Goal: Task Accomplishment & Management: Complete application form

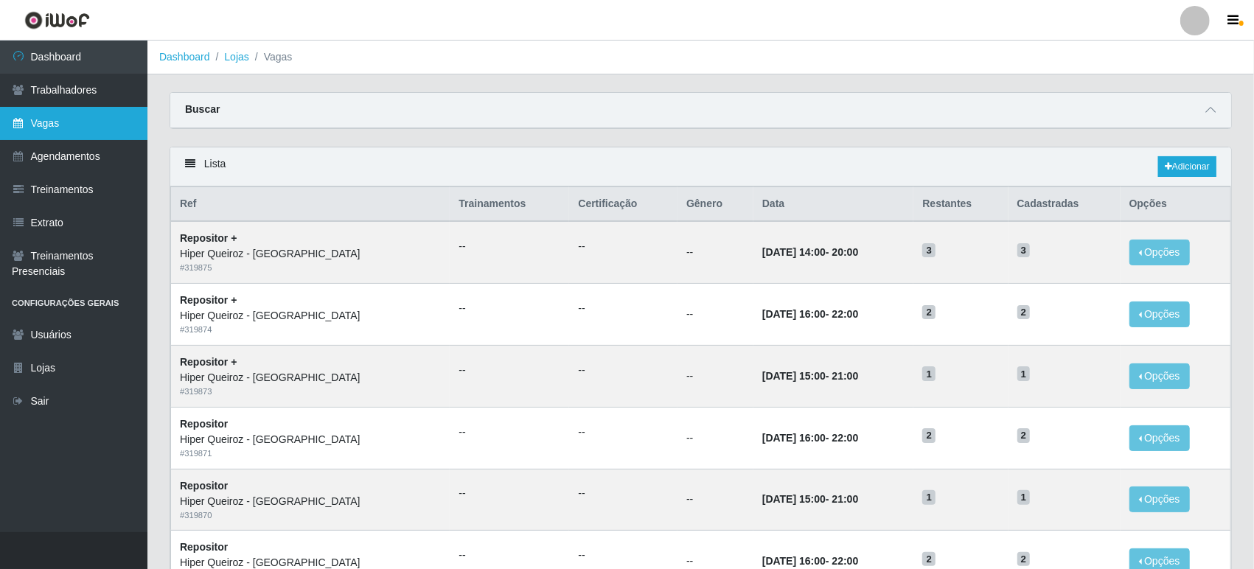
click at [60, 118] on link "Vagas" at bounding box center [73, 123] width 147 height 33
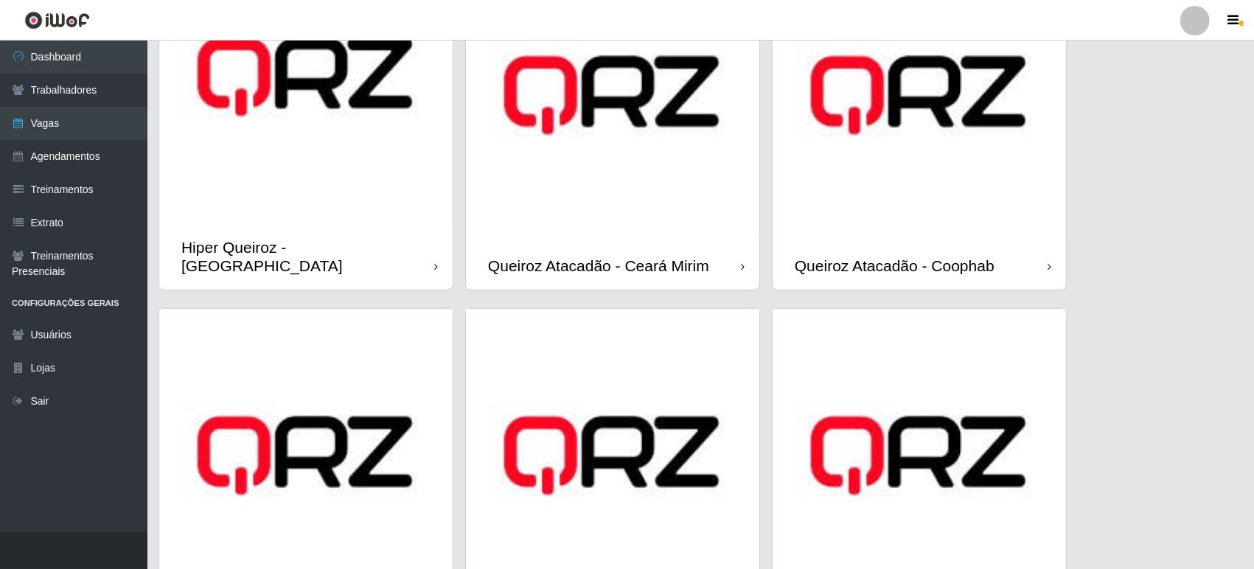
scroll to position [299, 0]
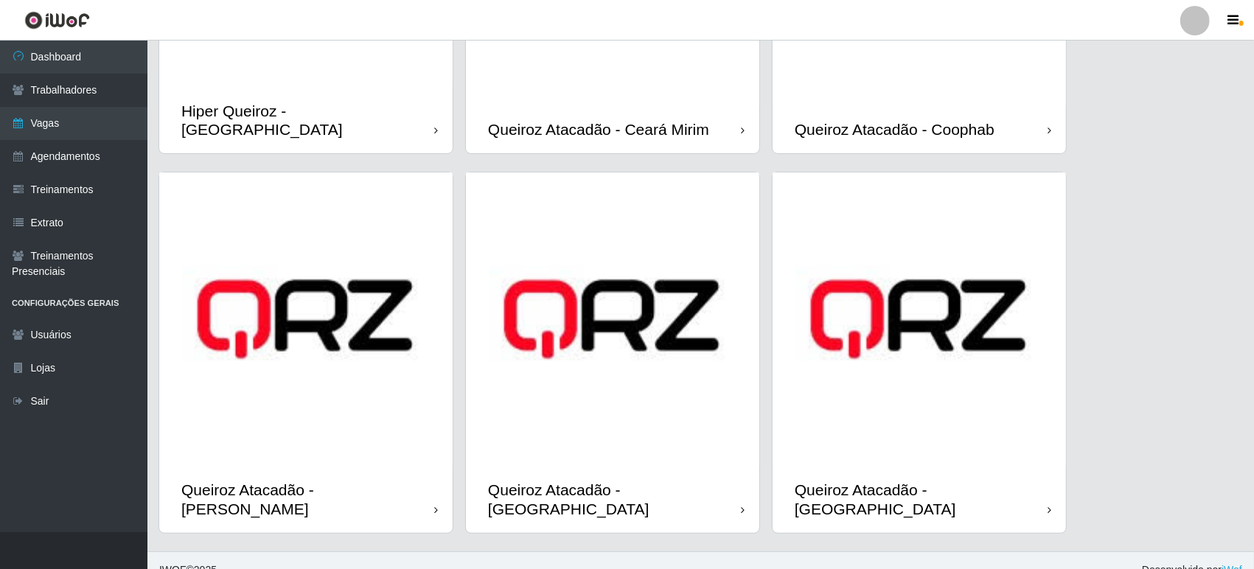
click at [625, 306] on img at bounding box center [613, 320] width 294 height 294
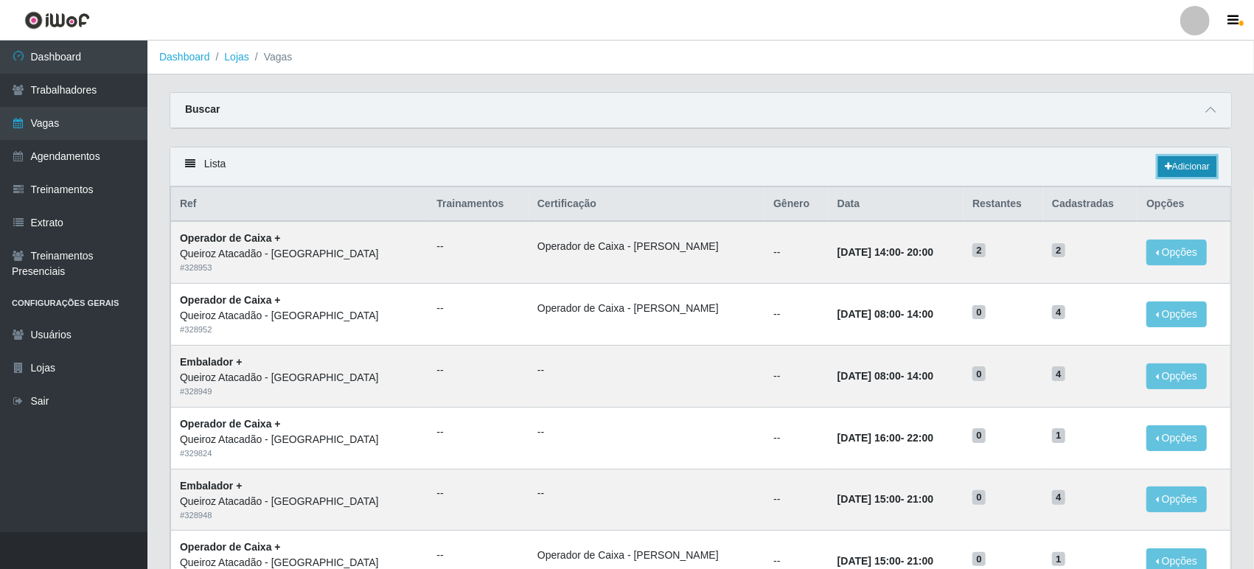
click at [1191, 168] on link "Adicionar" at bounding box center [1188, 166] width 58 height 21
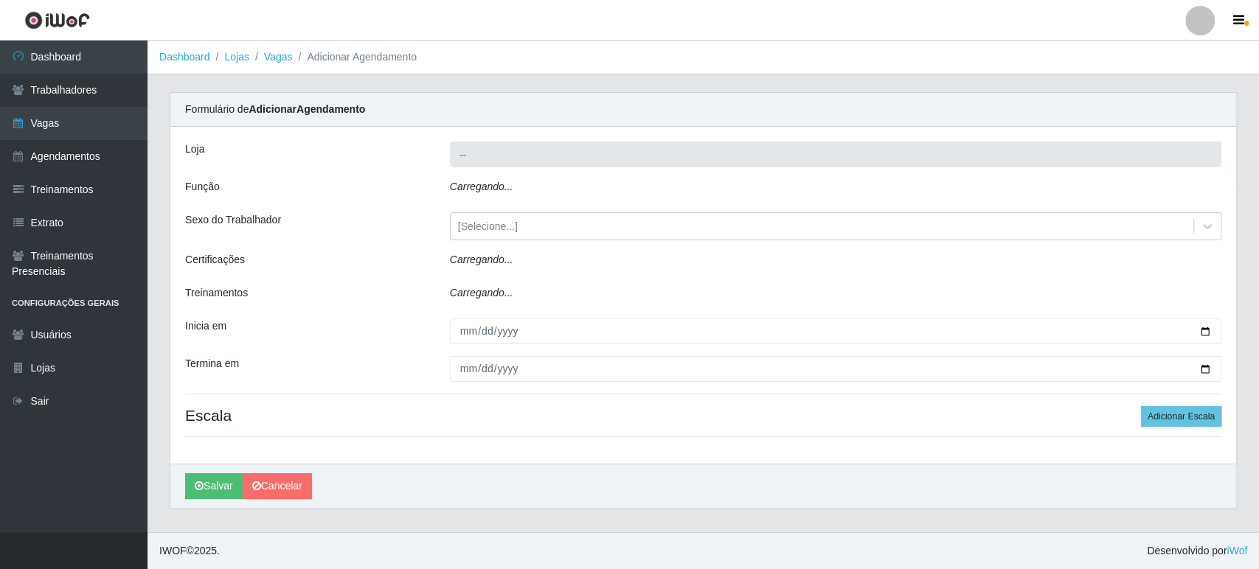
type input "Queiroz Atacadão - [GEOGRAPHIC_DATA]"
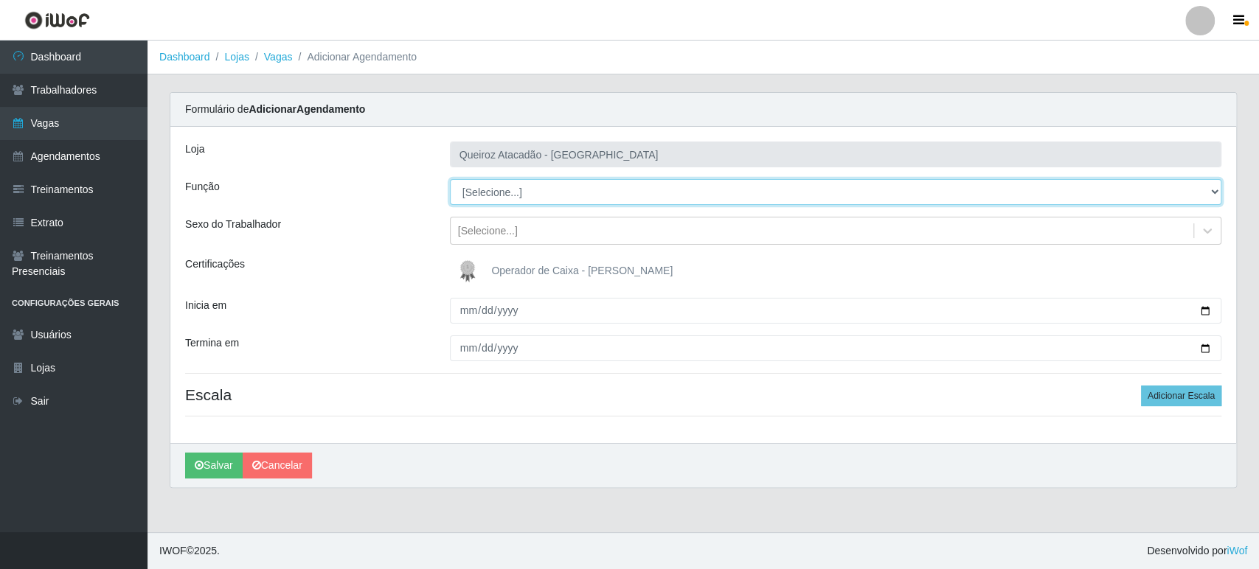
click at [513, 193] on select "[Selecione...] Embalador Embalador + Embalador ++ Operador de Caixa Operador de…" at bounding box center [835, 192] width 771 height 26
select select "22"
click at [450, 179] on select "[Selecione...] Embalador Embalador + Embalador ++ Operador de Caixa Operador de…" at bounding box center [835, 192] width 771 height 26
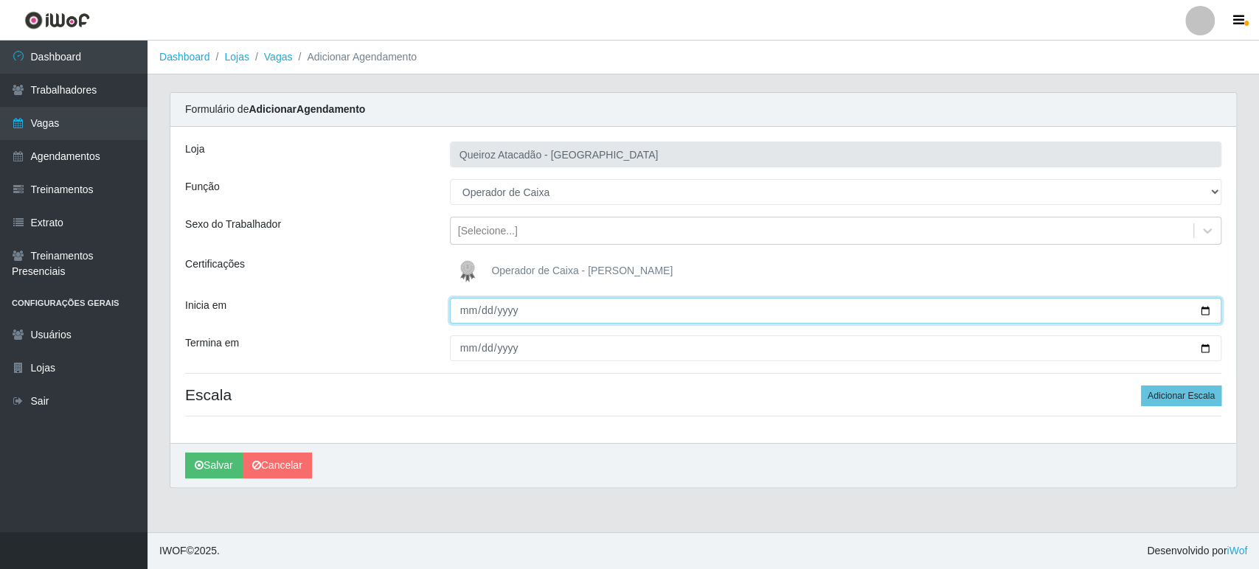
click at [1207, 307] on input "Inicia em" at bounding box center [835, 311] width 771 height 26
type input "[DATE]"
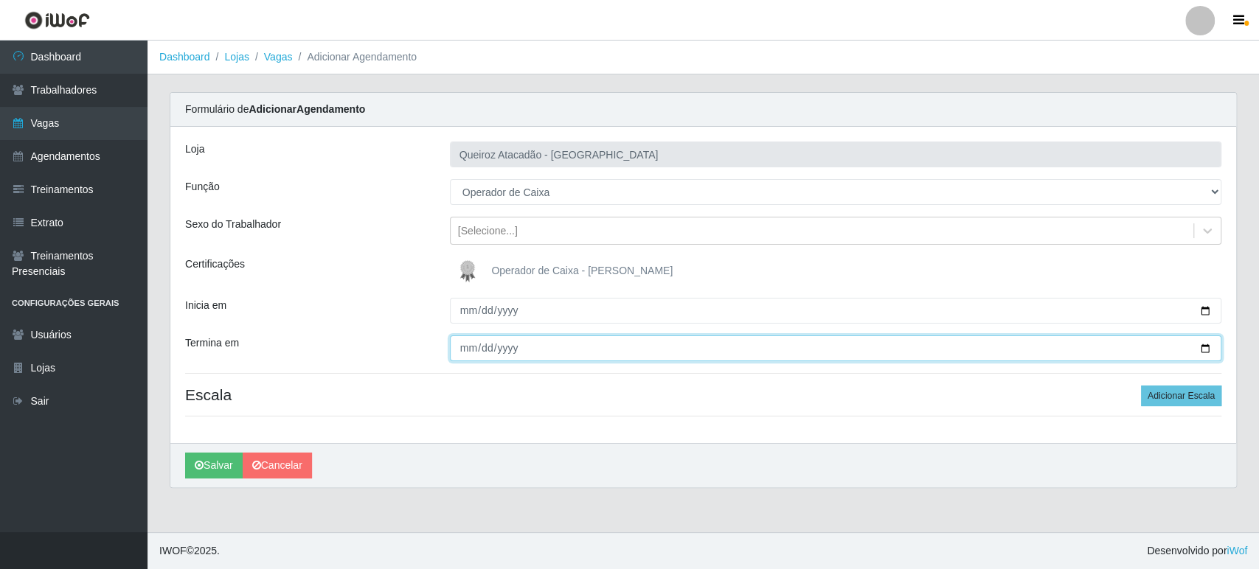
click at [1201, 347] on input "Termina em" at bounding box center [835, 349] width 771 height 26
type input "[DATE]"
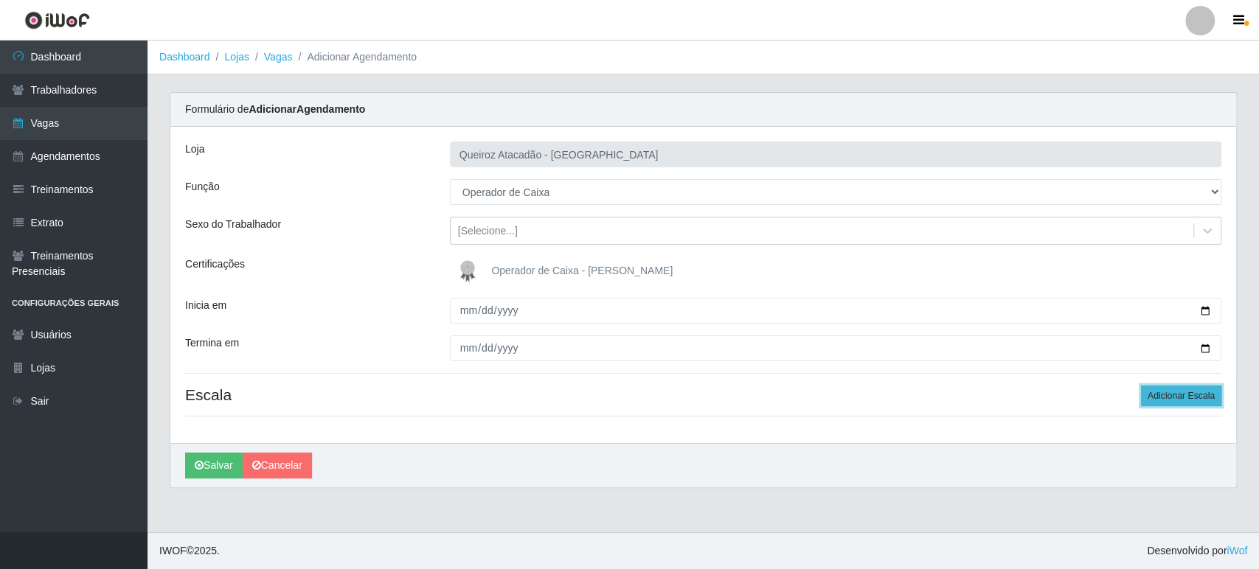
click at [1170, 400] on button "Adicionar Escala" at bounding box center [1181, 396] width 80 height 21
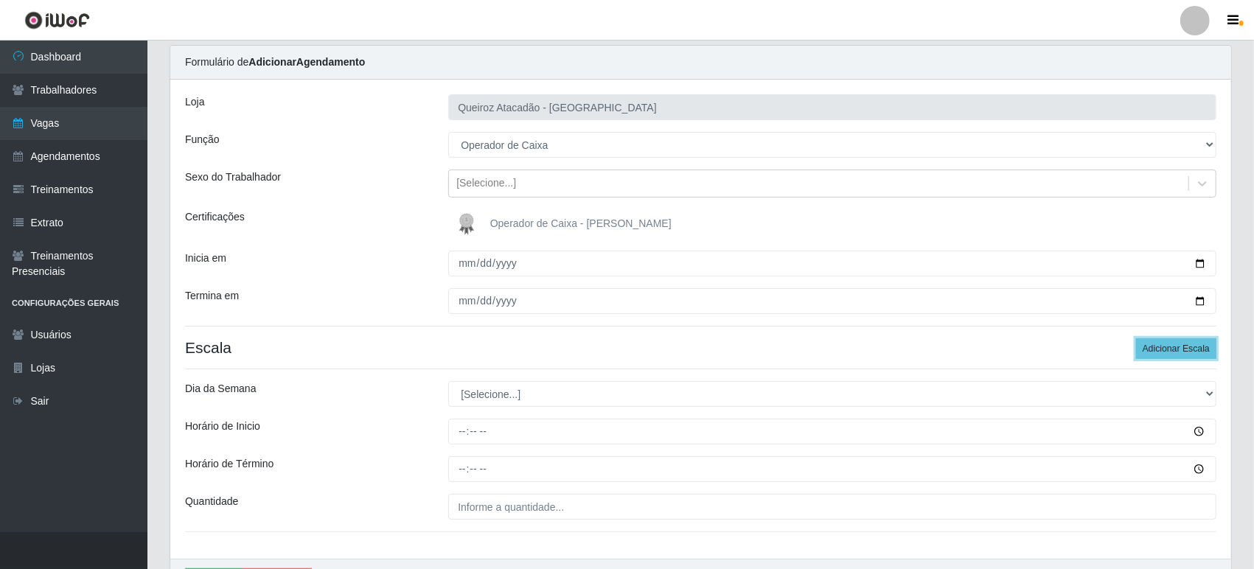
scroll to position [136, 0]
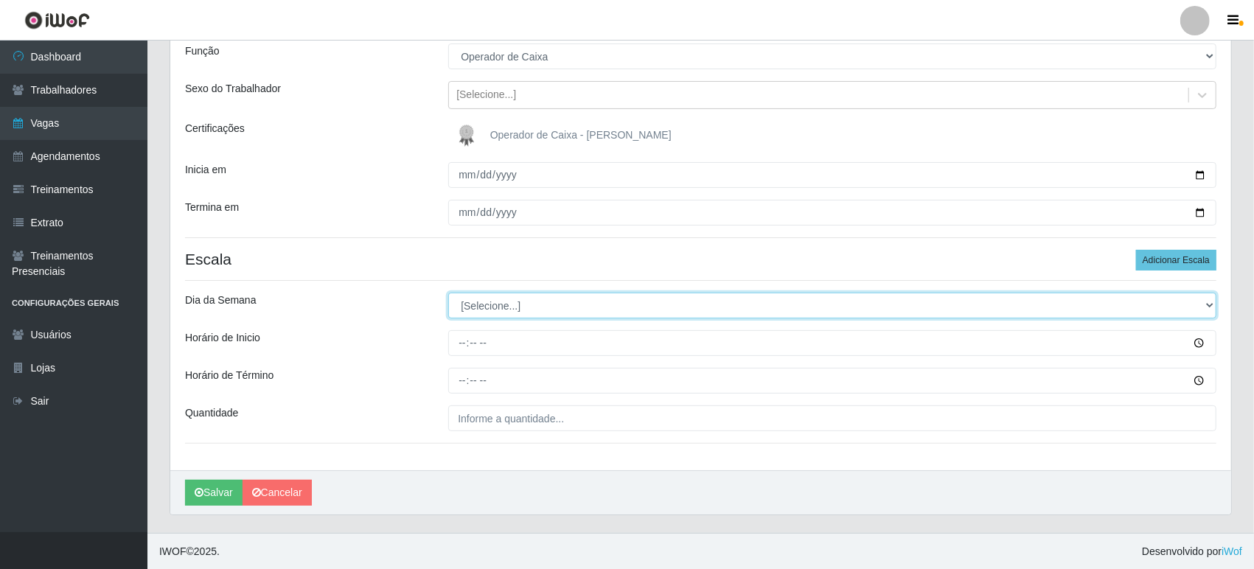
click at [490, 295] on select "[Selecione...] Segunda Terça Quarta Quinta Sexta Sábado Domingo" at bounding box center [832, 306] width 768 height 26
select select "2"
click at [448, 293] on select "[Selecione...] Segunda Terça Quarta Quinta Sexta Sábado Domingo" at bounding box center [832, 306] width 768 height 26
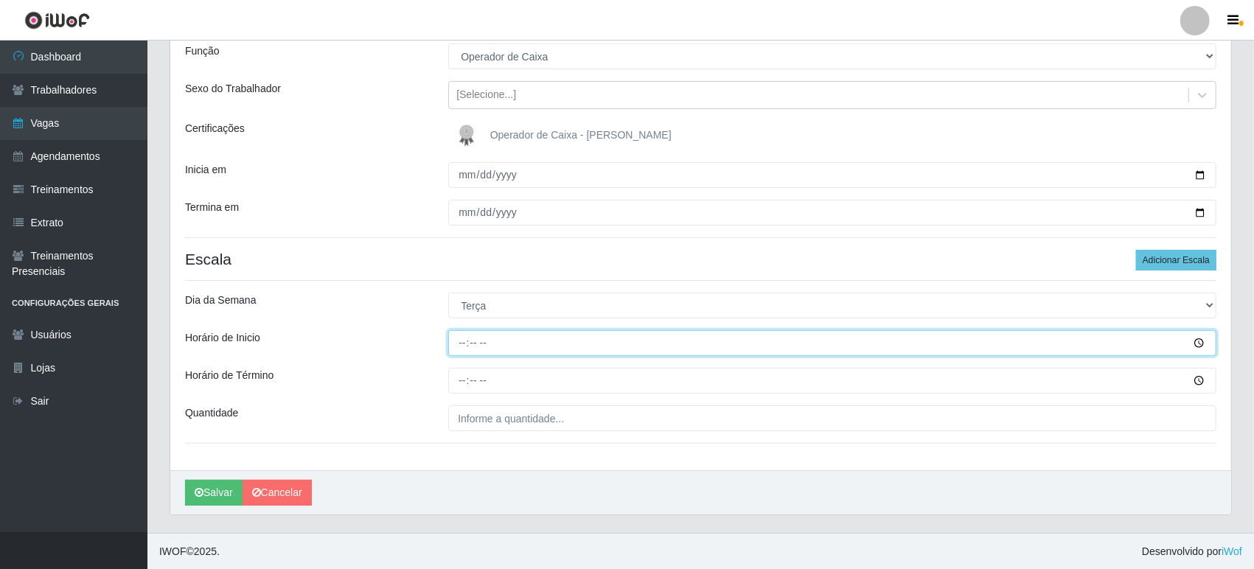
click at [464, 342] on input "Horário de Inicio" at bounding box center [832, 343] width 768 height 26
type input "09:00"
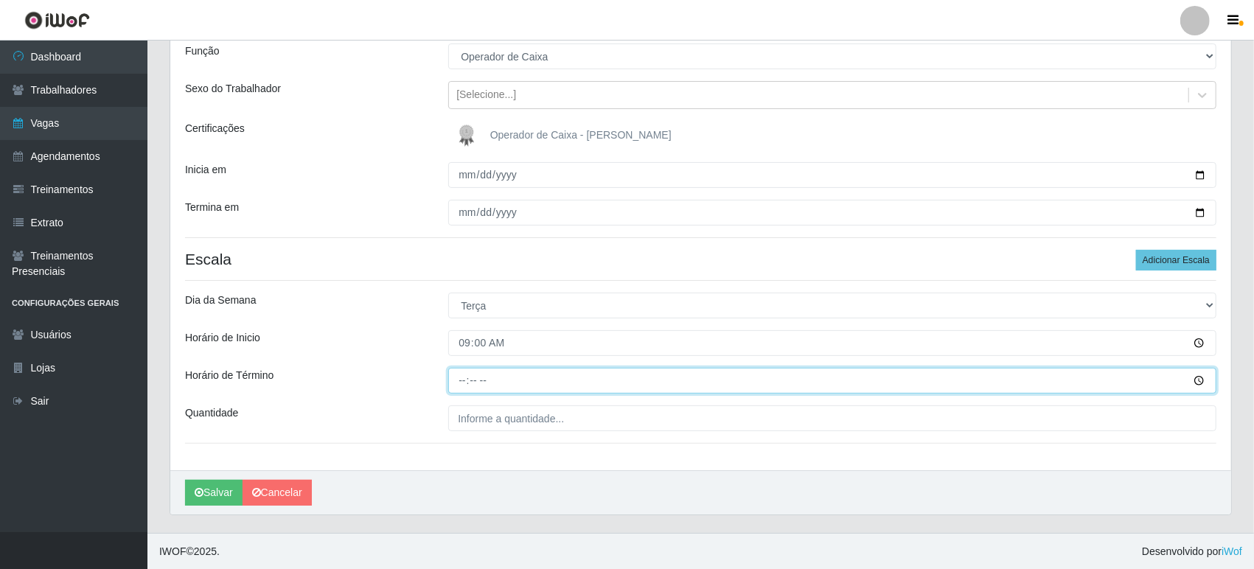
type input "15:00"
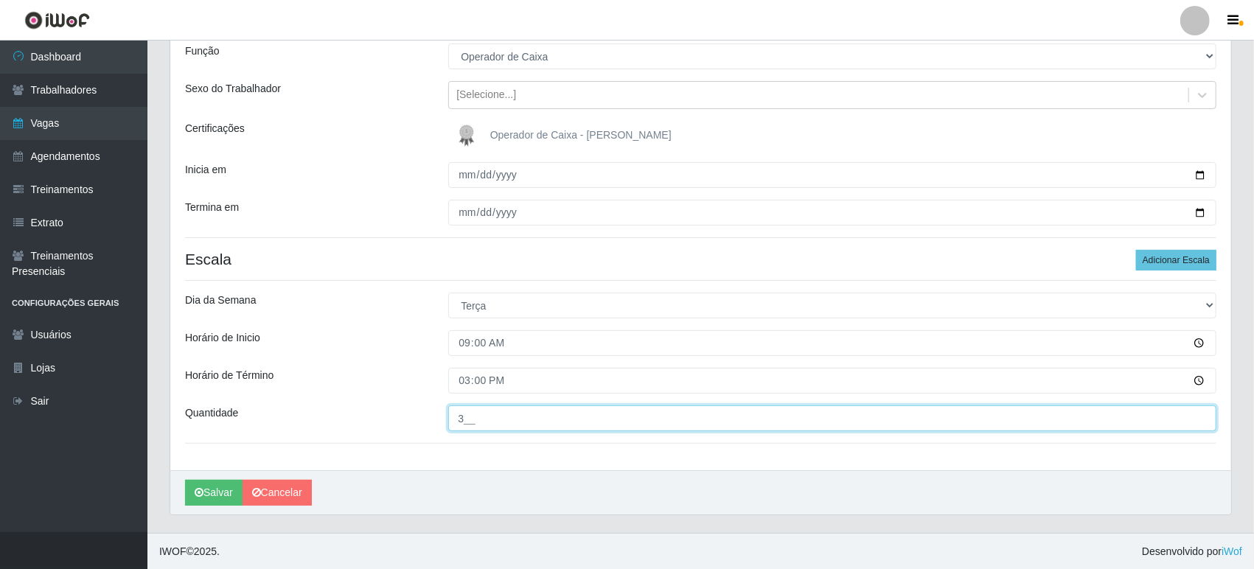
type input "3__"
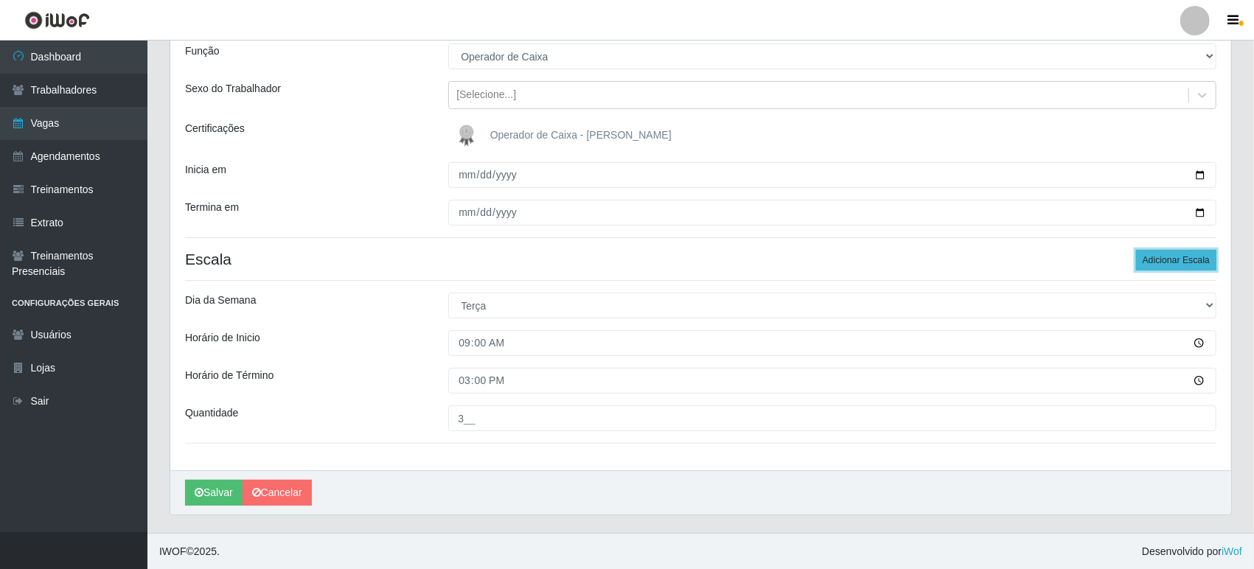
click at [1161, 258] on button "Adicionar Escala" at bounding box center [1176, 260] width 80 height 21
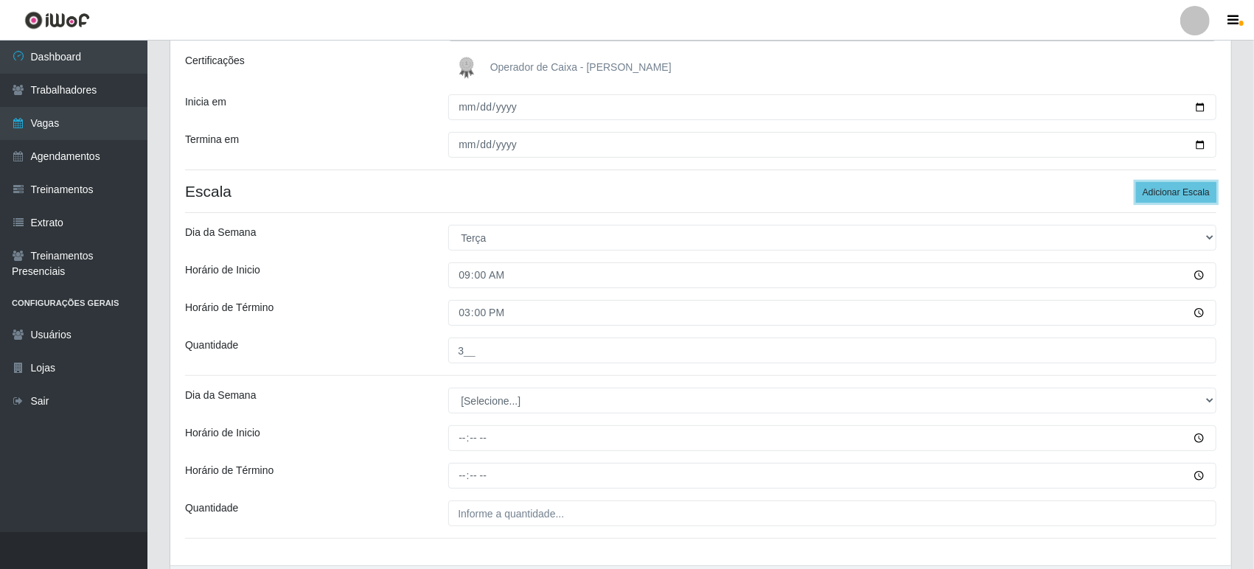
scroll to position [298, 0]
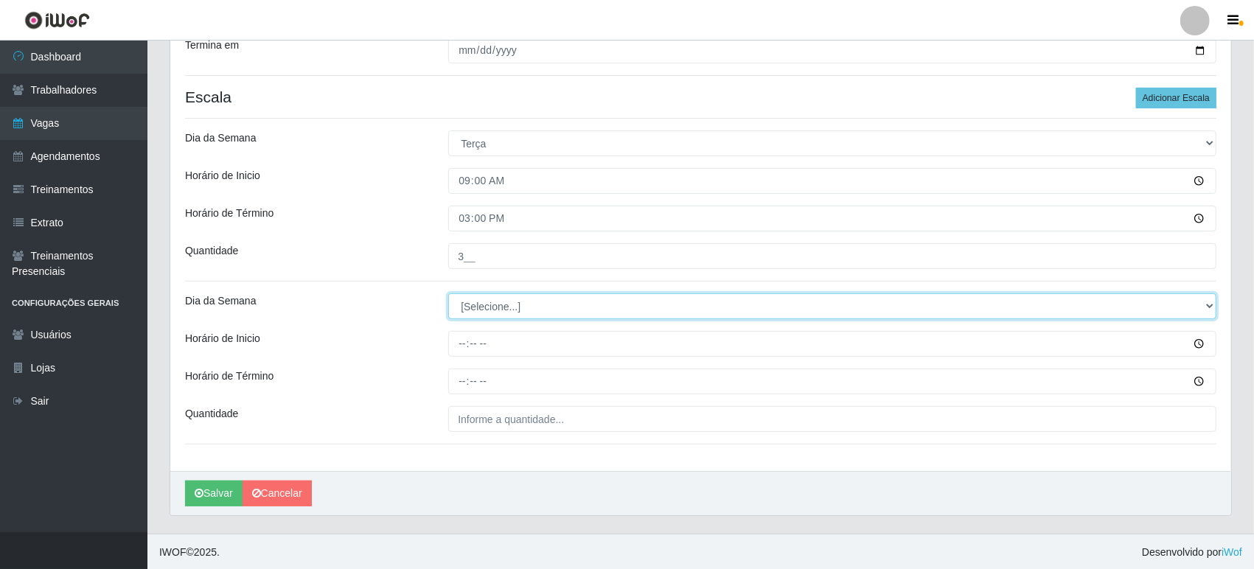
click at [472, 310] on select "[Selecione...] Segunda Terça Quarta Quinta Sexta Sábado Domingo" at bounding box center [832, 307] width 768 height 26
select select "2"
click at [448, 294] on select "[Selecione...] Segunda Terça Quarta Quinta Sexta Sábado Domingo" at bounding box center [832, 307] width 768 height 26
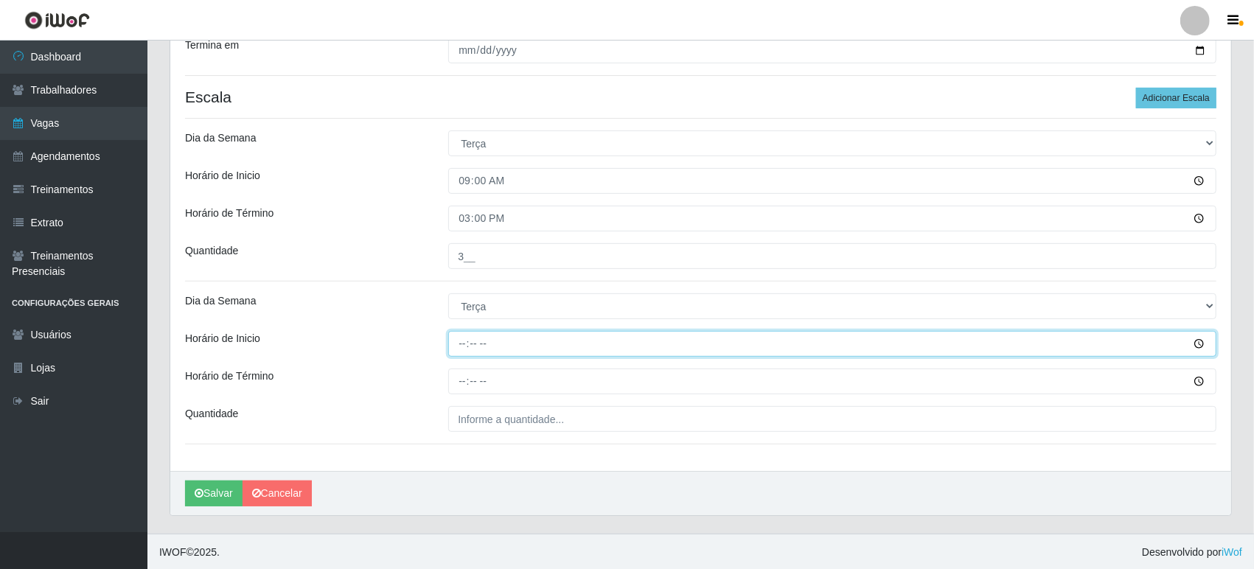
click at [458, 344] on input "Horário de Inicio" at bounding box center [832, 344] width 768 height 26
type input "16:00"
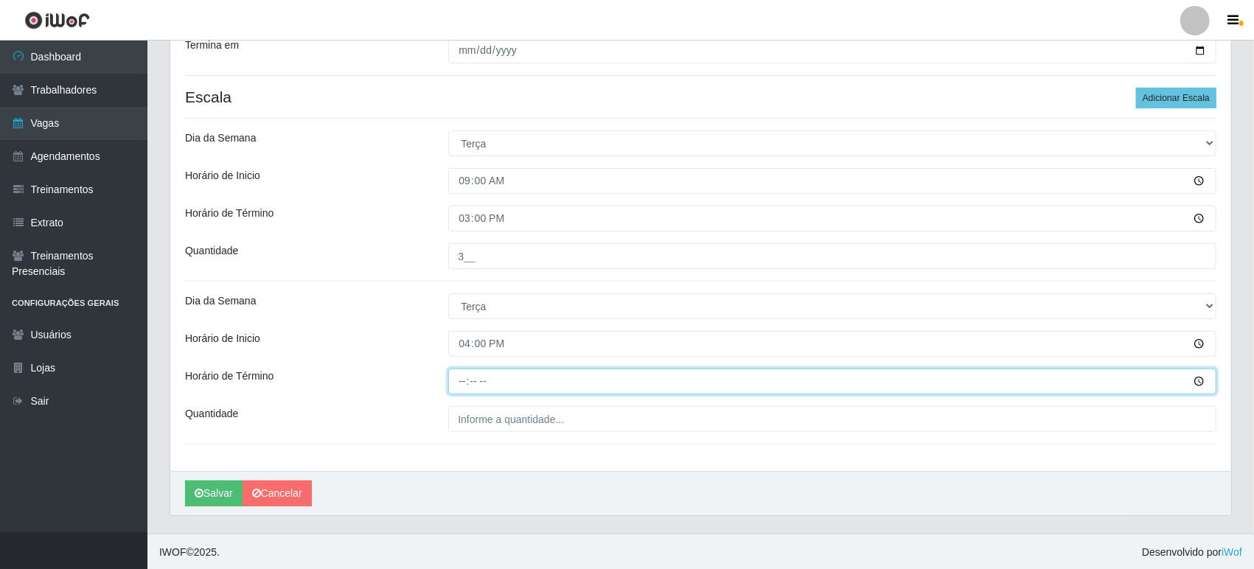
type input "22:00"
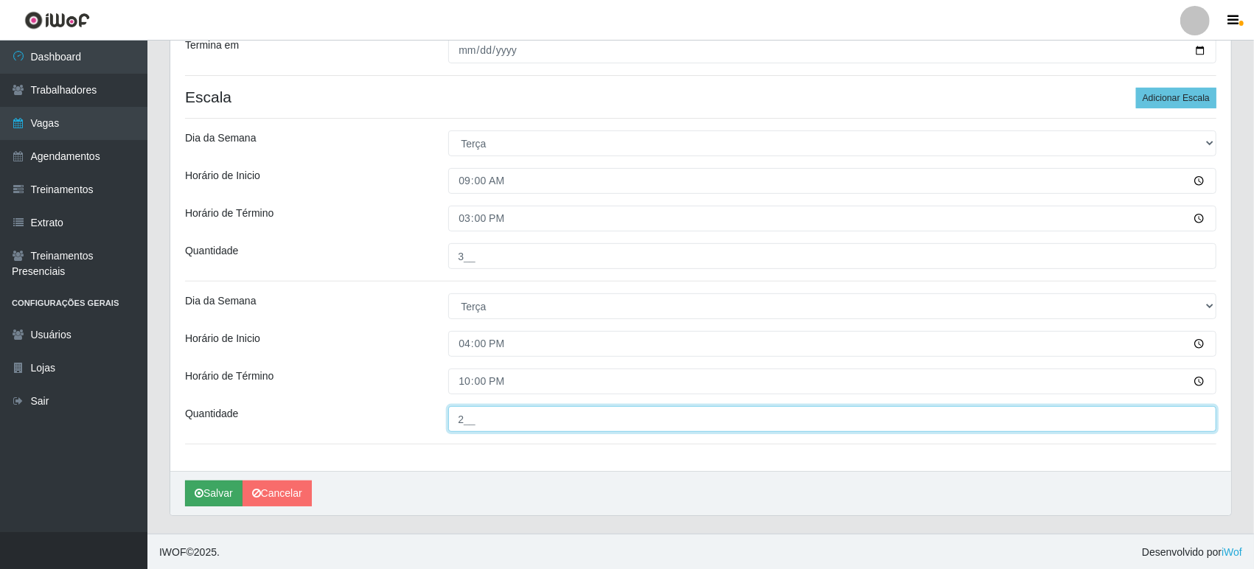
type input "2__"
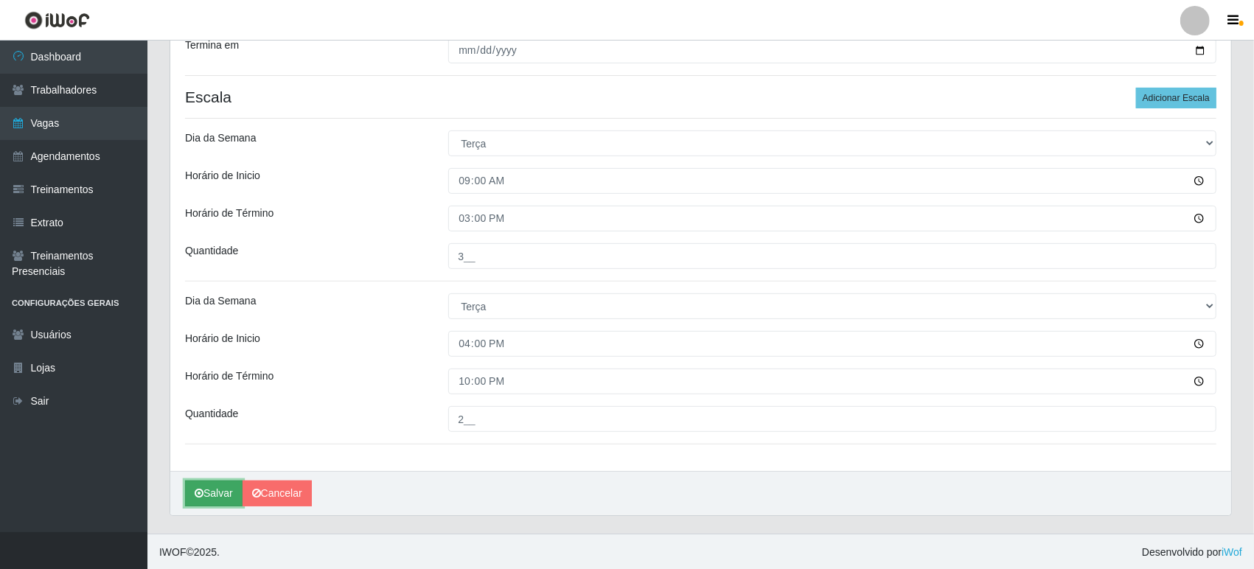
click at [212, 490] on button "Salvar" at bounding box center [214, 494] width 58 height 26
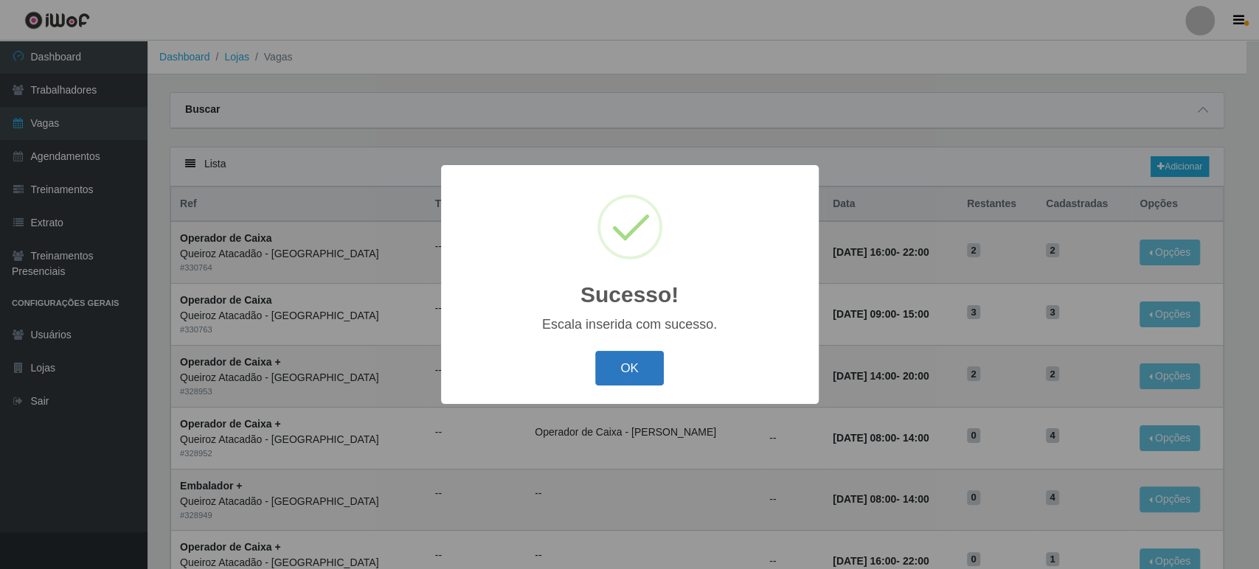
click at [645, 364] on button "OK" at bounding box center [629, 368] width 69 height 35
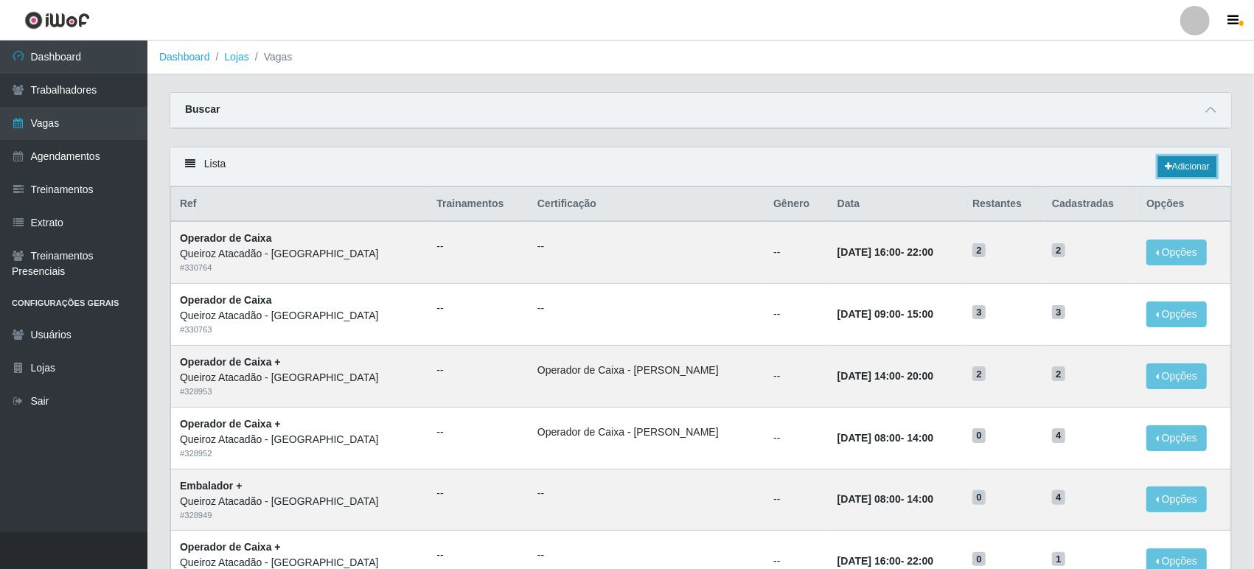
click at [1196, 169] on link "Adicionar" at bounding box center [1188, 166] width 58 height 21
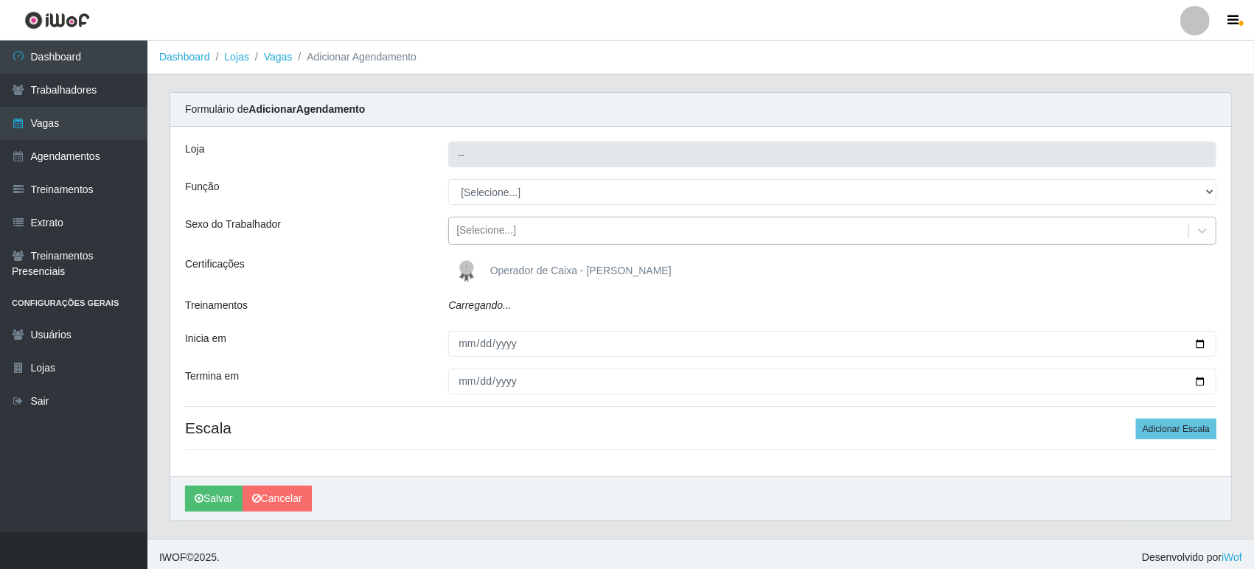
type input "Queiroz Atacadão - [GEOGRAPHIC_DATA]"
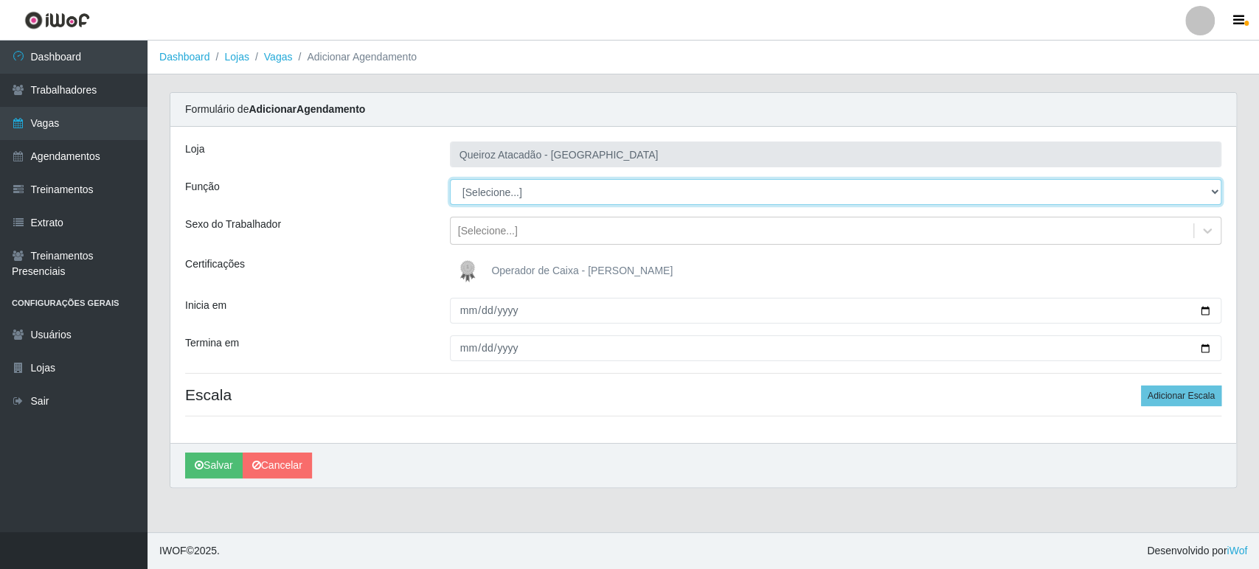
click at [484, 192] on select "[Selecione...] Embalador Embalador + Embalador ++ Operador de Caixa Operador de…" at bounding box center [835, 192] width 771 height 26
select select "22"
click at [450, 179] on select "[Selecione...] Embalador Embalador + Embalador ++ Operador de Caixa Operador de…" at bounding box center [835, 192] width 771 height 26
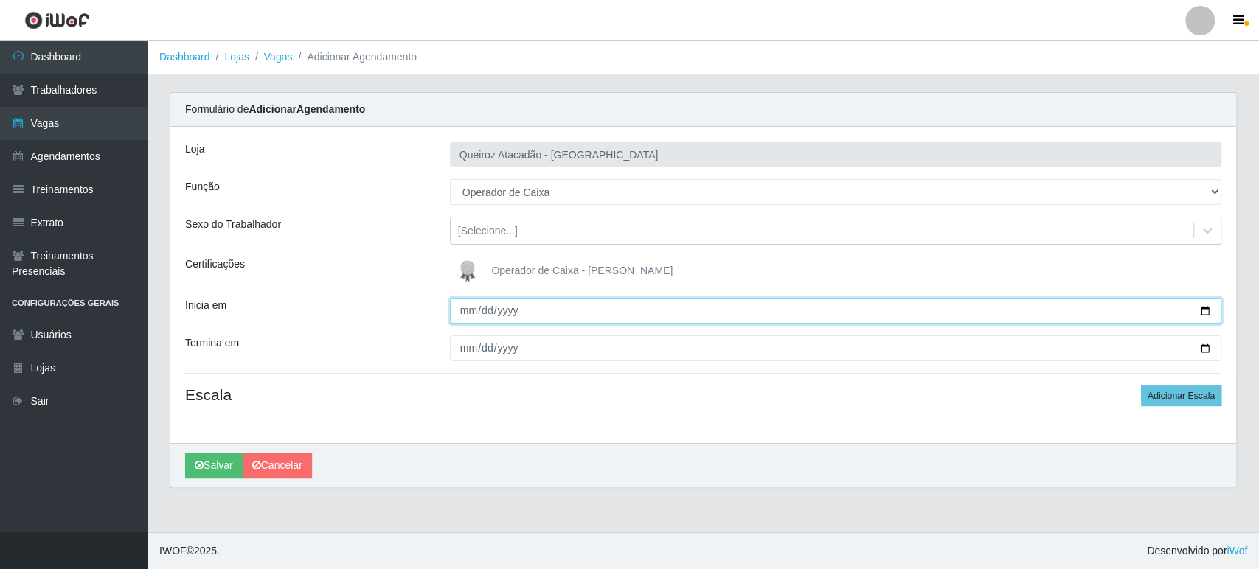
click at [1203, 311] on input "Inicia em" at bounding box center [835, 311] width 771 height 26
type input "[DATE]"
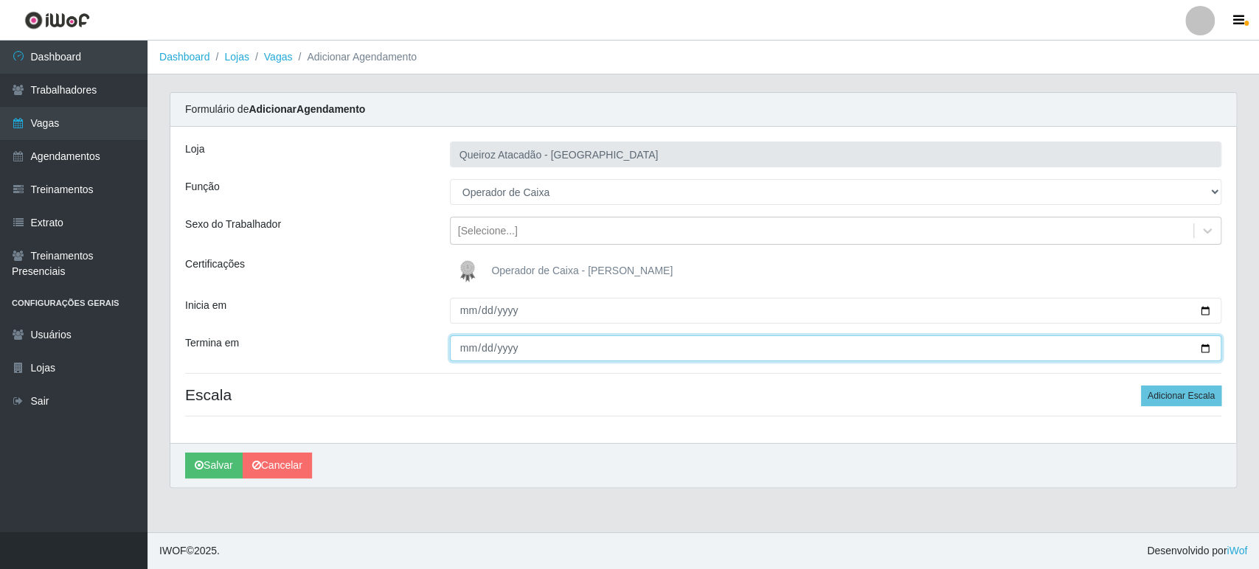
click at [471, 351] on input "Termina em" at bounding box center [835, 349] width 771 height 26
type input "[DATE]"
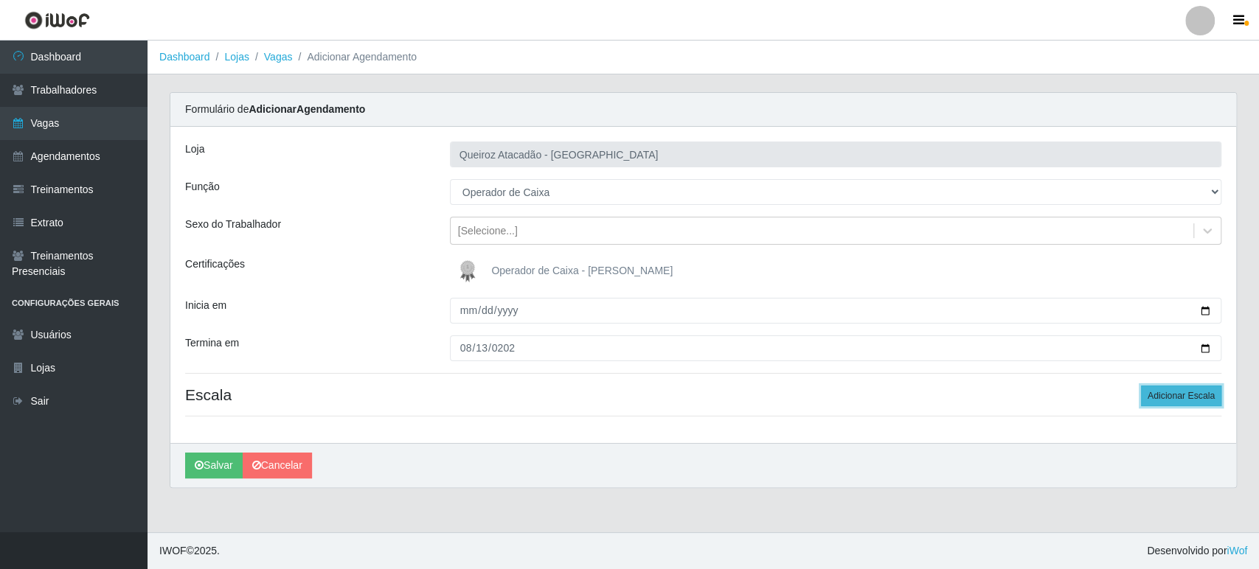
click at [1176, 396] on button "Adicionar Escala" at bounding box center [1181, 396] width 80 height 21
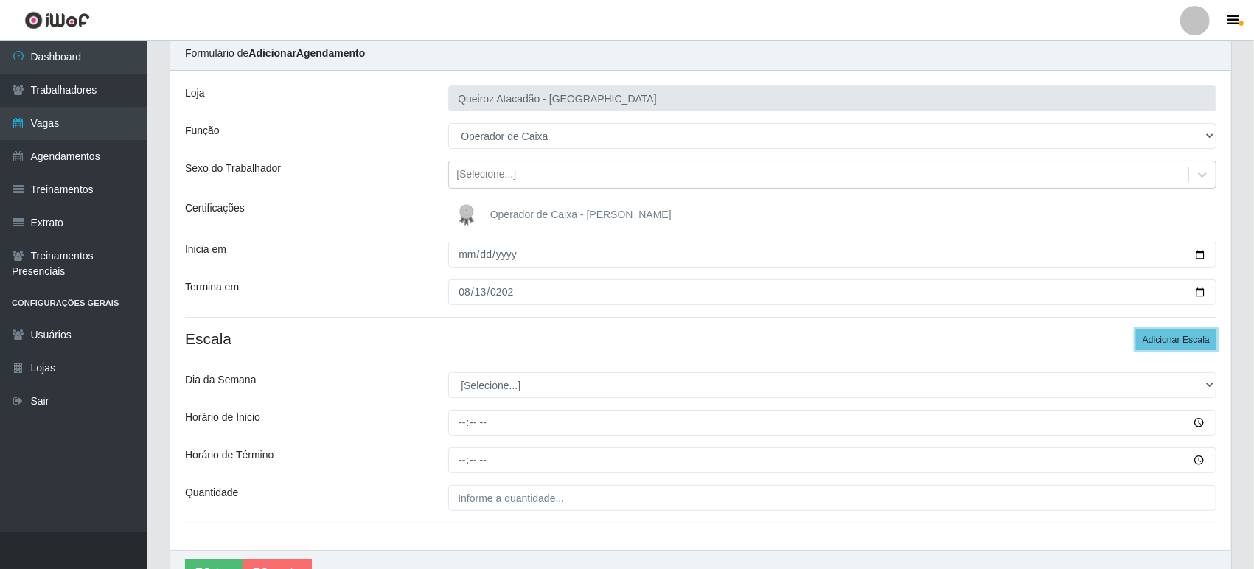
scroll to position [136, 0]
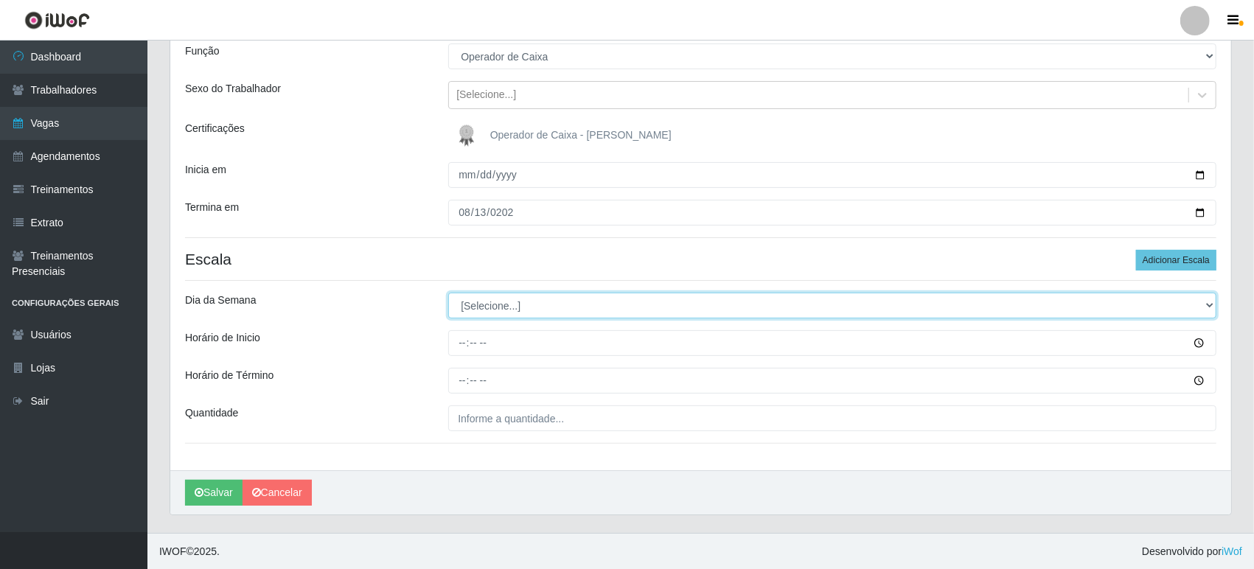
click at [491, 305] on select "[Selecione...] Segunda Terça Quarta Quinta Sexta Sábado Domingo" at bounding box center [832, 306] width 768 height 26
select select "3"
click at [448, 293] on select "[Selecione...] Segunda Terça Quarta Quinta Sexta Sábado Domingo" at bounding box center [832, 306] width 768 height 26
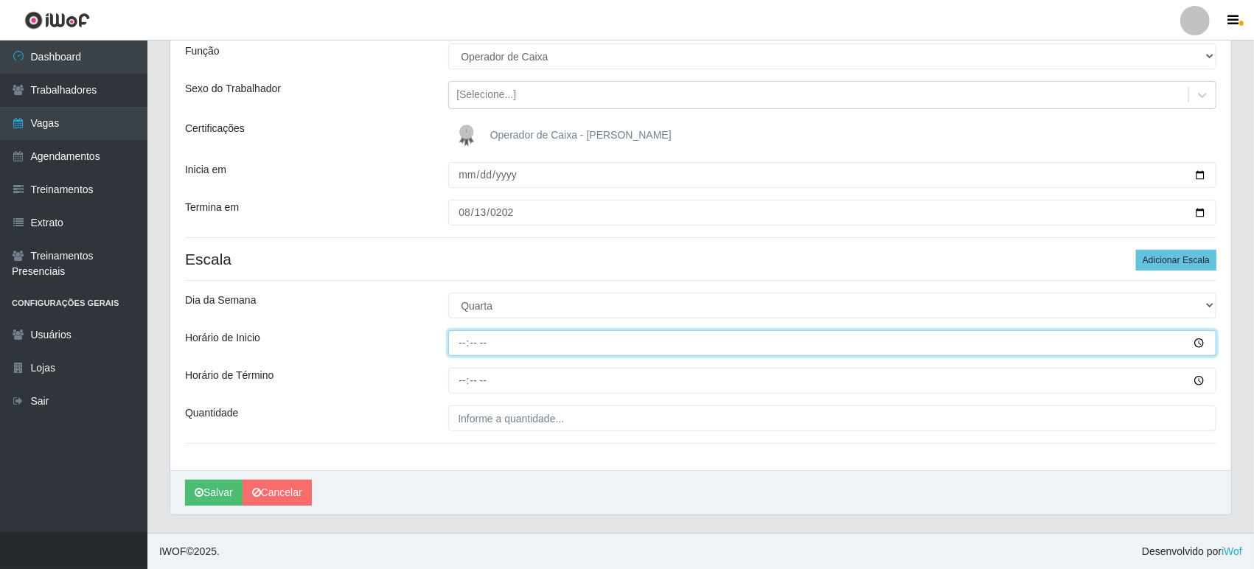
click at [457, 339] on input "Horário de Inicio" at bounding box center [832, 343] width 768 height 26
type input "09:00"
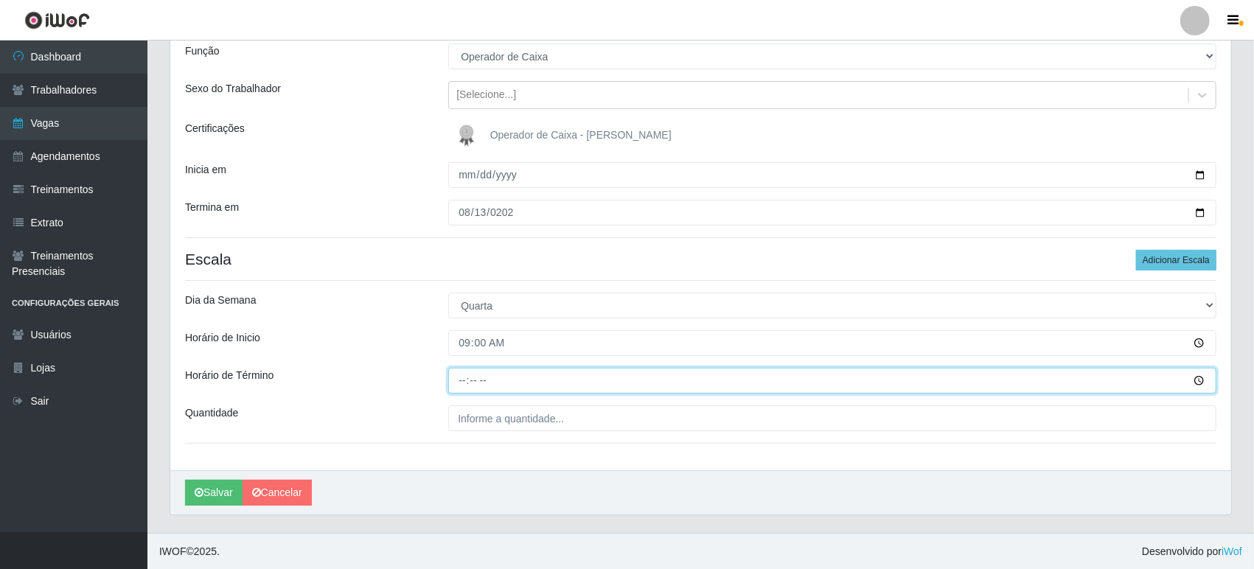
type input "15:00"
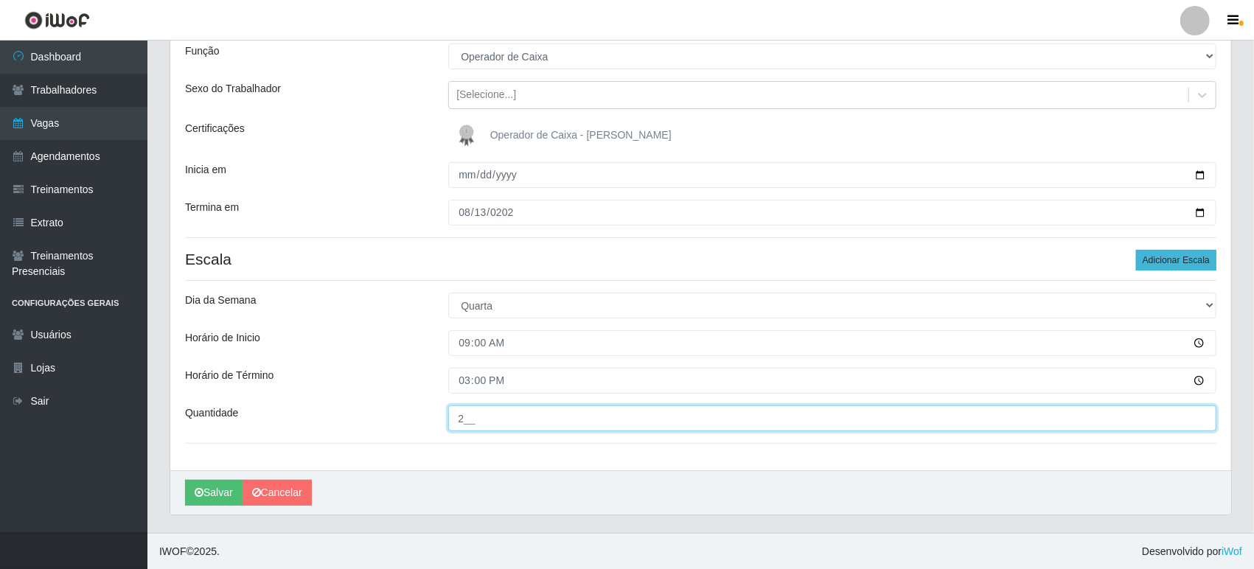
type input "2__"
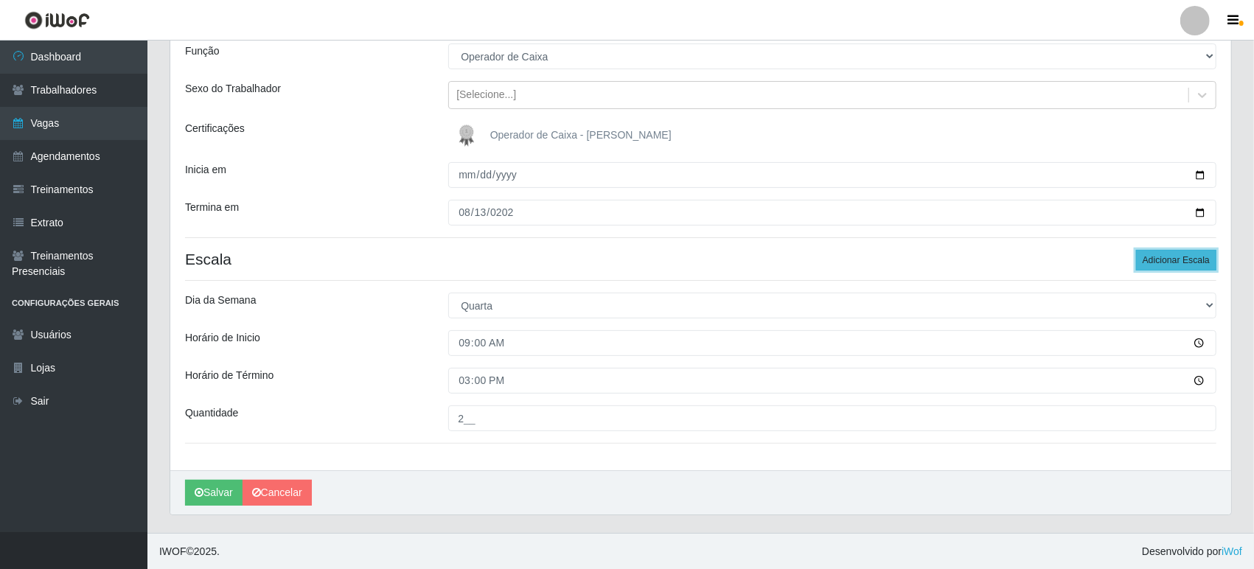
click at [1160, 264] on button "Adicionar Escala" at bounding box center [1176, 260] width 80 height 21
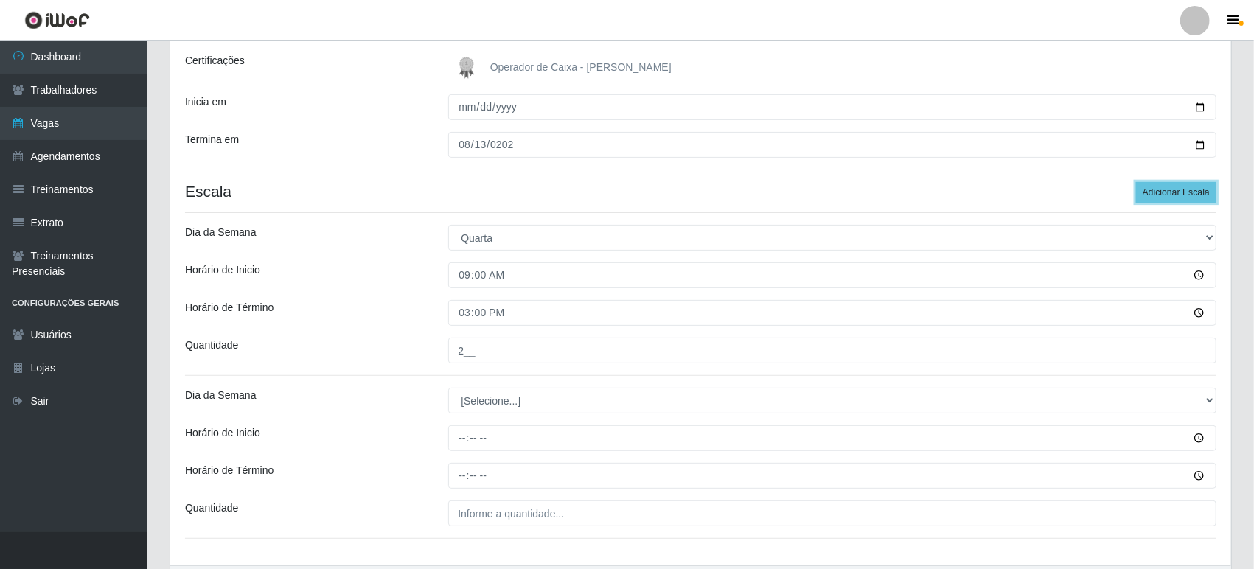
scroll to position [298, 0]
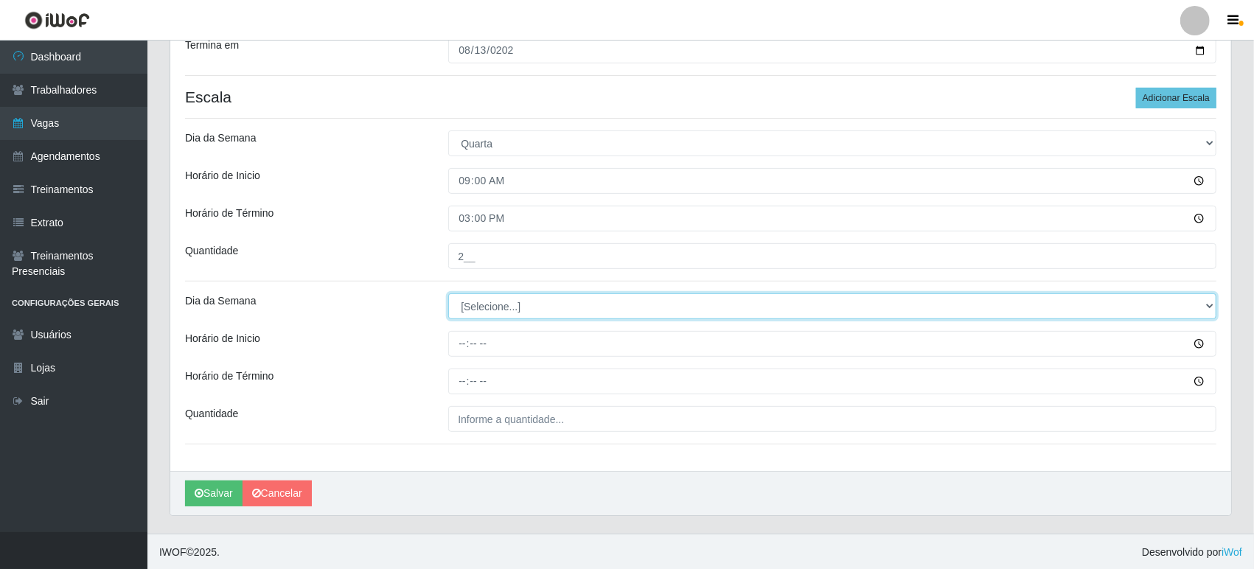
click at [477, 310] on select "[Selecione...] Segunda Terça Quarta Quinta Sexta Sábado Domingo" at bounding box center [832, 307] width 768 height 26
select select "3"
click at [448, 294] on select "[Selecione...] Segunda Terça Quarta Quinta Sexta Sábado Domingo" at bounding box center [832, 307] width 768 height 26
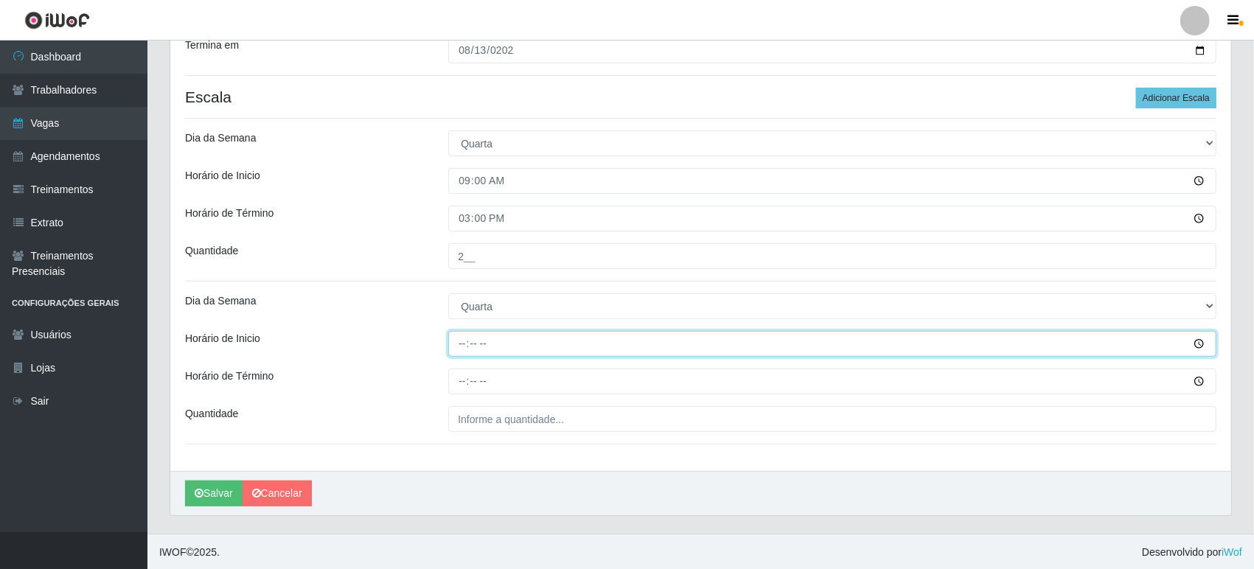
click at [466, 351] on input "Horário de Inicio" at bounding box center [832, 344] width 768 height 26
type input "16:00"
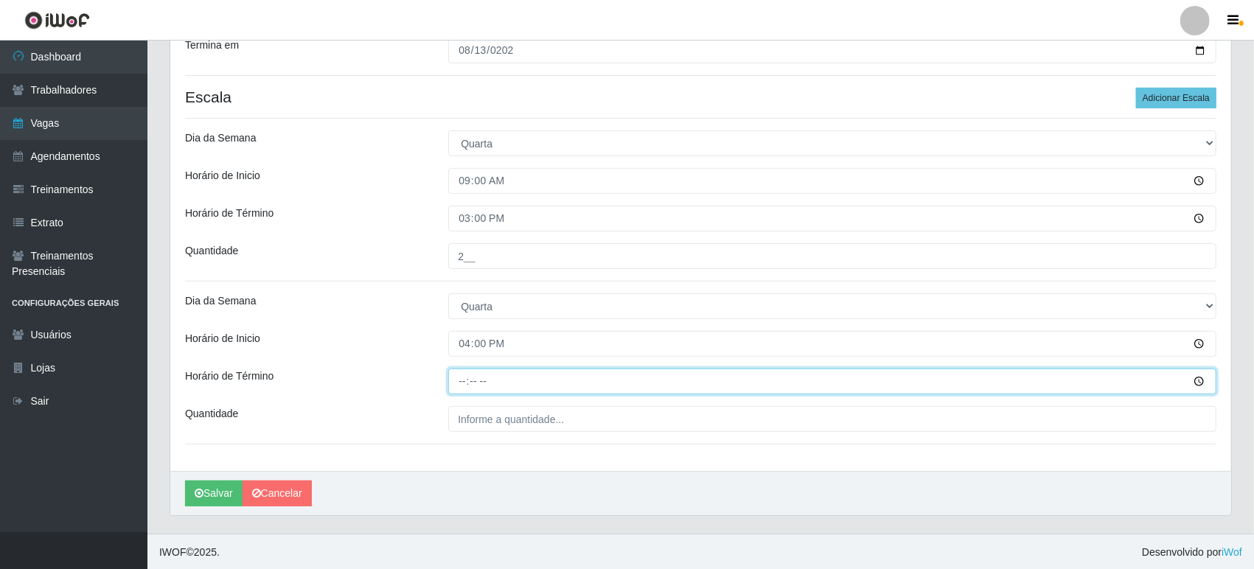
type input "22:00"
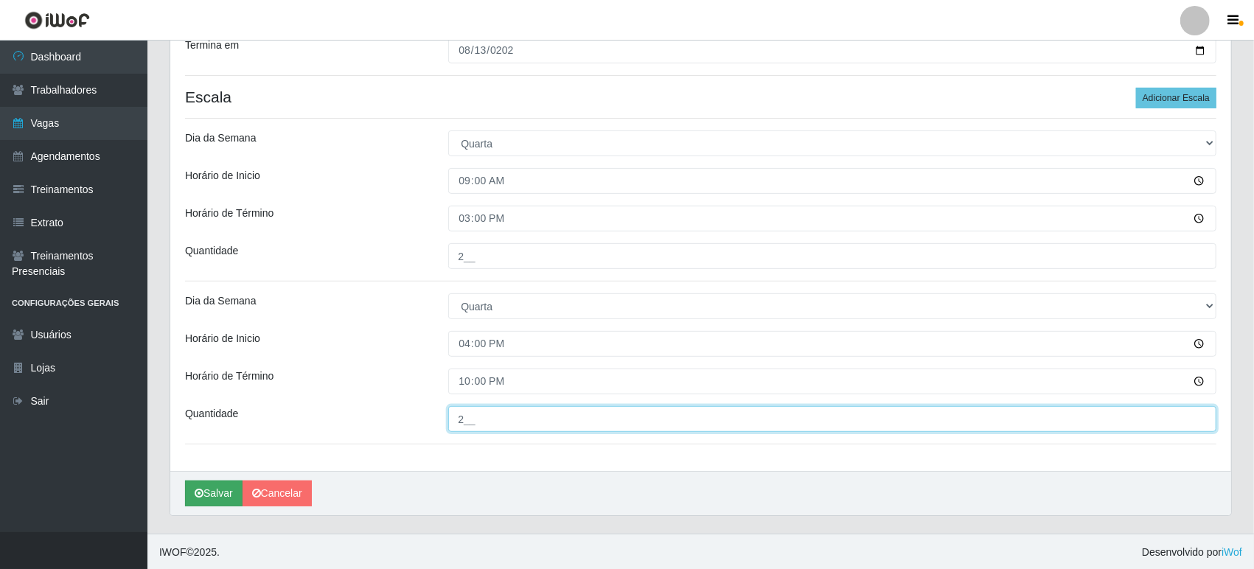
type input "2__"
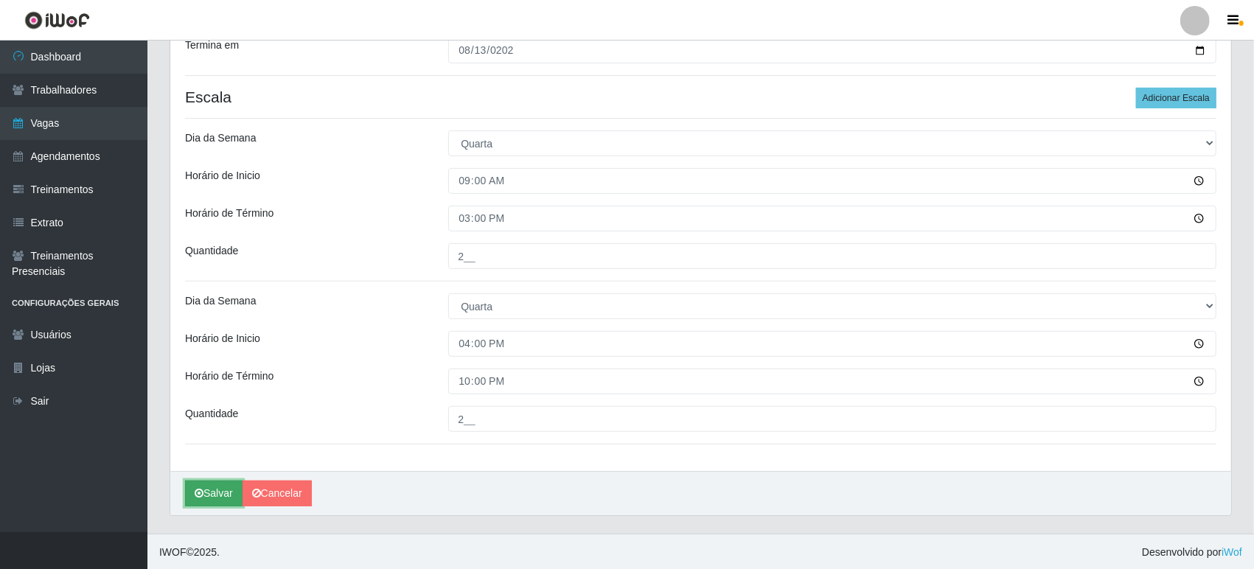
click at [212, 495] on button "Salvar" at bounding box center [214, 494] width 58 height 26
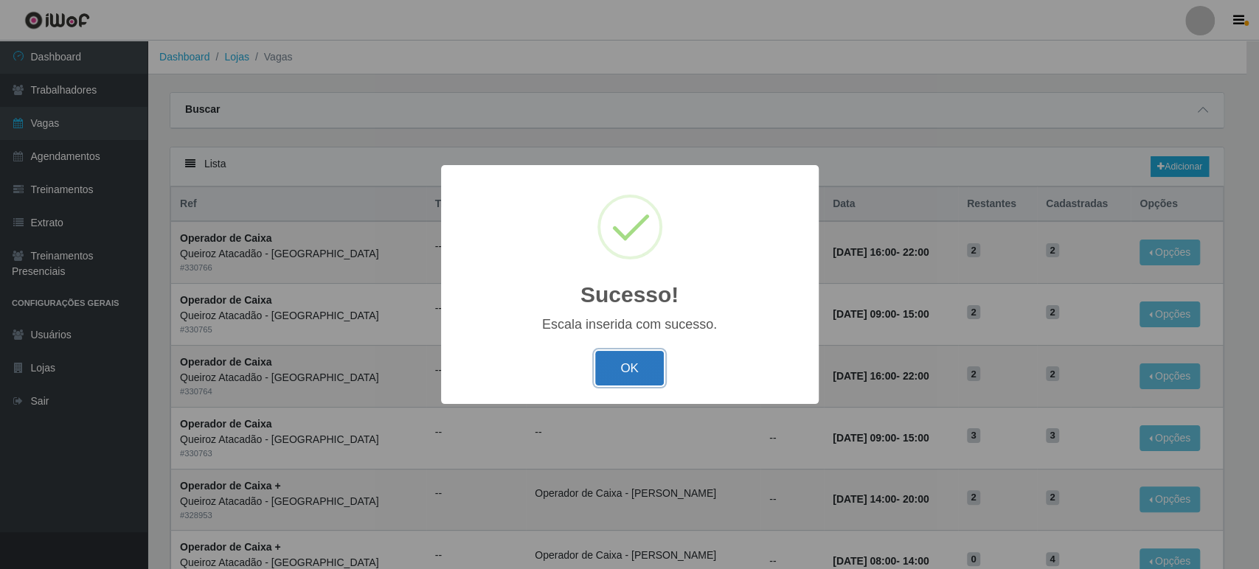
click at [630, 359] on button "OK" at bounding box center [629, 368] width 69 height 35
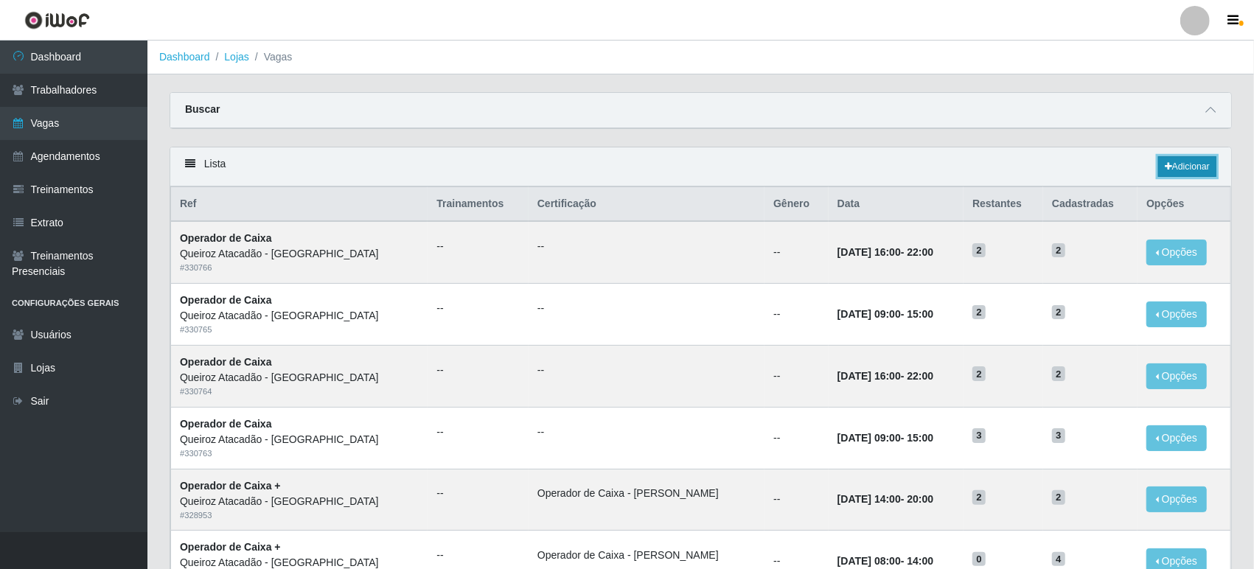
click at [1187, 164] on link "Adicionar" at bounding box center [1188, 166] width 58 height 21
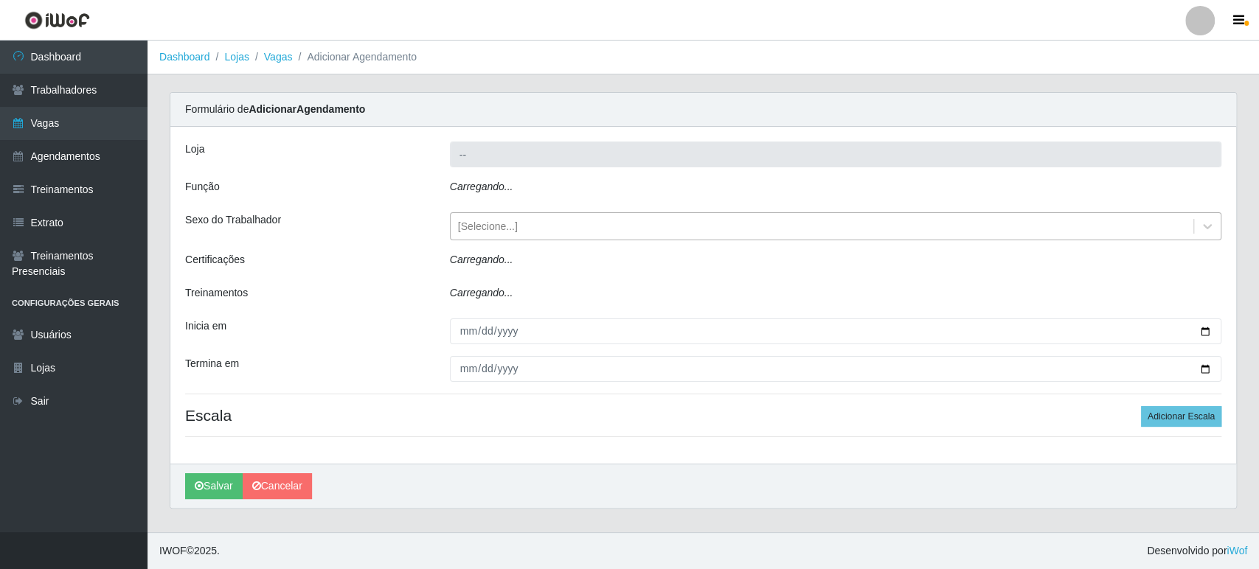
type input "Queiroz Atacadão - [GEOGRAPHIC_DATA]"
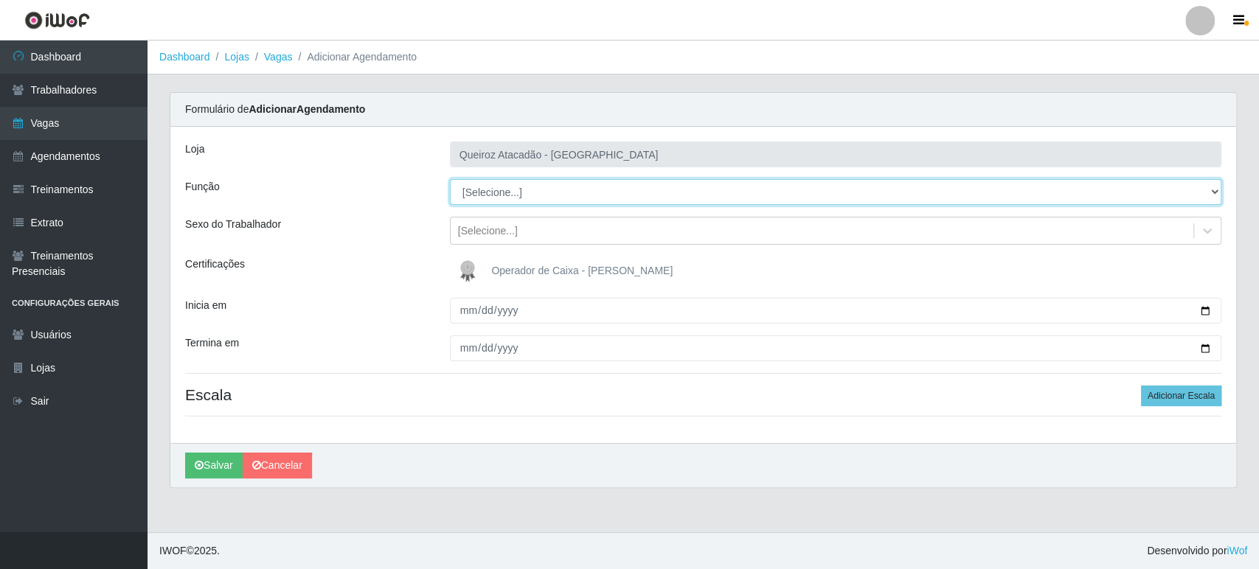
click at [486, 192] on select "[Selecione...] Embalador Embalador + Embalador ++ Operador de Caixa Operador de…" at bounding box center [835, 192] width 771 height 26
select select "22"
click at [450, 179] on select "[Selecione...] Embalador Embalador + Embalador ++ Operador de Caixa Operador de…" at bounding box center [835, 192] width 771 height 26
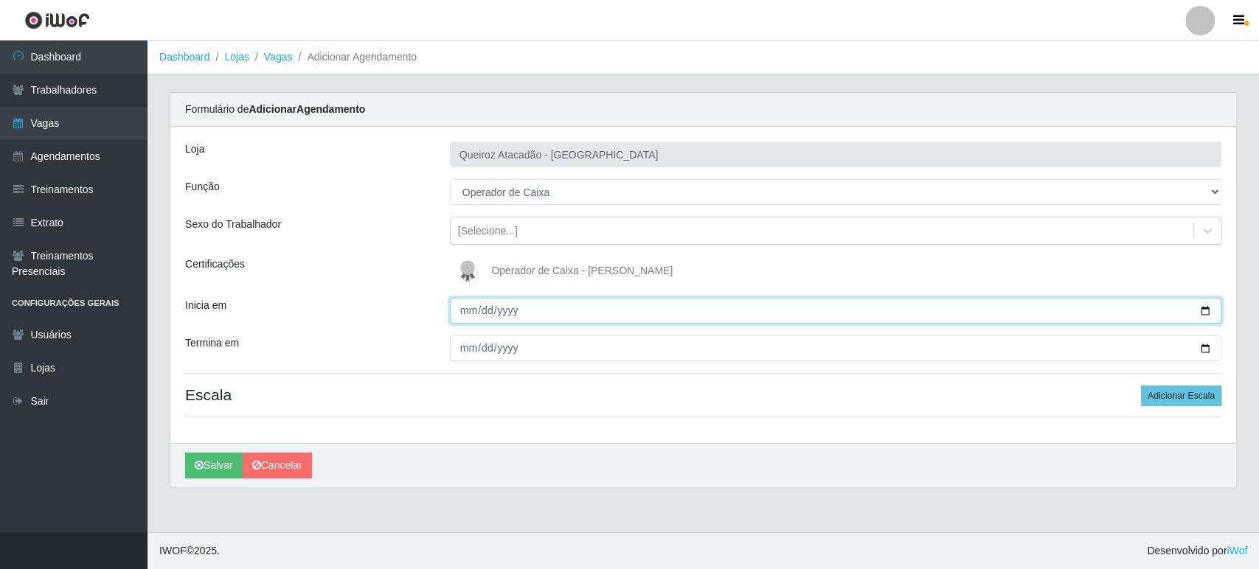
click at [465, 310] on input "Inicia em" at bounding box center [835, 311] width 771 height 26
type input "[DATE]"
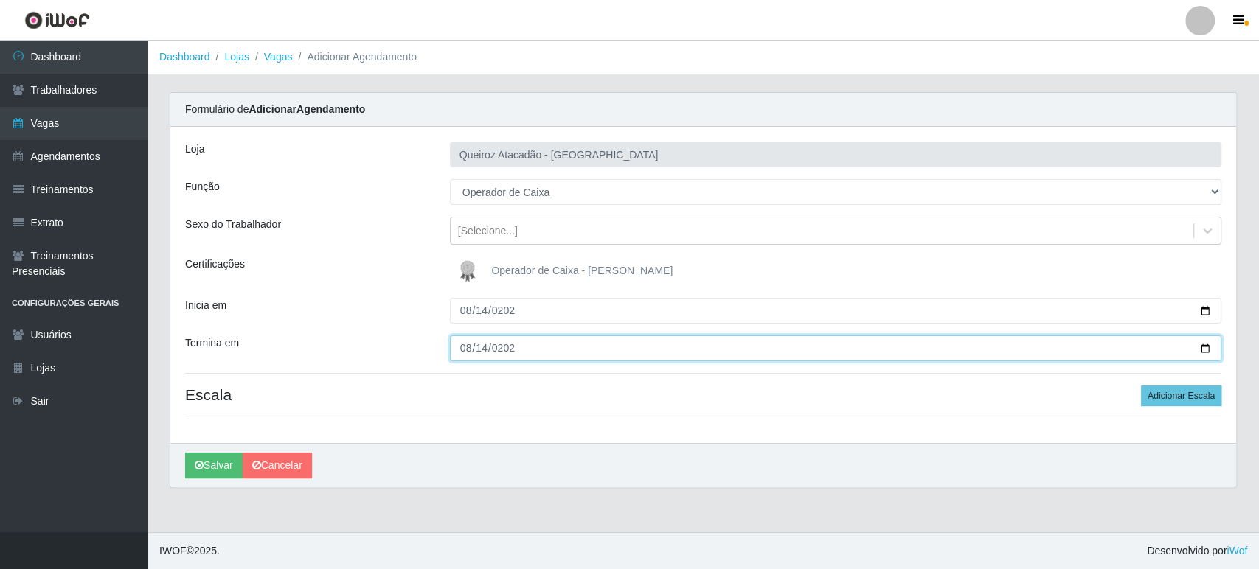
type input "[DATE]"
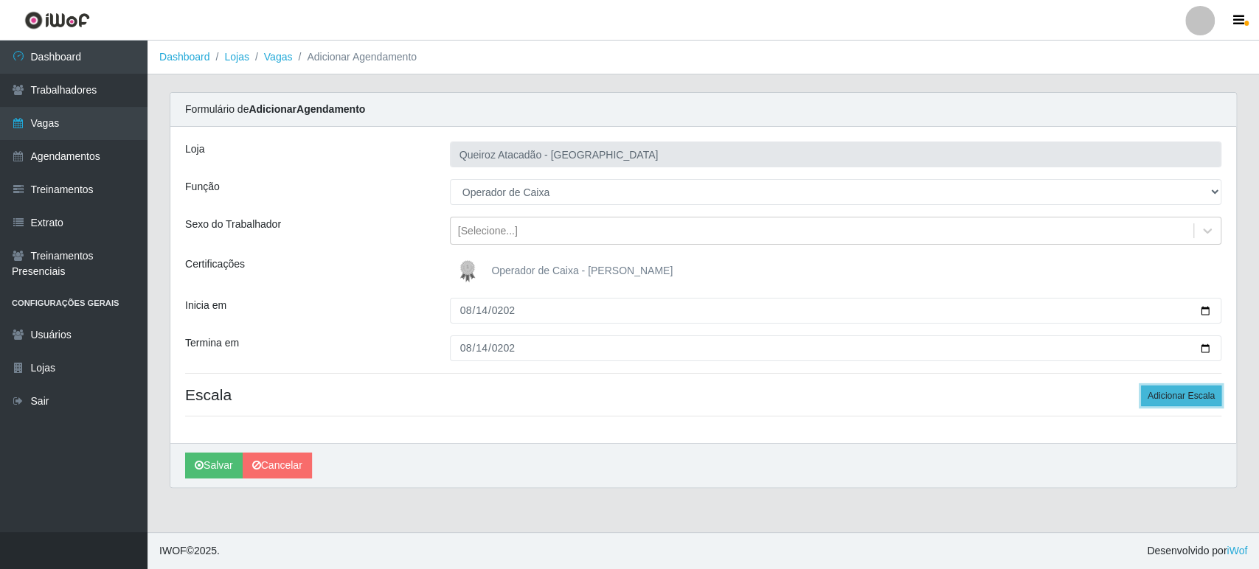
drag, startPoint x: 1211, startPoint y: 398, endPoint x: 1193, endPoint y: 397, distance: 18.5
click at [1210, 398] on button "Adicionar Escala" at bounding box center [1181, 396] width 80 height 21
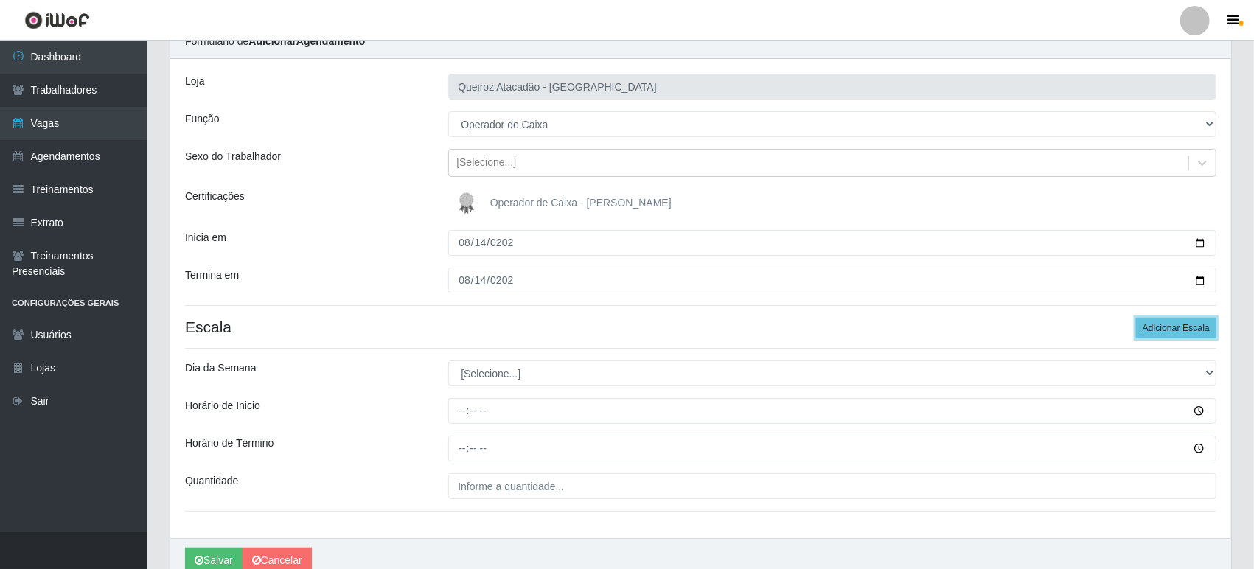
scroll to position [136, 0]
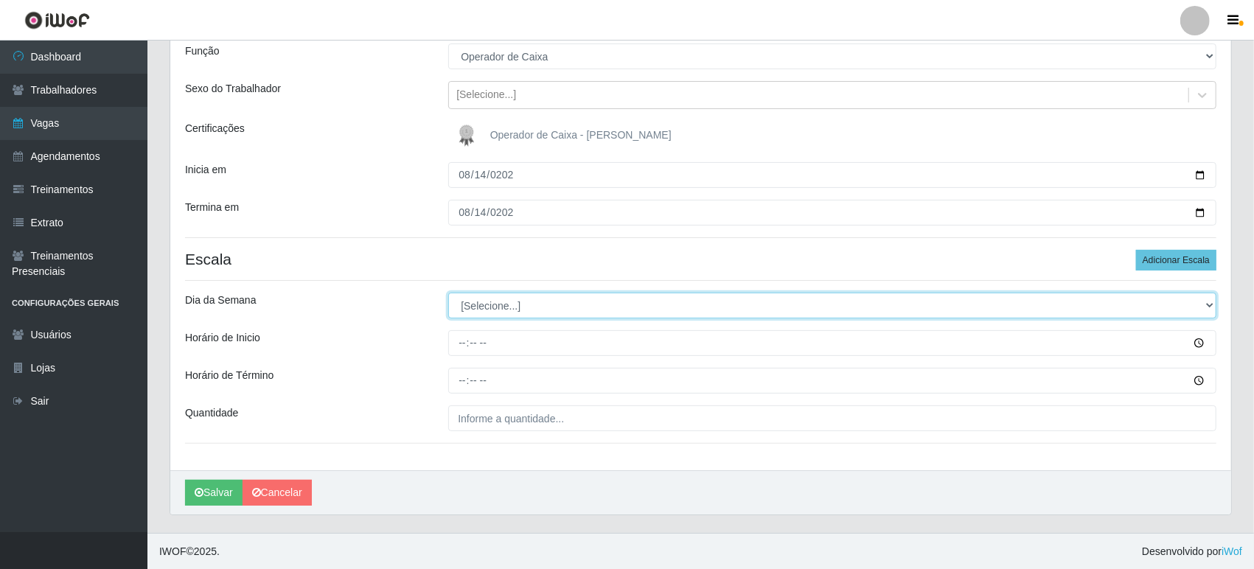
click at [482, 305] on select "[Selecione...] Segunda Terça Quarta Quinta Sexta Sábado Domingo" at bounding box center [832, 306] width 768 height 26
click at [476, 303] on select "[Selecione...] Segunda Terça Quarta Quinta Sexta Sábado Domingo" at bounding box center [832, 306] width 768 height 26
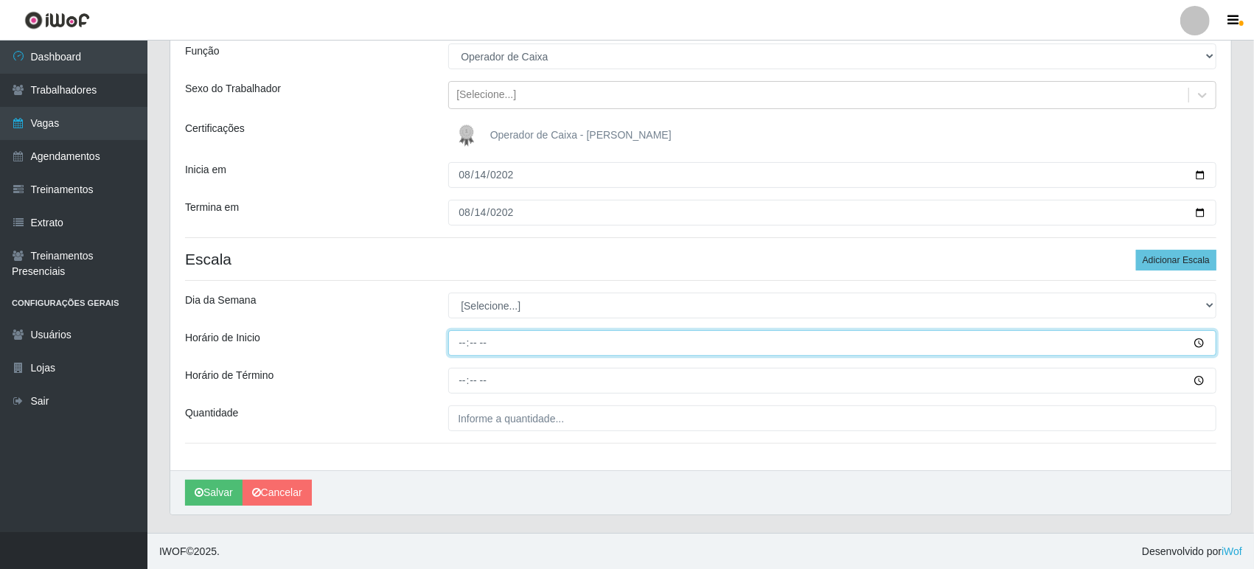
click at [457, 337] on input "Horário de Inicio" at bounding box center [832, 343] width 768 height 26
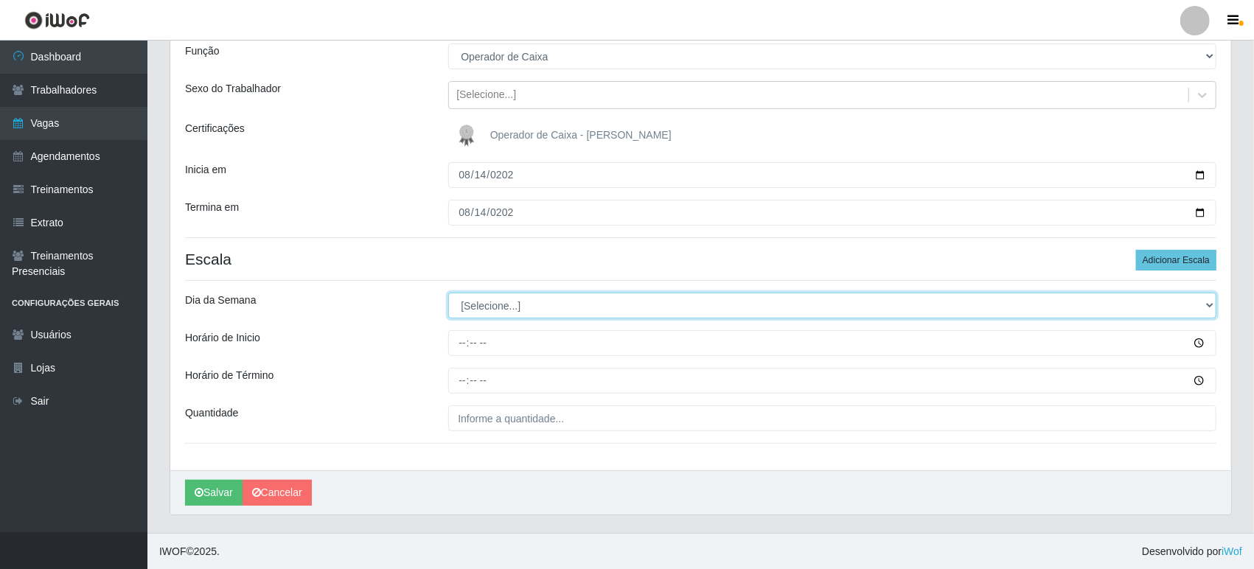
click at [482, 299] on select "[Selecione...] Segunda Terça Quarta Quinta Sexta Sábado Domingo" at bounding box center [832, 306] width 768 height 26
select select "4"
click at [448, 293] on select "[Selecione...] Segunda Terça Quarta Quinta Sexta Sábado Domingo" at bounding box center [832, 306] width 768 height 26
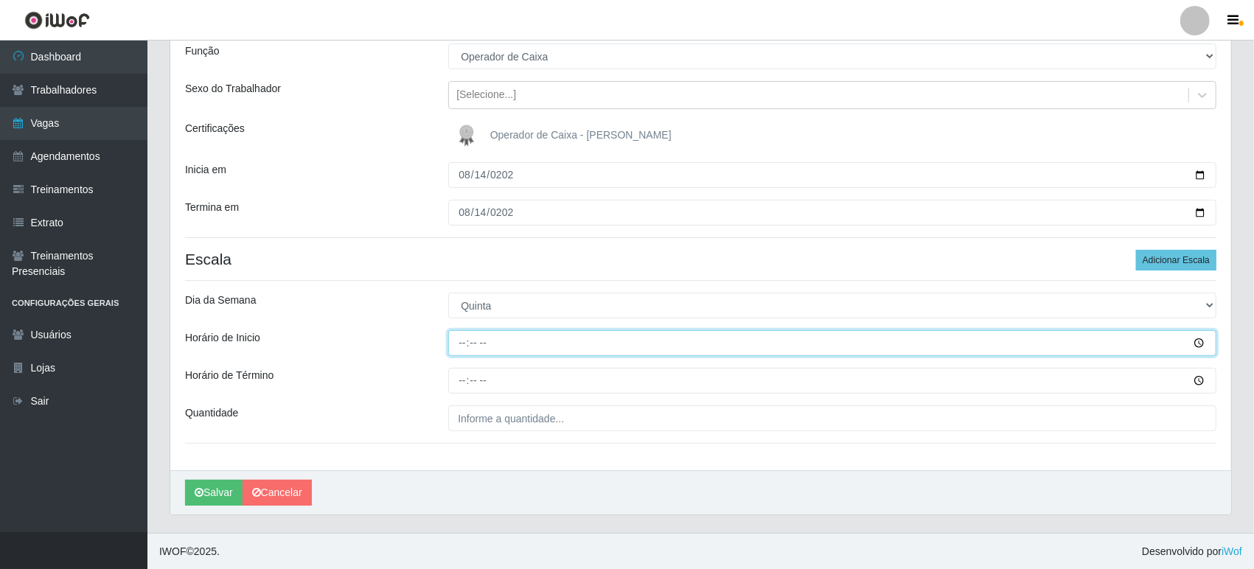
click at [458, 339] on input "Horário de Inicio" at bounding box center [832, 343] width 768 height 26
click at [489, 341] on input "09:15" at bounding box center [832, 343] width 768 height 26
type input "09:00"
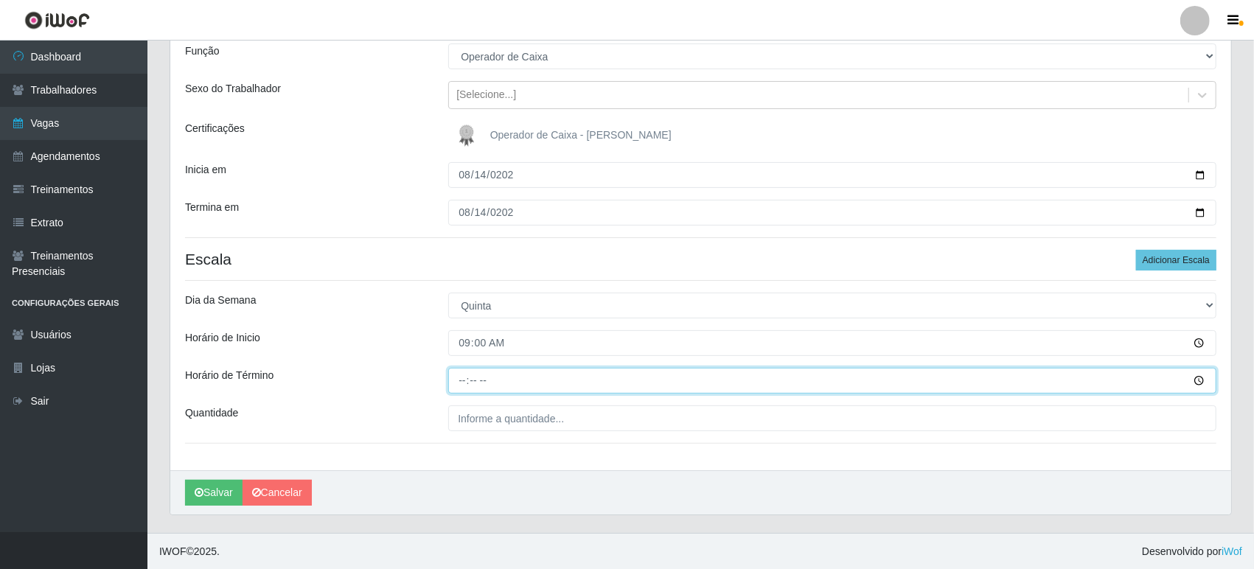
type input "15:00"
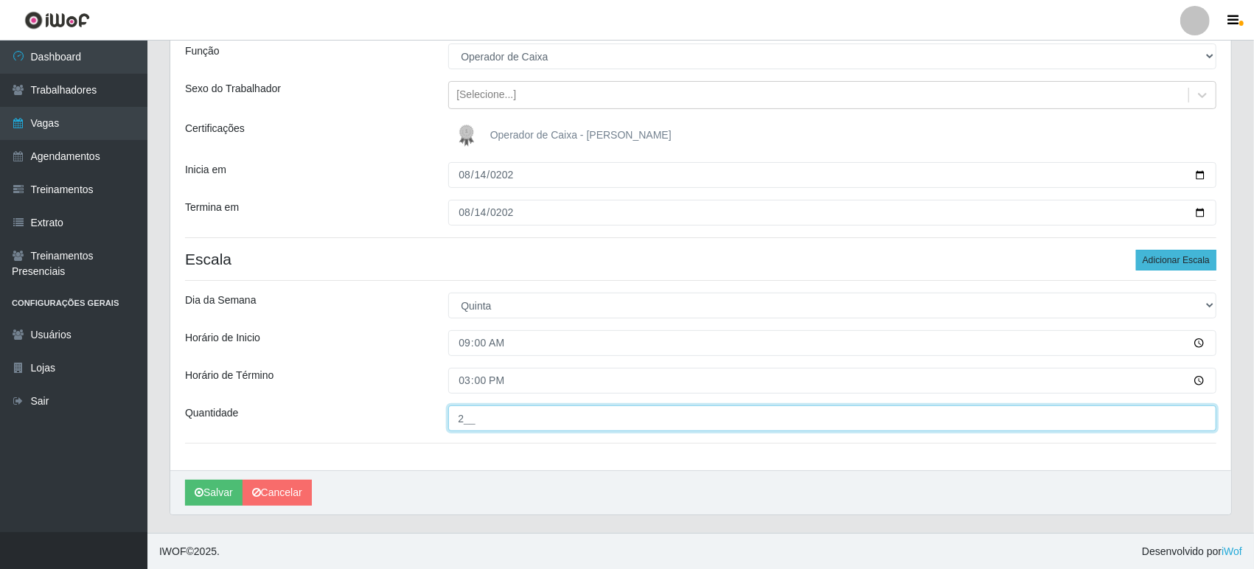
type input "2__"
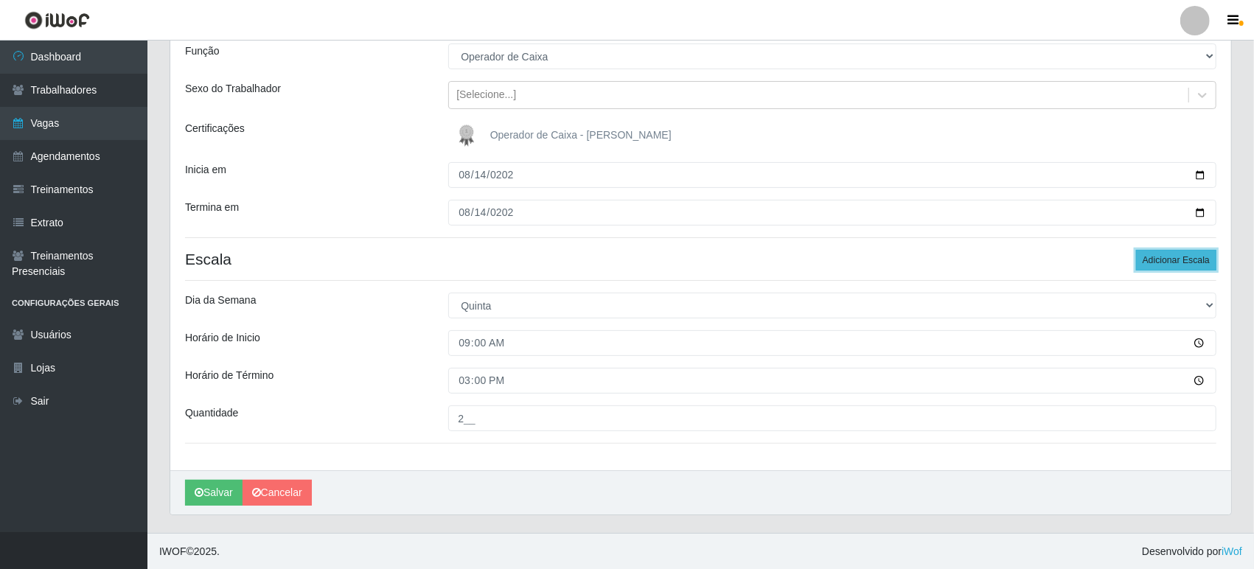
click at [1195, 258] on button "Adicionar Escala" at bounding box center [1176, 260] width 80 height 21
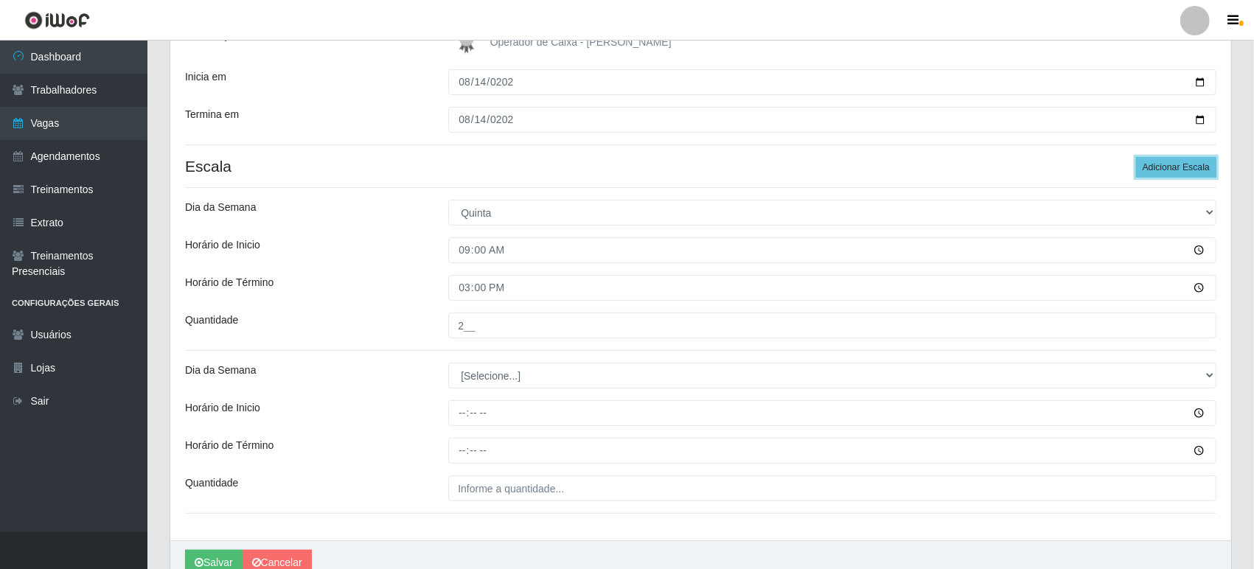
scroll to position [298, 0]
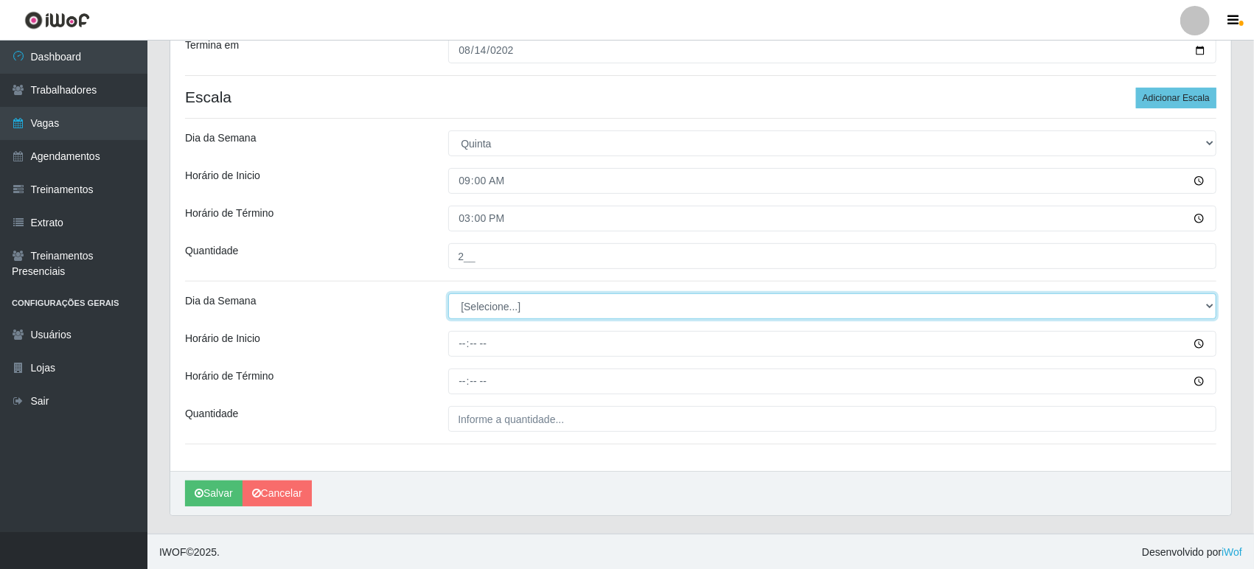
click at [469, 306] on select "[Selecione...] Segunda Terça Quarta Quinta Sexta Sábado Domingo" at bounding box center [832, 307] width 768 height 26
select select "4"
click at [448, 294] on select "[Selecione...] Segunda Terça Quarta Quinta Sexta Sábado Domingo" at bounding box center [832, 307] width 768 height 26
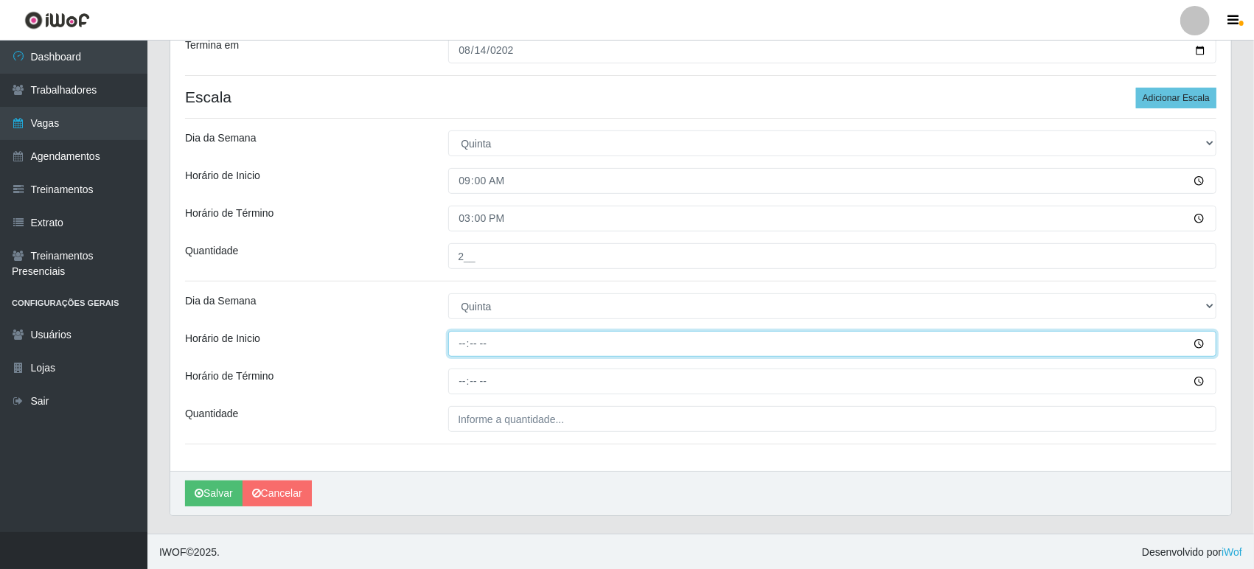
click at [458, 341] on input "Horário de Inicio" at bounding box center [832, 344] width 768 height 26
type input "16:00"
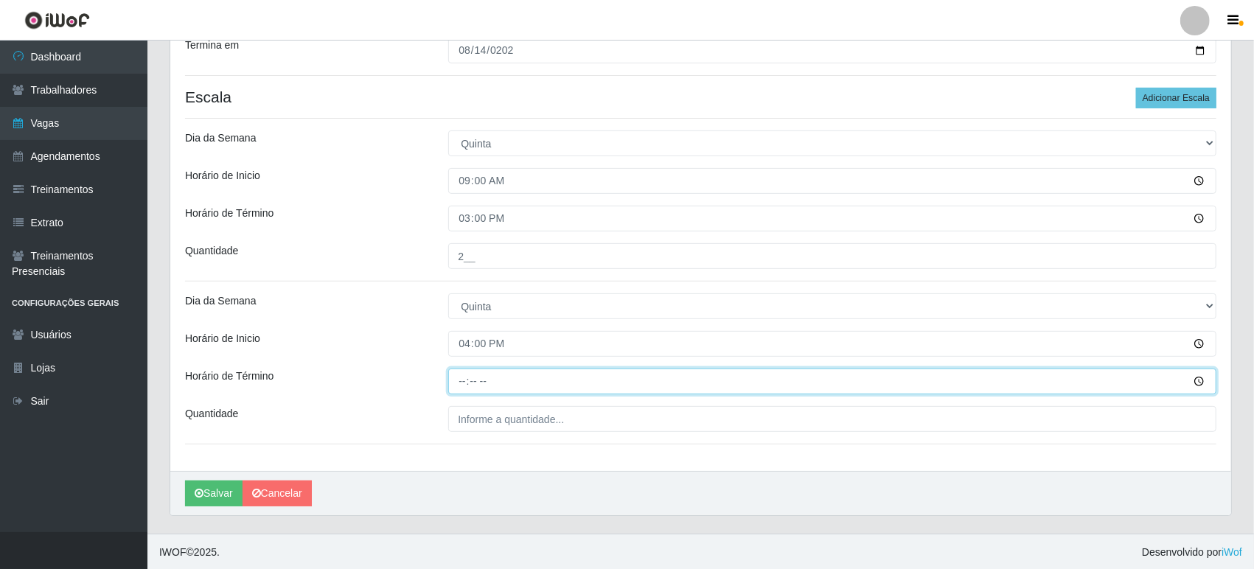
type input "22:00"
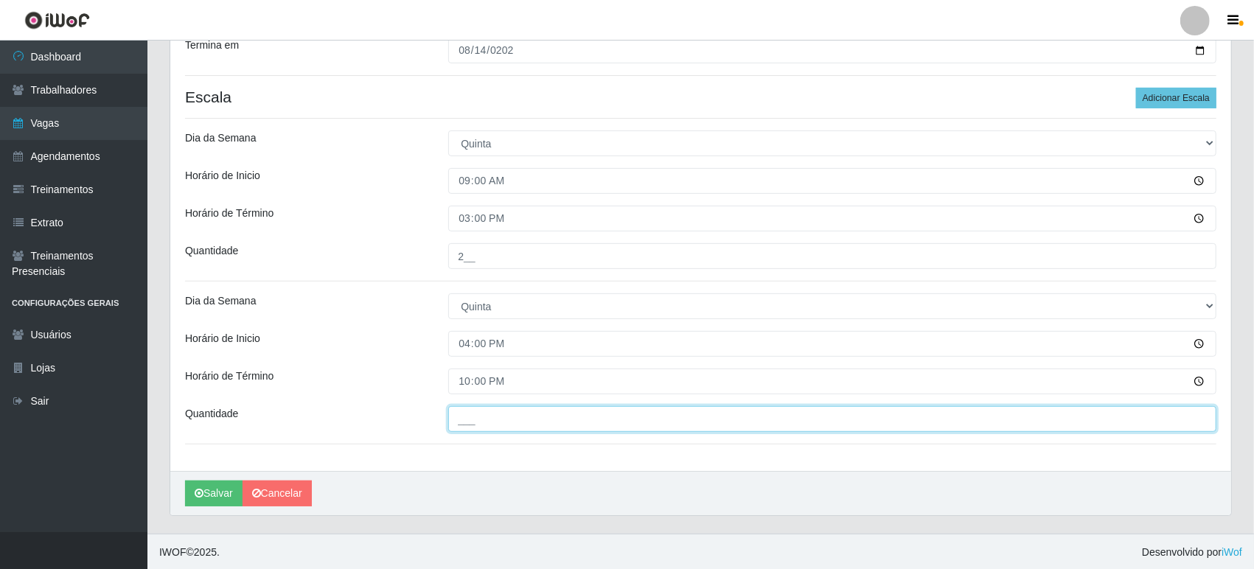
click at [481, 422] on input "___" at bounding box center [832, 419] width 768 height 26
type input "2__"
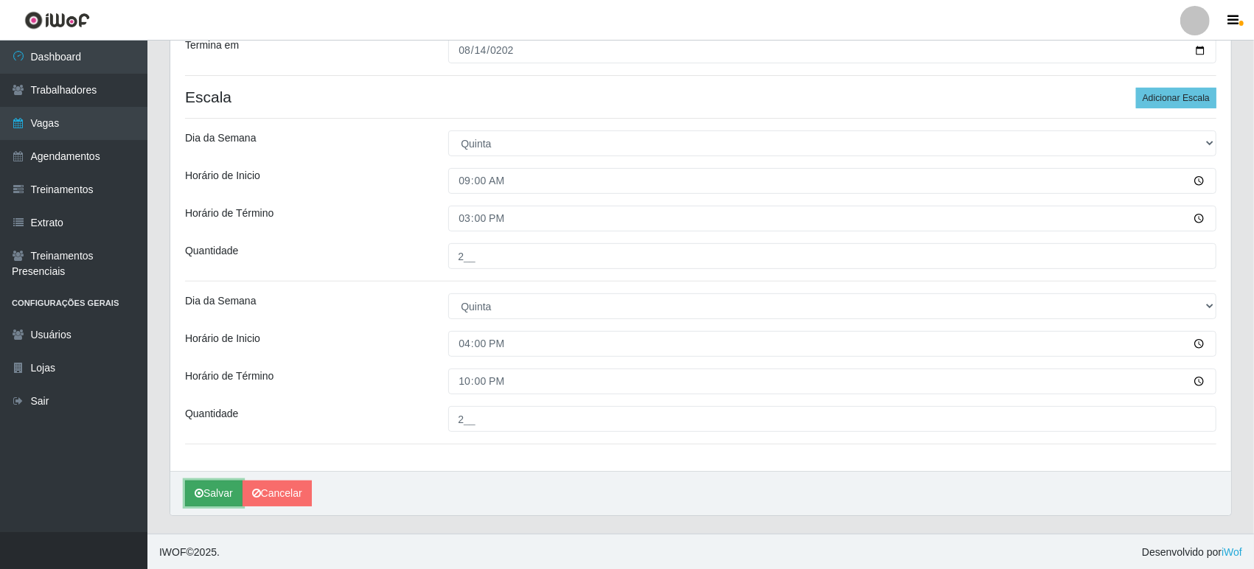
click at [209, 495] on button "Salvar" at bounding box center [214, 494] width 58 height 26
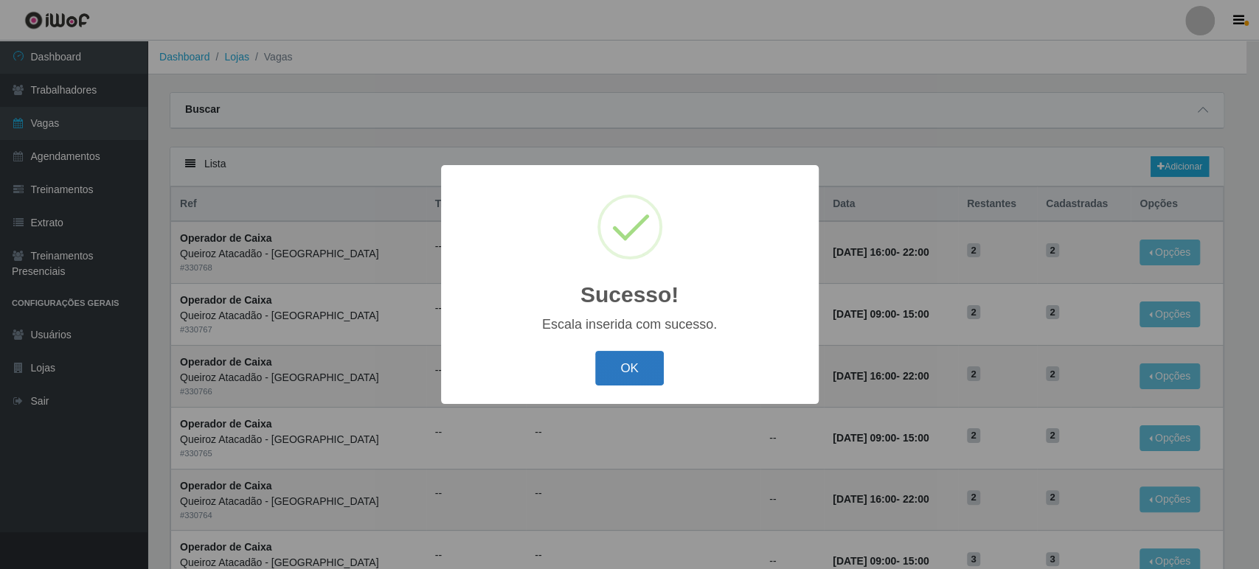
click at [619, 362] on button "OK" at bounding box center [629, 368] width 69 height 35
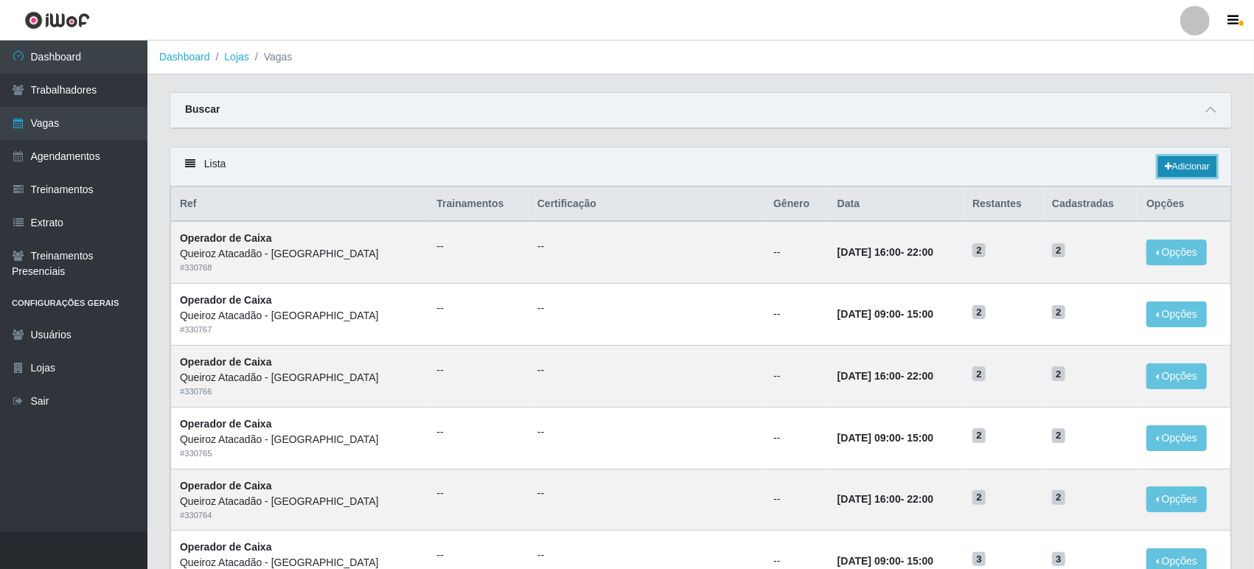
click at [1198, 166] on link "Adicionar" at bounding box center [1188, 166] width 58 height 21
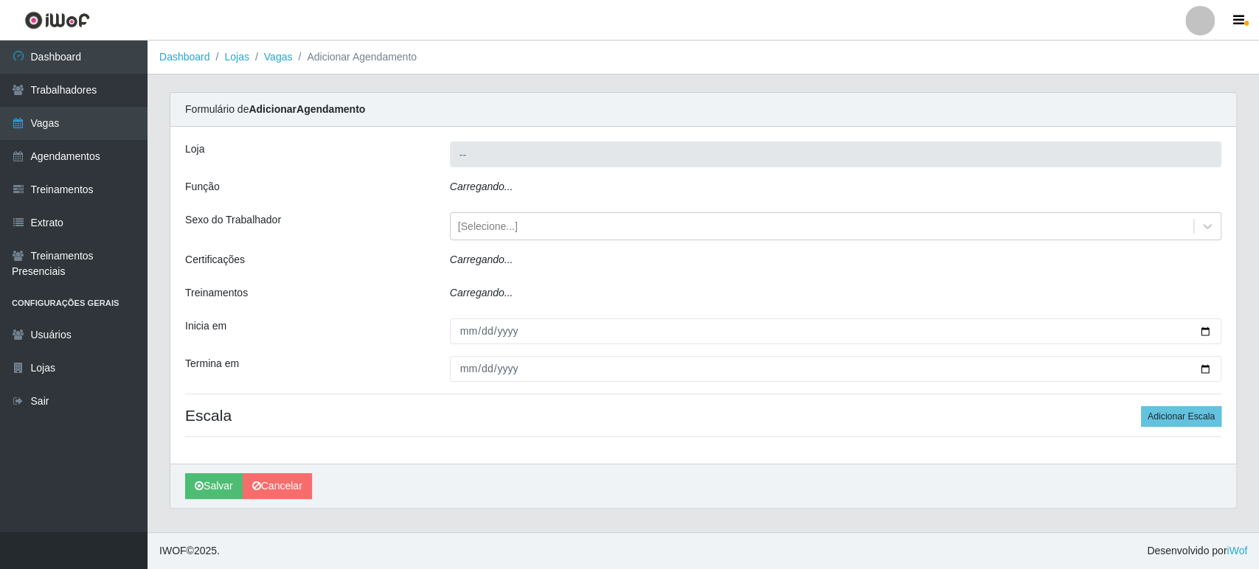
type input "Queiroz Atacadão - [GEOGRAPHIC_DATA]"
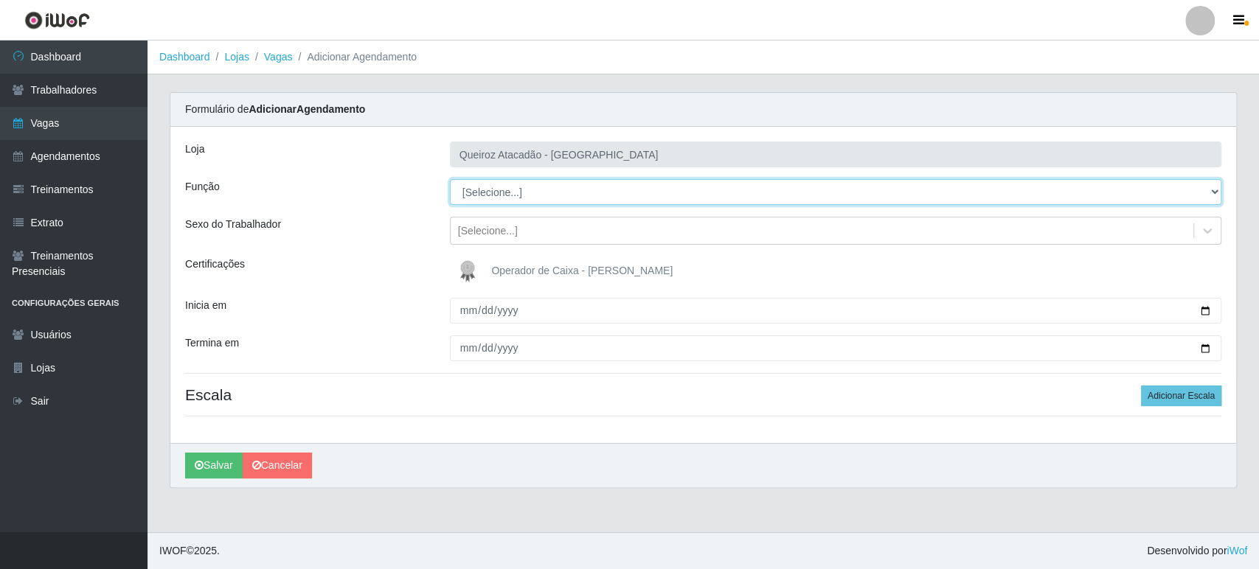
click at [492, 189] on select "[Selecione...] Embalador Embalador + Embalador ++ Operador de Caixa Operador de…" at bounding box center [835, 192] width 771 height 26
select select "22"
click at [450, 179] on select "[Selecione...] Embalador Embalador + Embalador ++ Operador de Caixa Operador de…" at bounding box center [835, 192] width 771 height 26
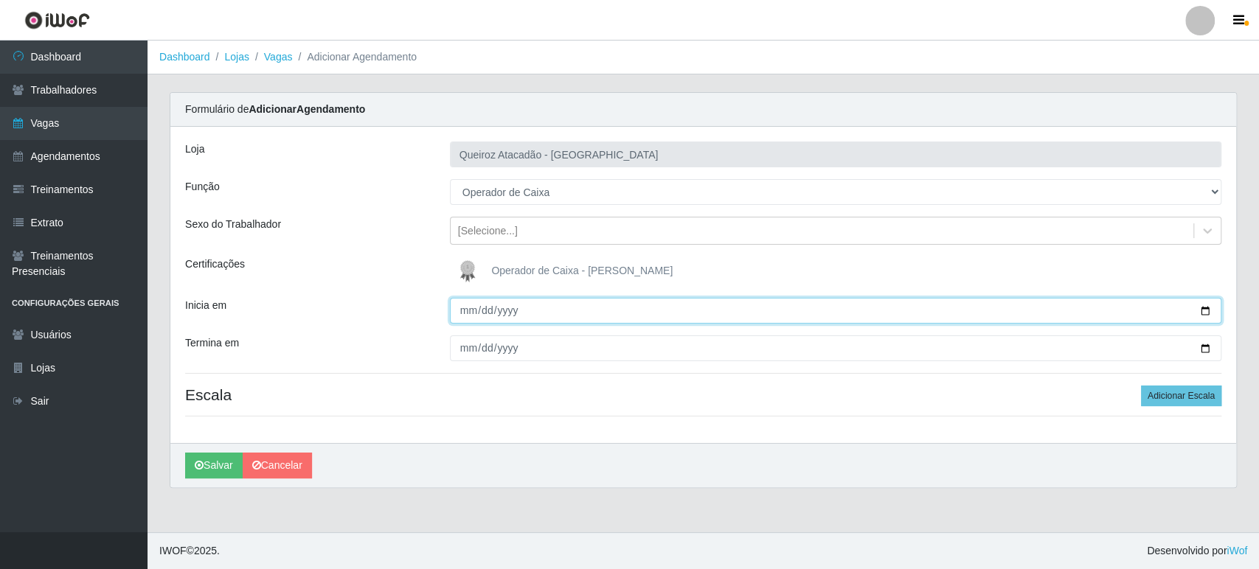
click at [471, 311] on input "Inicia em" at bounding box center [835, 311] width 771 height 26
type input "[DATE]"
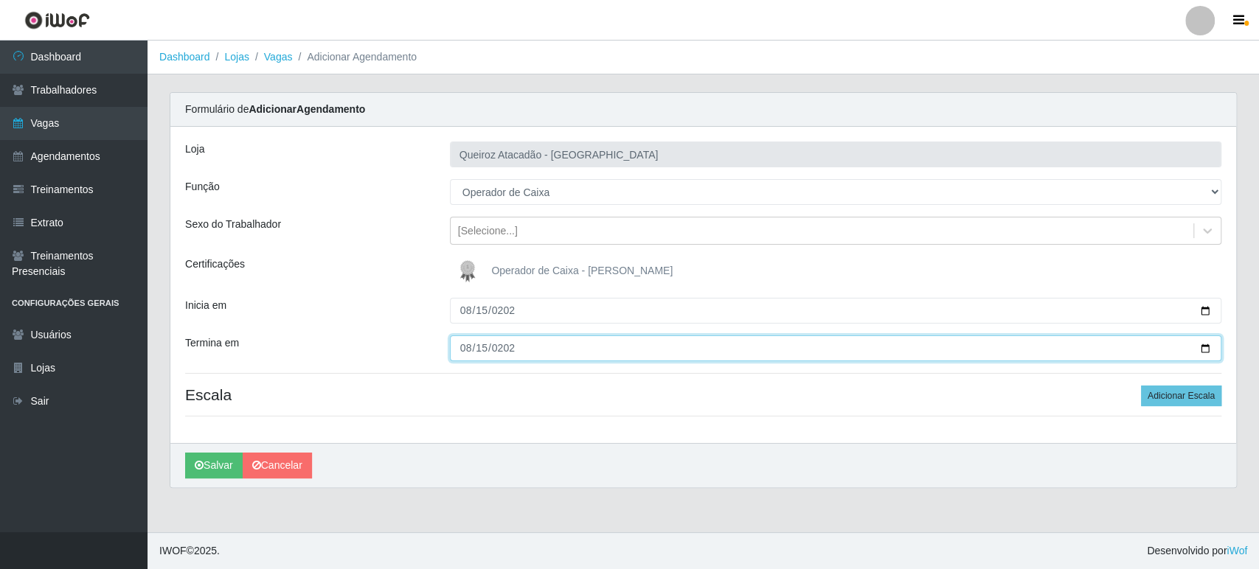
type input "[DATE]"
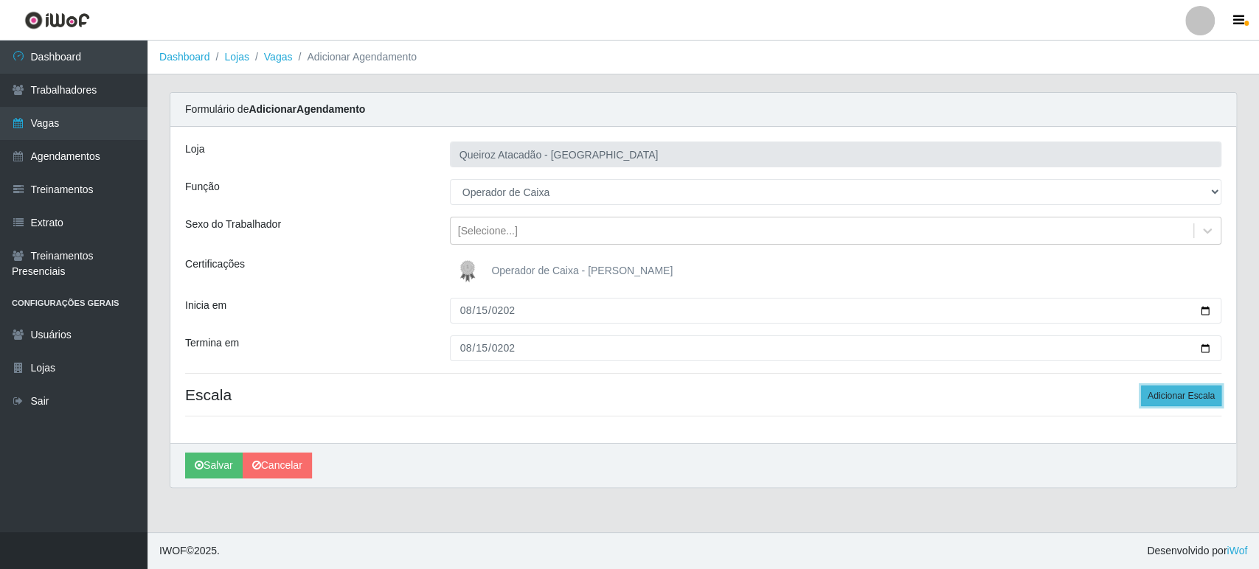
click at [1184, 391] on button "Adicionar Escala" at bounding box center [1181, 396] width 80 height 21
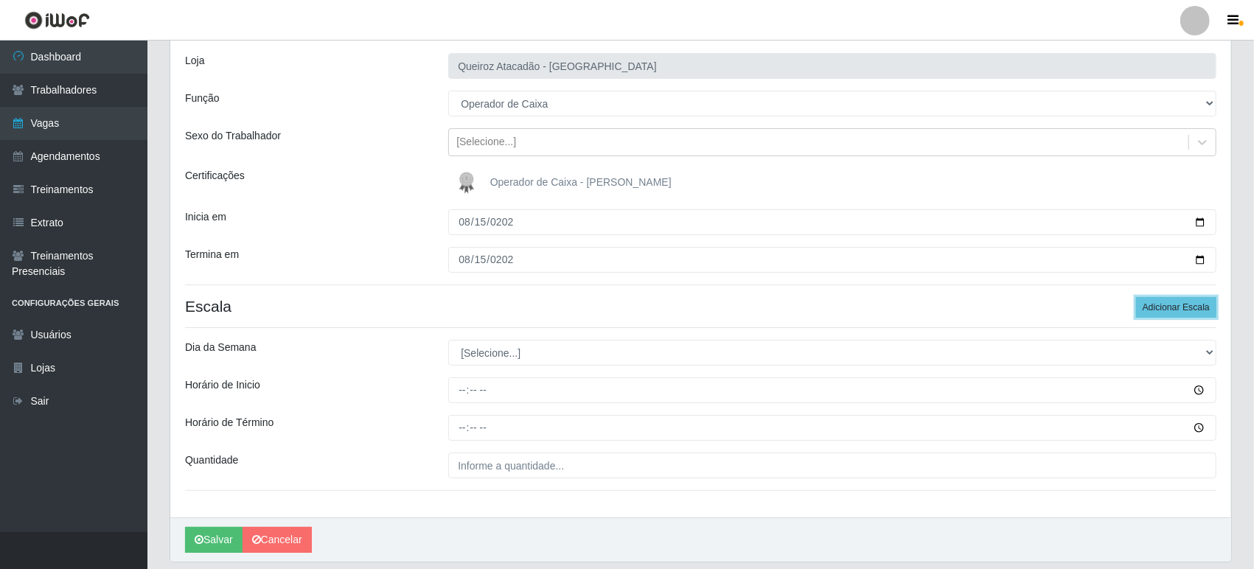
scroll to position [136, 0]
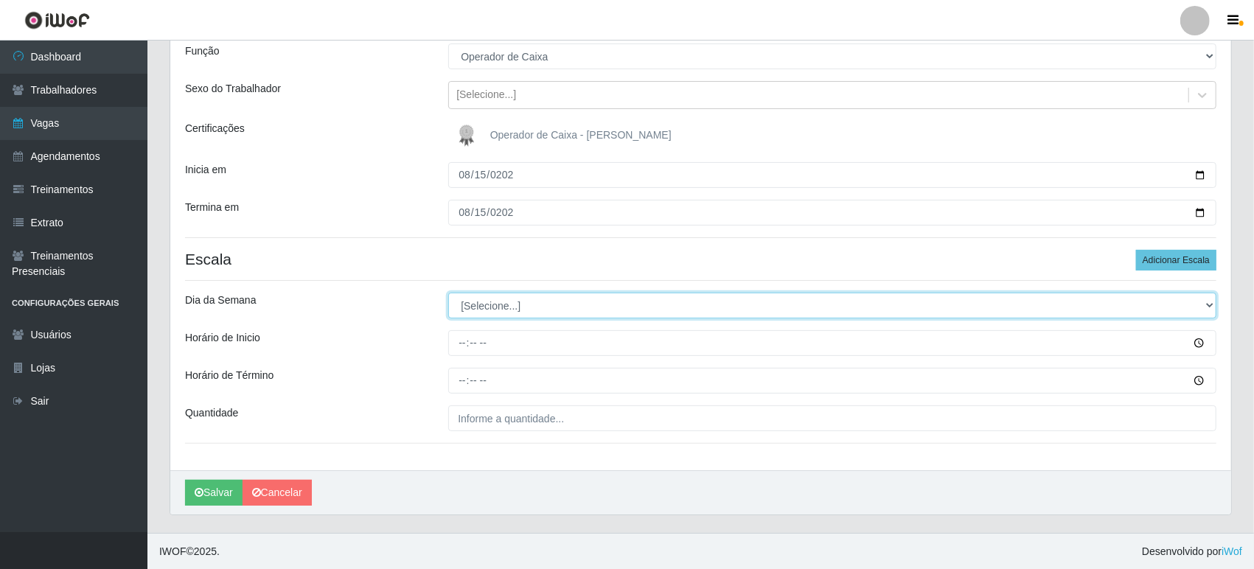
click at [476, 299] on select "[Selecione...] Segunda Terça Quarta Quinta Sexta Sábado Domingo" at bounding box center [832, 306] width 768 height 26
select select "5"
click at [448, 293] on select "[Selecione...] Segunda Terça Quarta Quinta Sexta Sábado Domingo" at bounding box center [832, 306] width 768 height 26
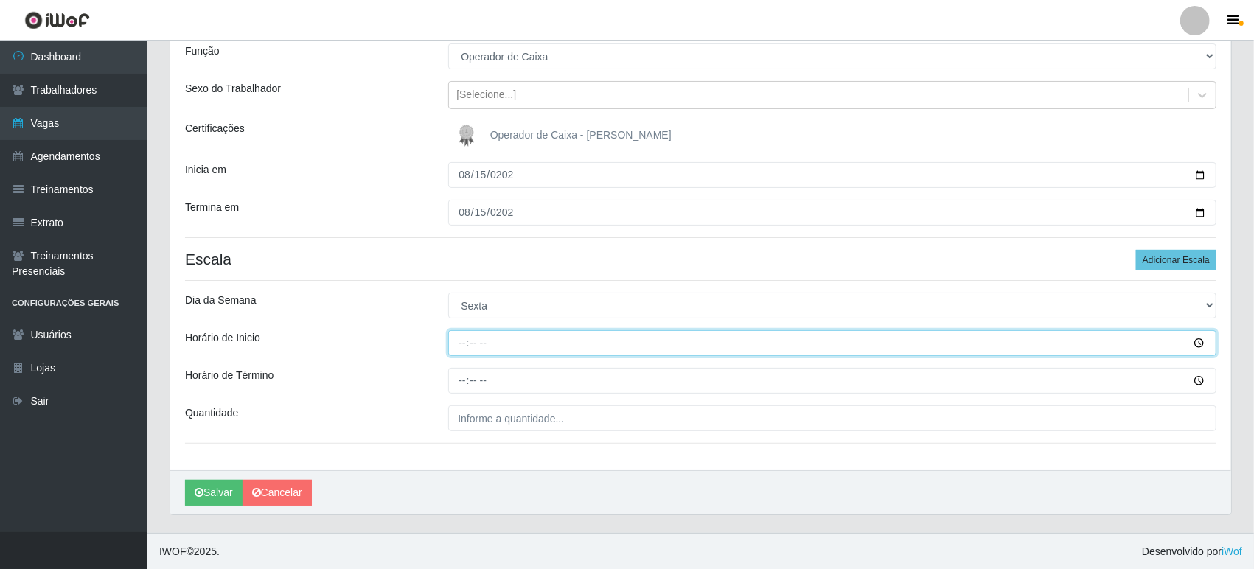
click at [460, 345] on input "Horário de Inicio" at bounding box center [832, 343] width 768 height 26
type input "09:00"
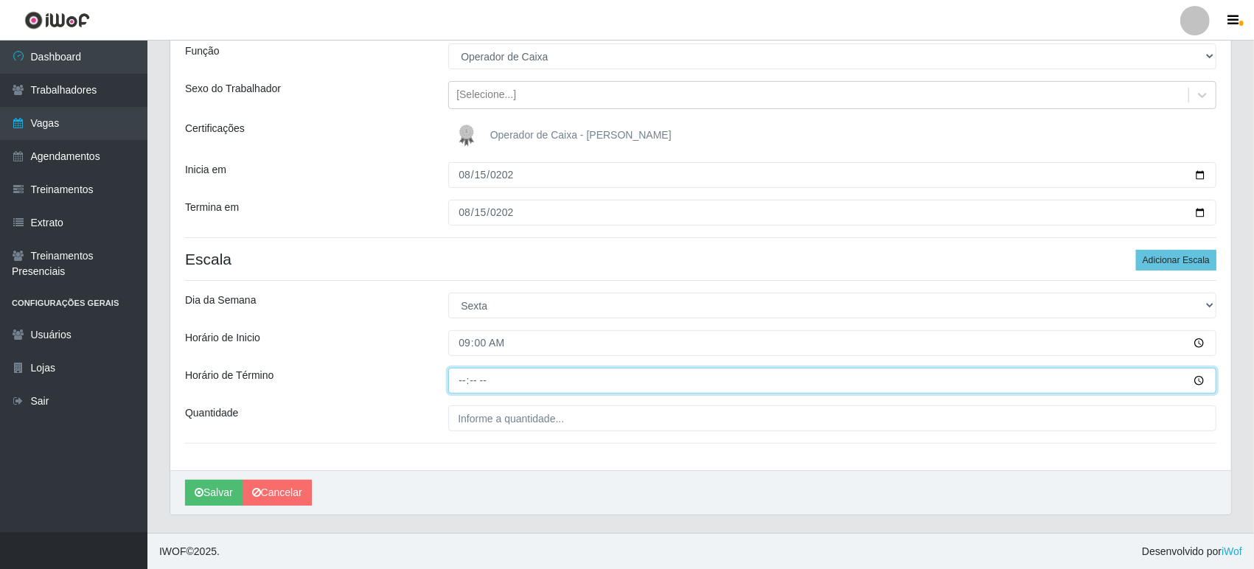
type input "15:00"
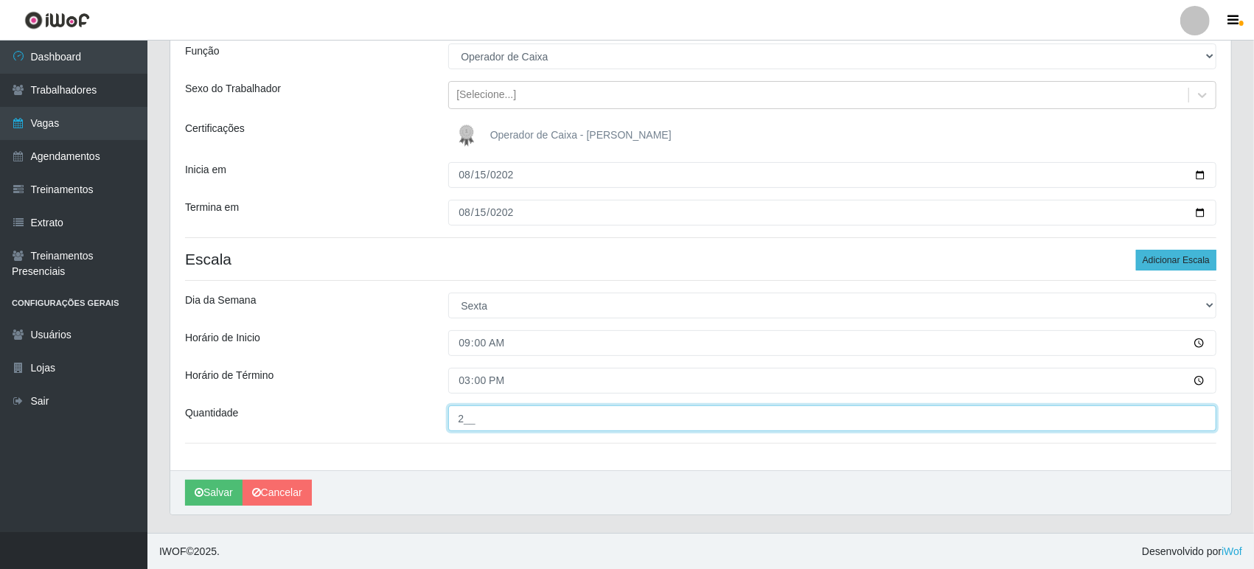
type input "2__"
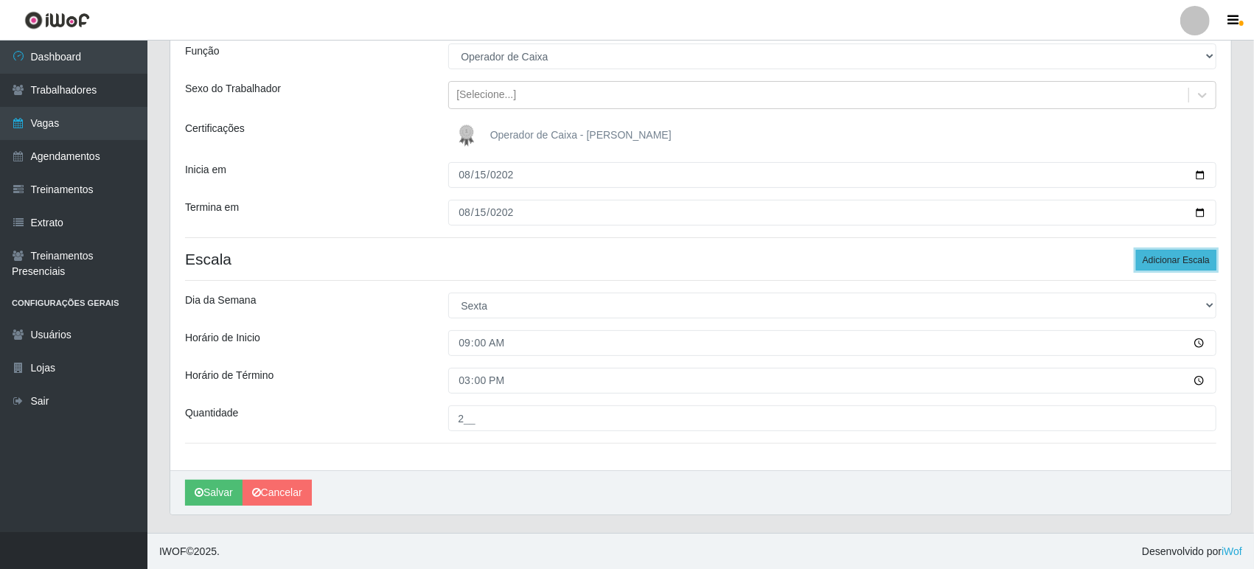
click at [1180, 264] on button "Adicionar Escala" at bounding box center [1176, 260] width 80 height 21
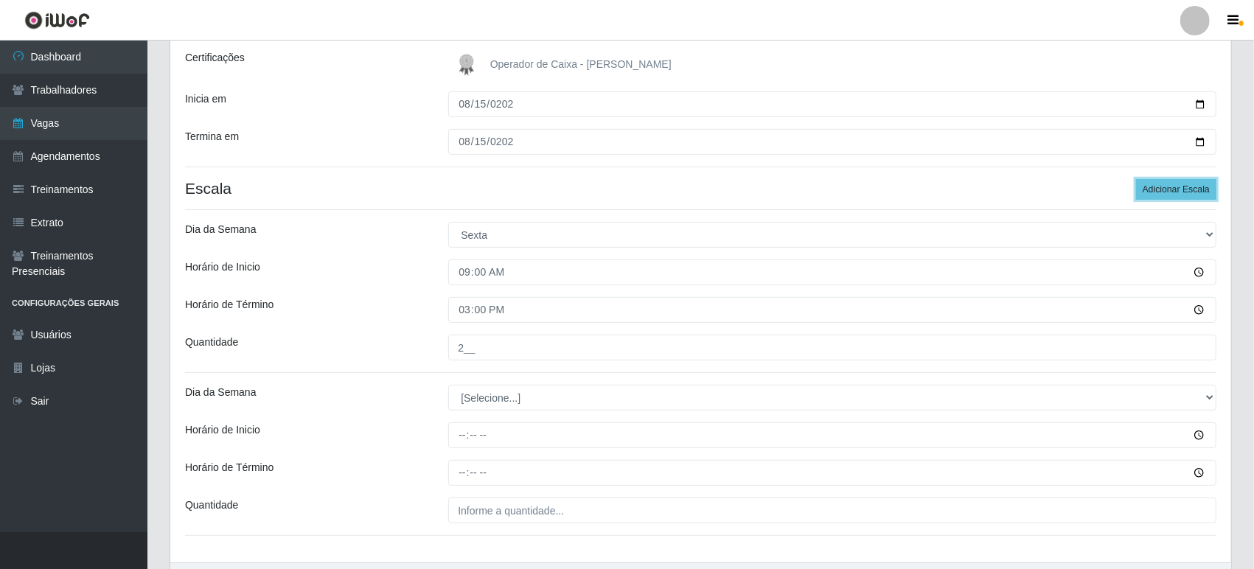
scroll to position [298, 0]
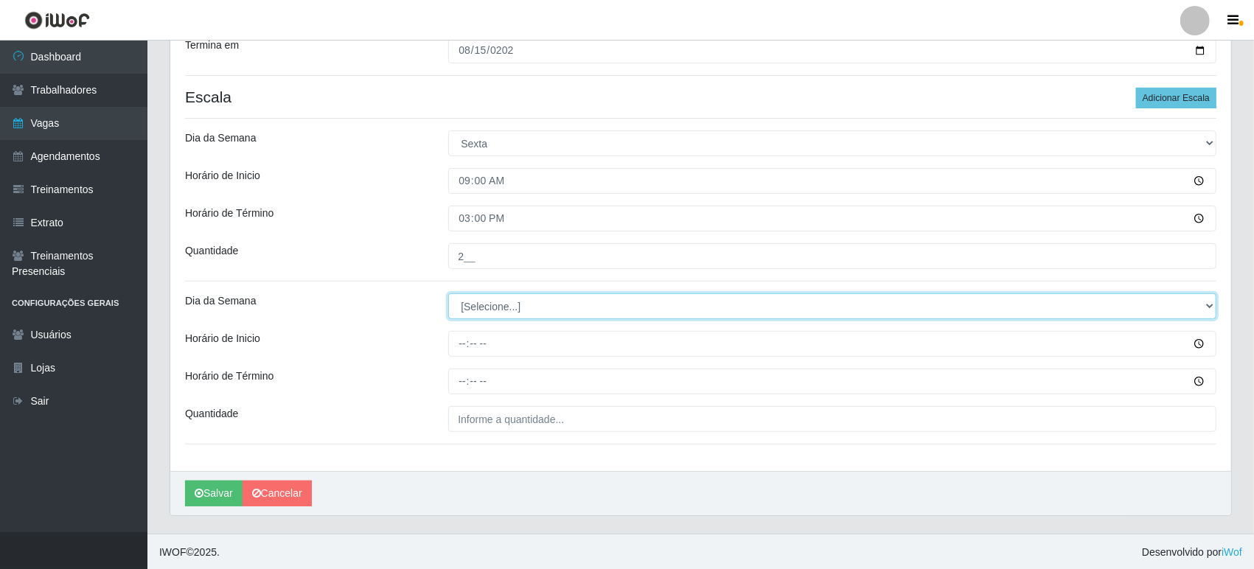
click at [477, 312] on select "[Selecione...] Segunda Terça Quarta Quinta Sexta Sábado Domingo" at bounding box center [832, 307] width 768 height 26
select select "5"
click at [448, 294] on select "[Selecione...] Segunda Terça Quarta Quinta Sexta Sábado Domingo" at bounding box center [832, 307] width 768 height 26
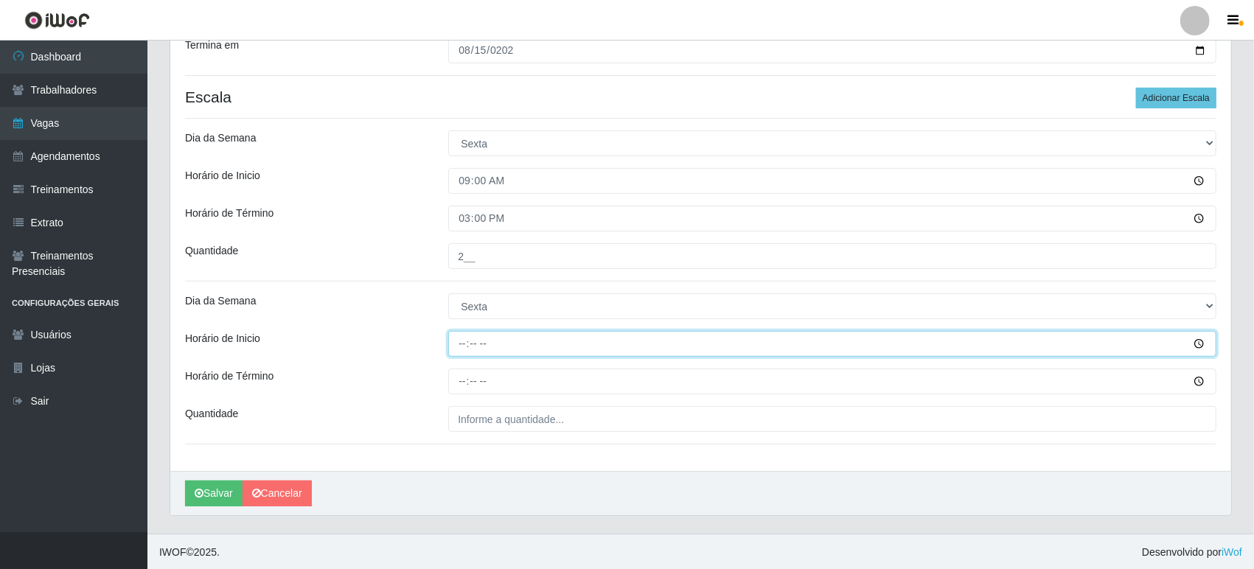
click at [459, 338] on input "Horário de Inicio" at bounding box center [832, 344] width 768 height 26
type input "16:00"
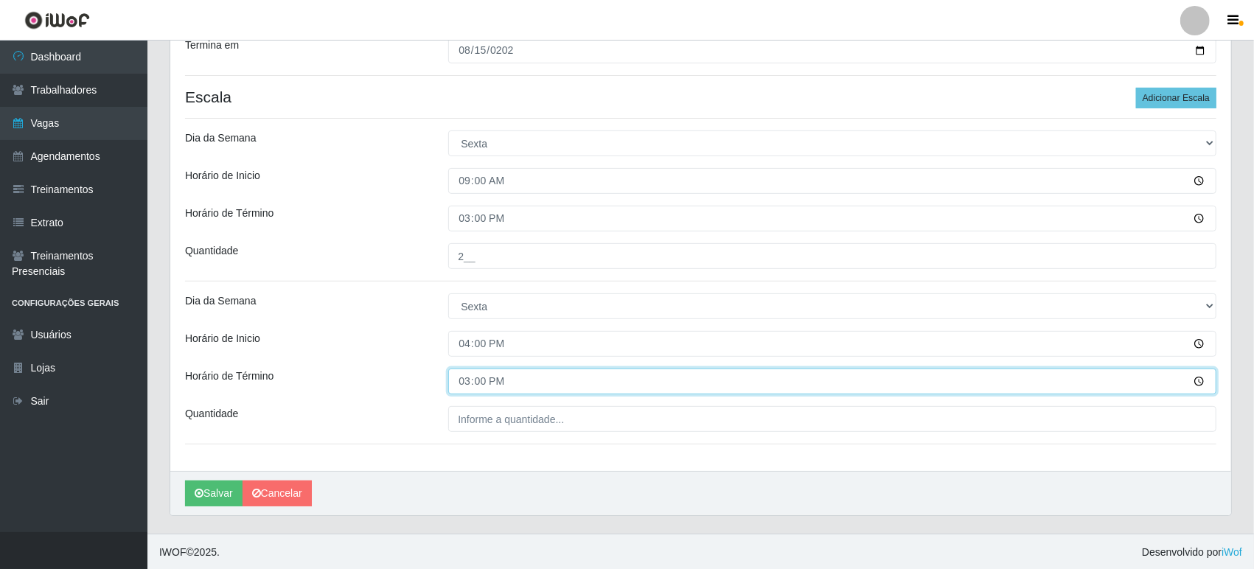
click at [460, 380] on input "15:00" at bounding box center [832, 382] width 768 height 26
type input "22:00"
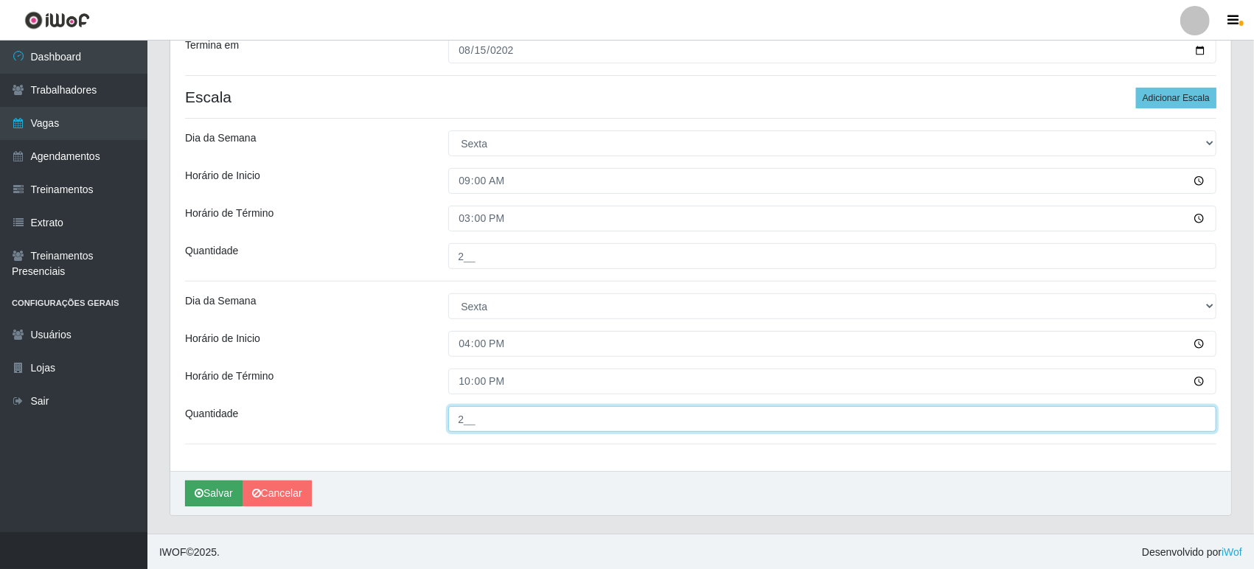
type input "2__"
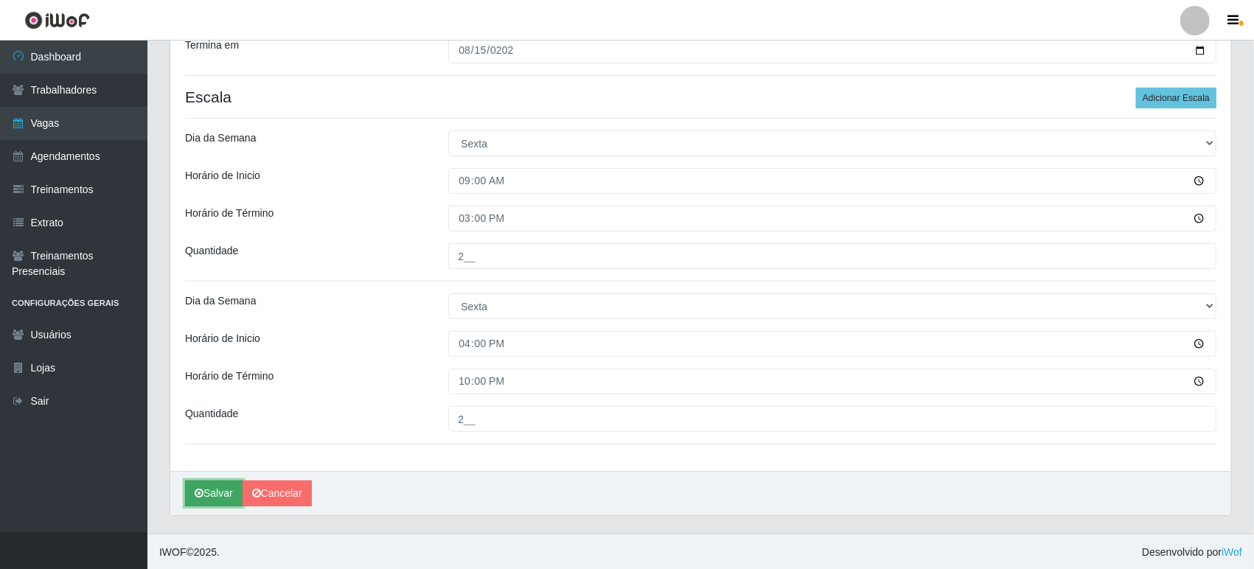
click at [214, 489] on button "Salvar" at bounding box center [214, 494] width 58 height 26
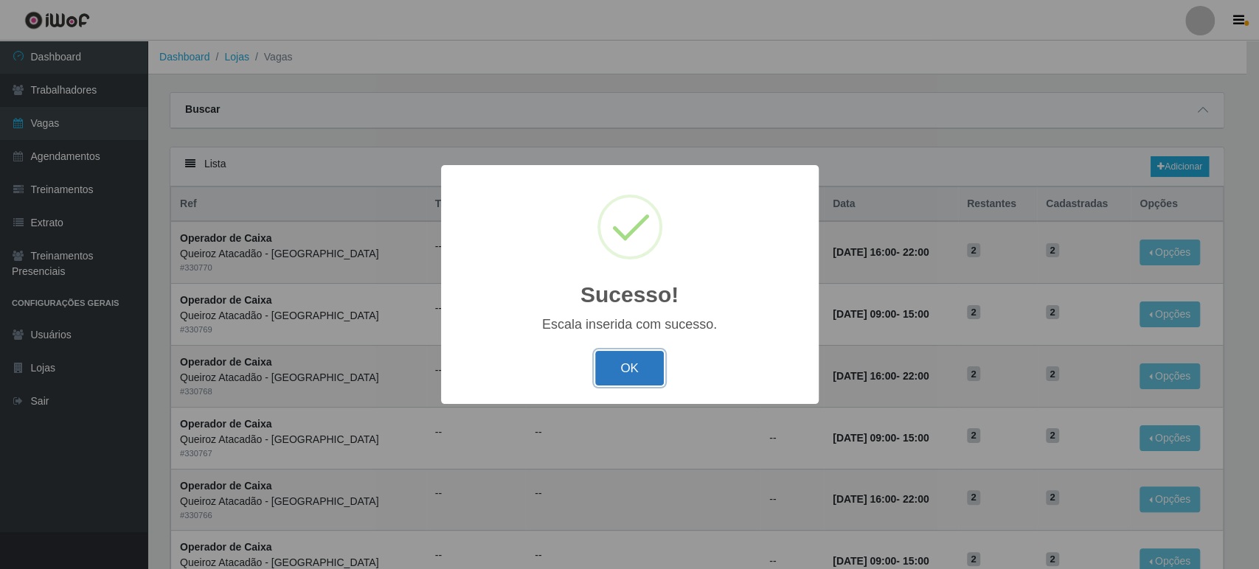
click at [620, 370] on button "OK" at bounding box center [629, 368] width 69 height 35
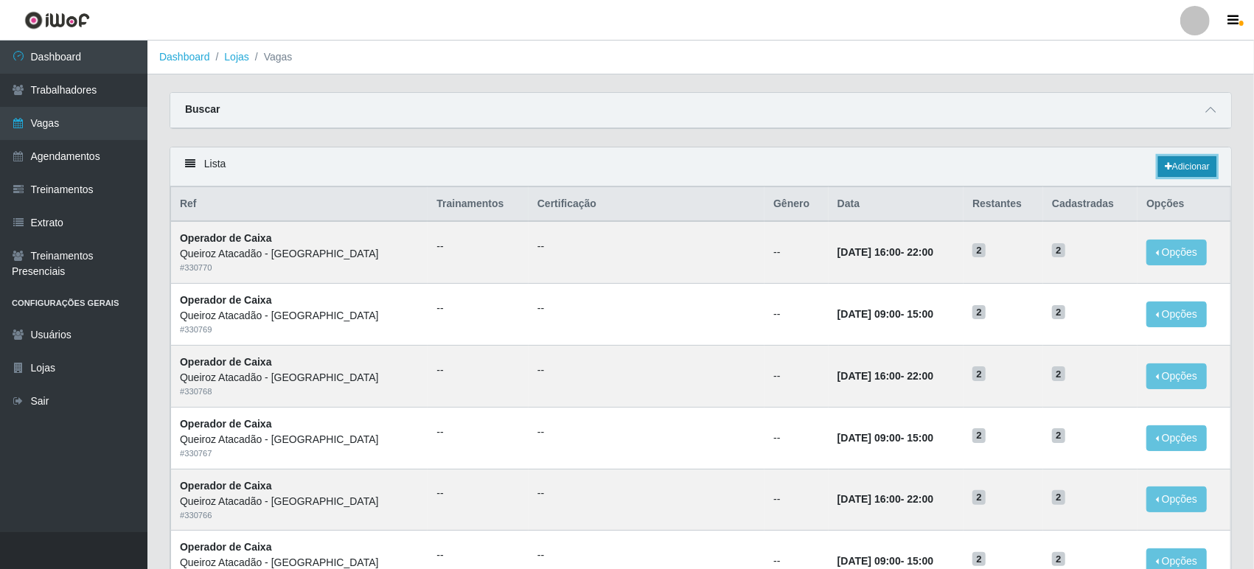
click at [1181, 164] on link "Adicionar" at bounding box center [1188, 166] width 58 height 21
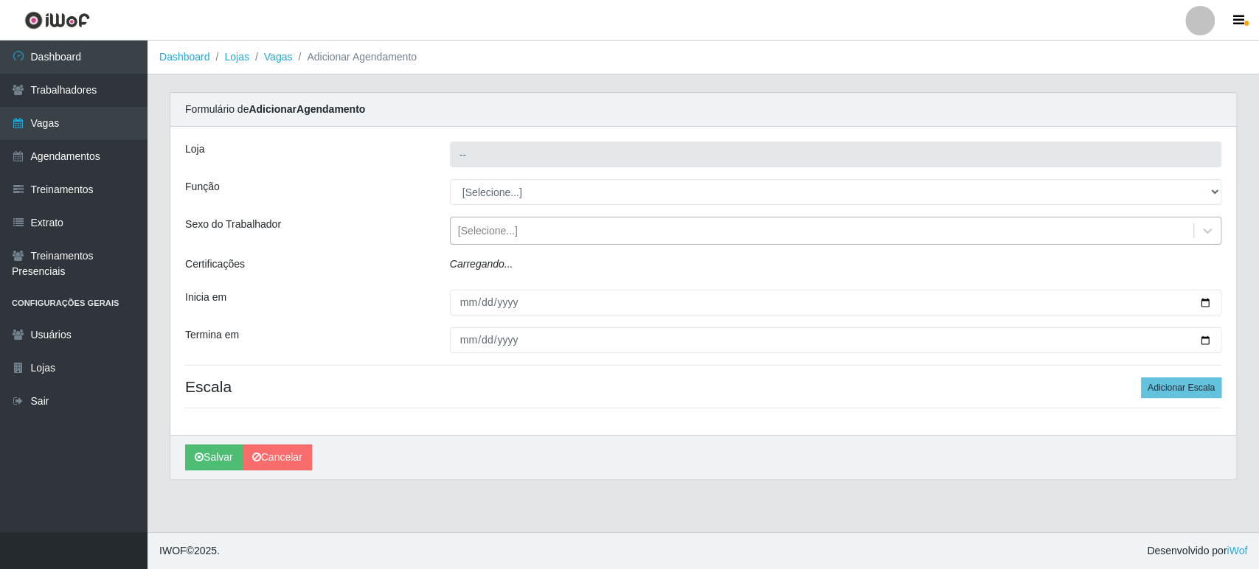
type input "Queiroz Atacadão - [GEOGRAPHIC_DATA]"
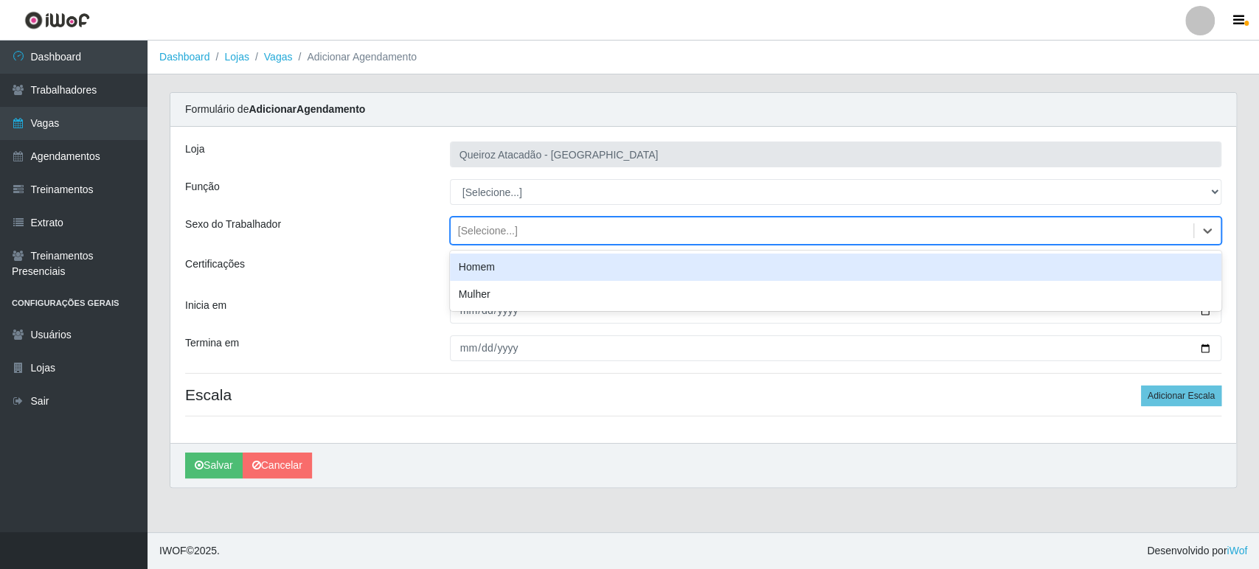
click at [493, 229] on div "[Selecione...]" at bounding box center [488, 230] width 60 height 15
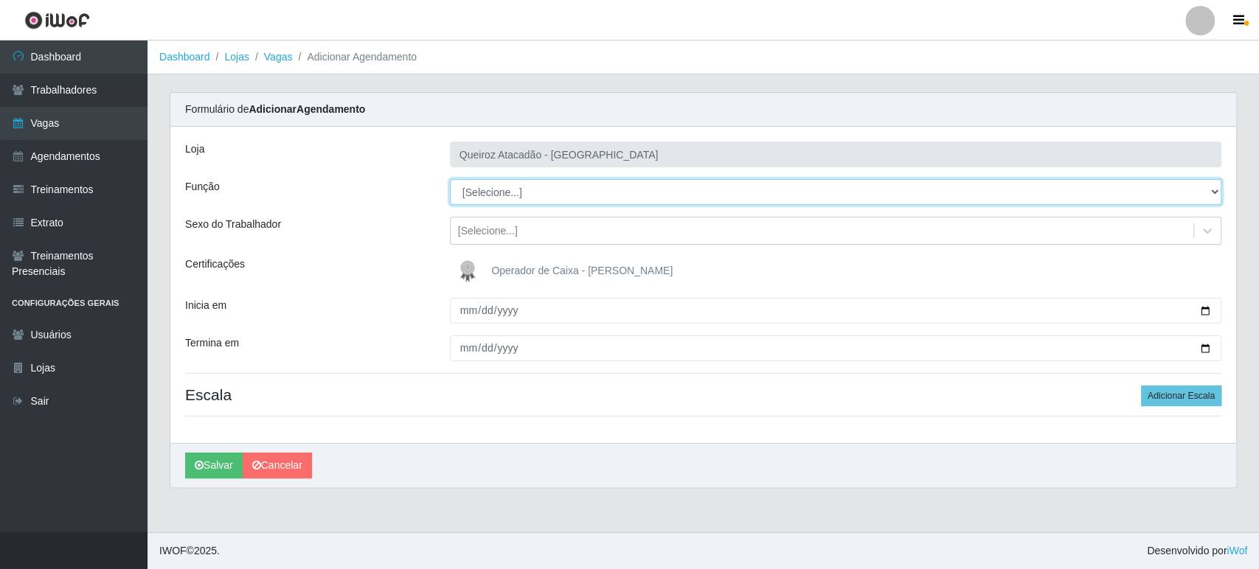
click at [499, 188] on select "[Selecione...] Embalador Embalador + Embalador ++ Operador de Caixa Operador de…" at bounding box center [835, 192] width 771 height 26
select select "72"
click at [450, 179] on select "[Selecione...] Embalador Embalador + Embalador ++ Operador de Caixa Operador de…" at bounding box center [835, 192] width 771 height 26
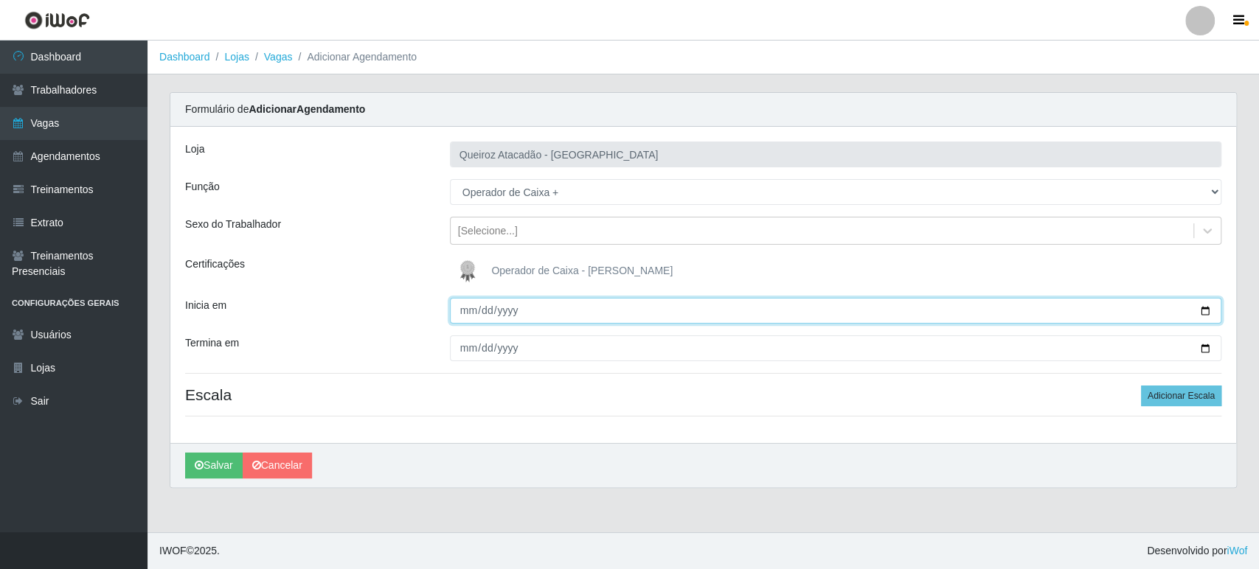
click at [1204, 308] on input "Inicia em" at bounding box center [835, 311] width 771 height 26
click at [1207, 307] on input "Inicia em" at bounding box center [835, 311] width 771 height 26
type input "[DATE]"
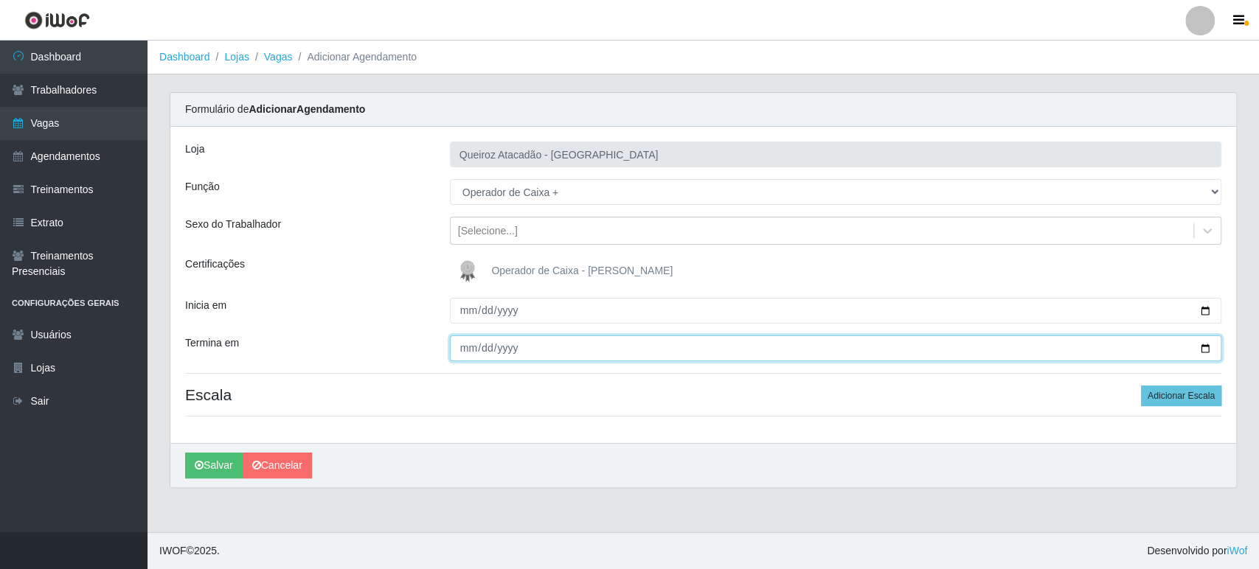
click at [463, 347] on input "Termina em" at bounding box center [835, 349] width 771 height 26
type input "[DATE]"
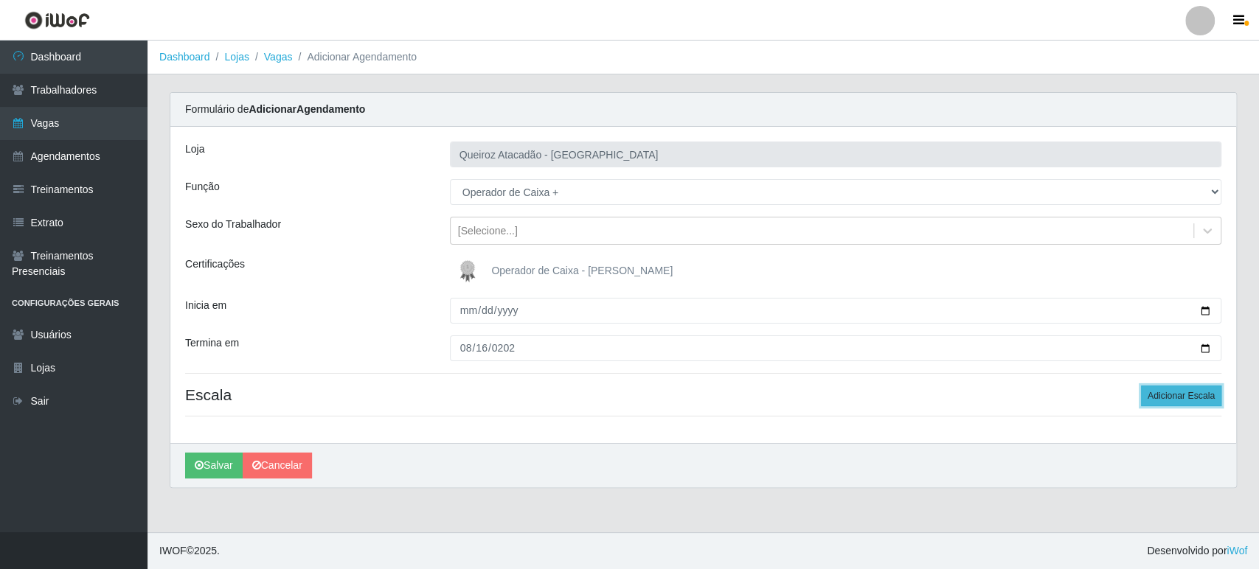
click at [1165, 400] on button "Adicionar Escala" at bounding box center [1181, 396] width 80 height 21
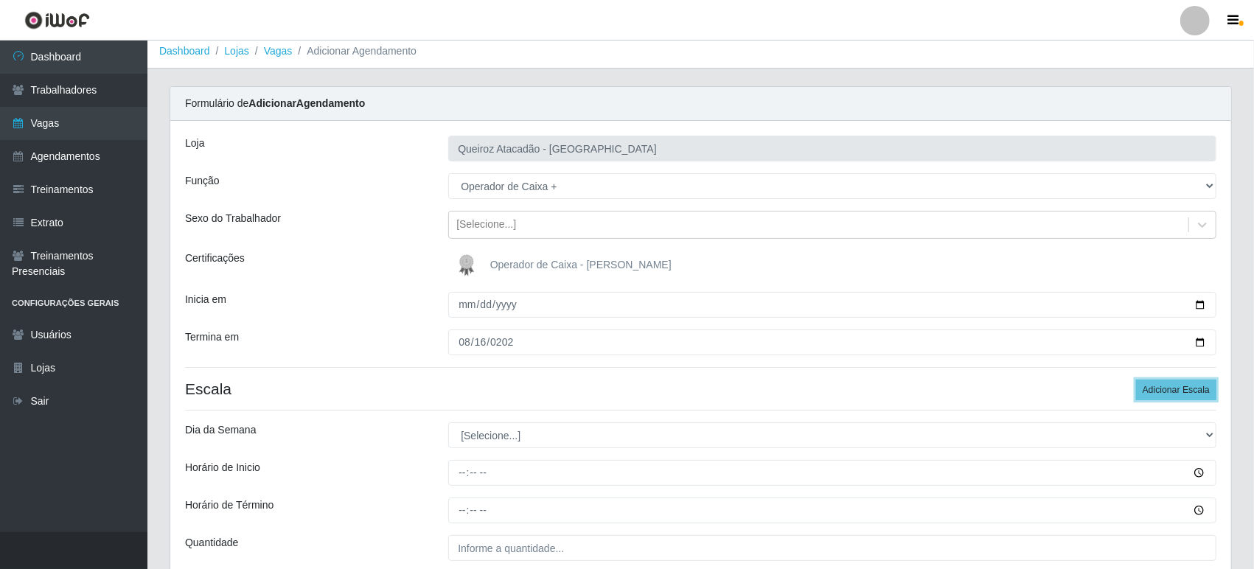
scroll to position [136, 0]
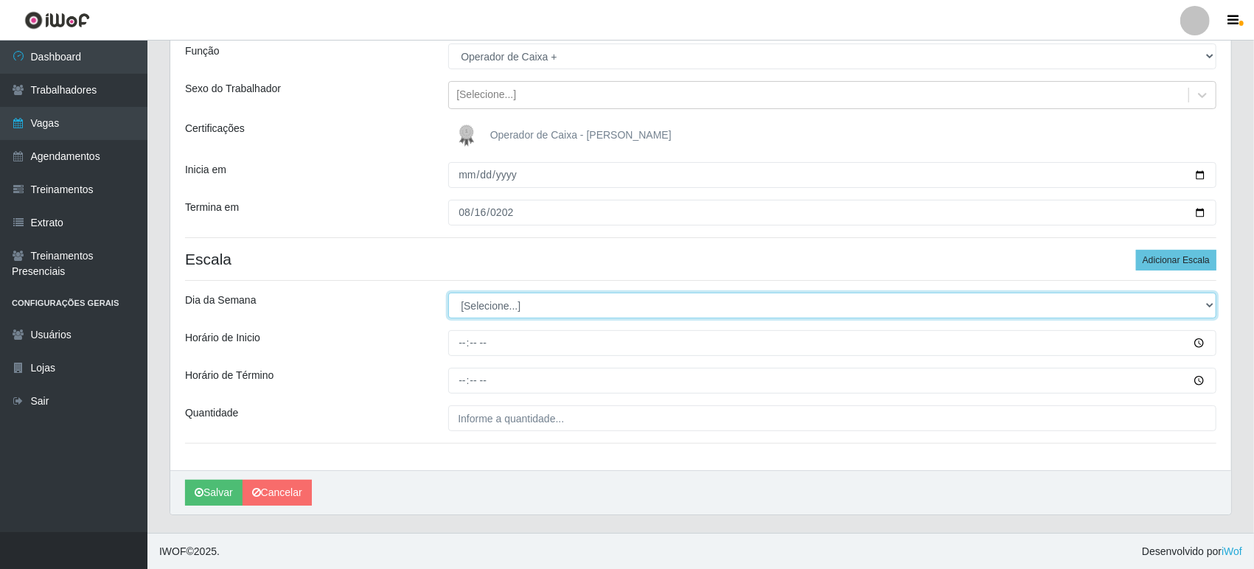
click at [481, 302] on select "[Selecione...] Segunda Terça Quarta Quinta Sexta Sábado Domingo" at bounding box center [832, 306] width 768 height 26
select select "6"
click at [448, 293] on select "[Selecione...] Segunda Terça Quarta Quinta Sexta Sábado Domingo" at bounding box center [832, 306] width 768 height 26
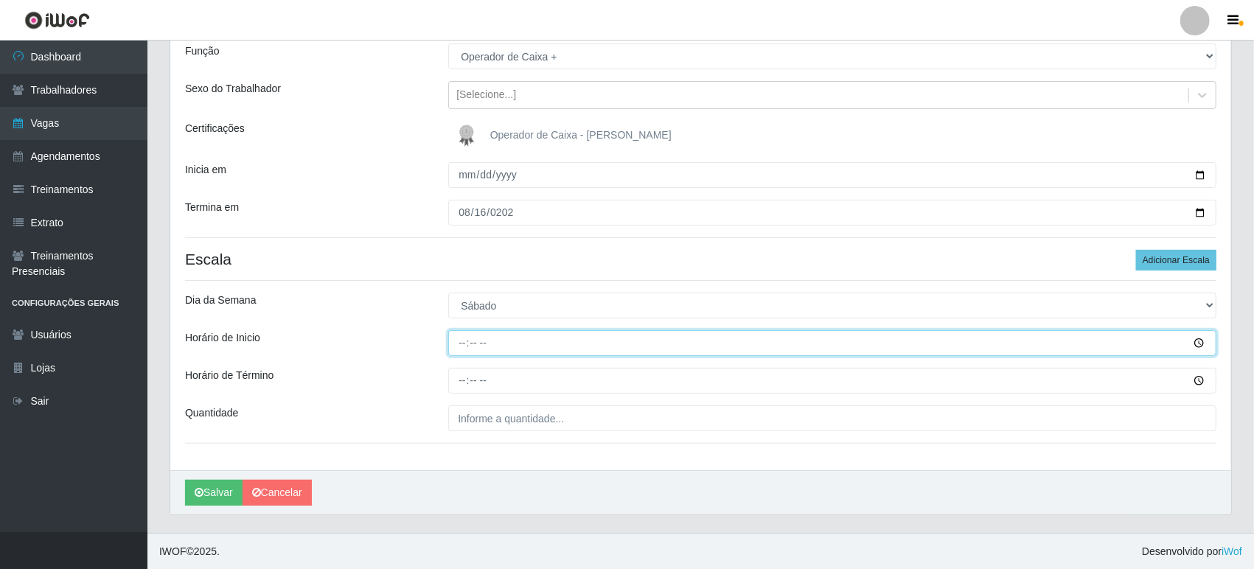
click at [461, 346] on input "Horário de Inicio" at bounding box center [832, 343] width 768 height 26
type input "09:00"
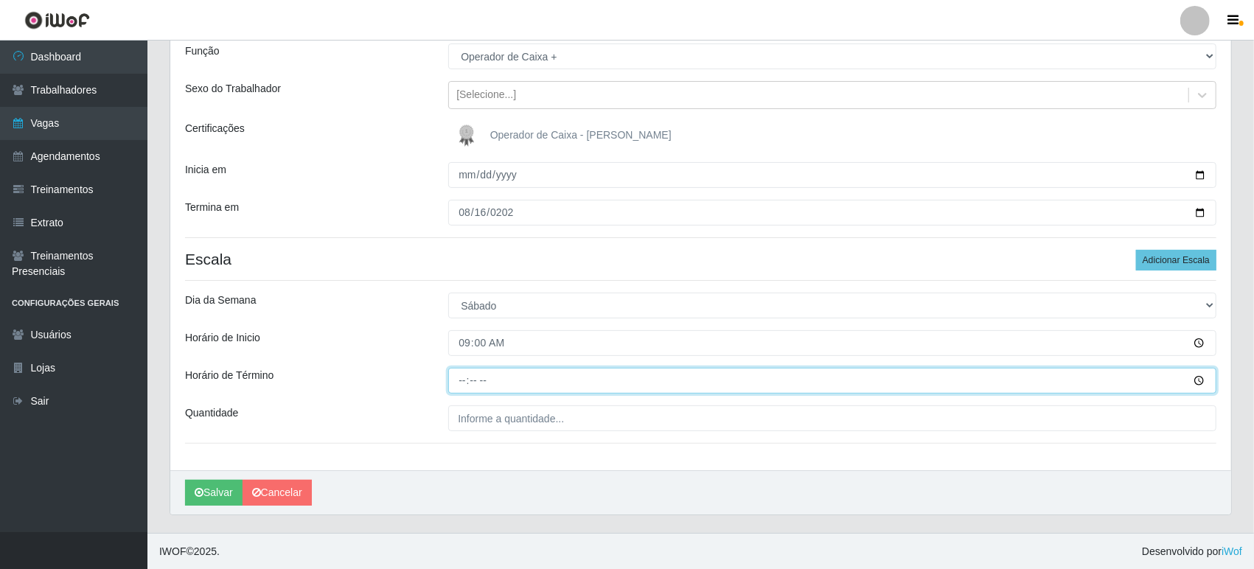
type input "15:00"
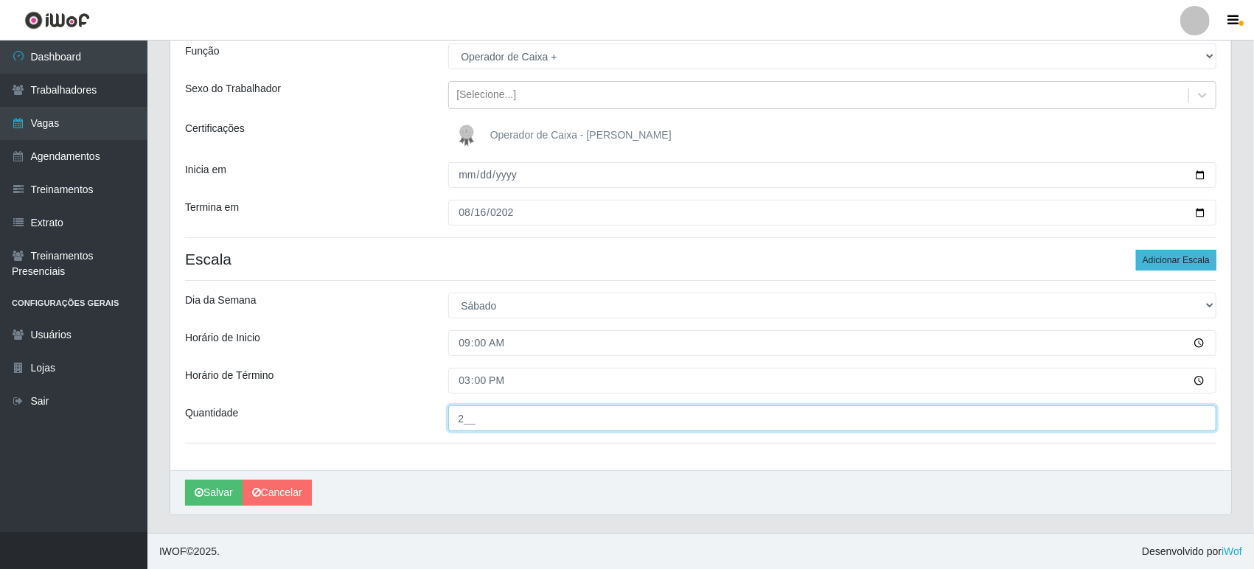
type input "2__"
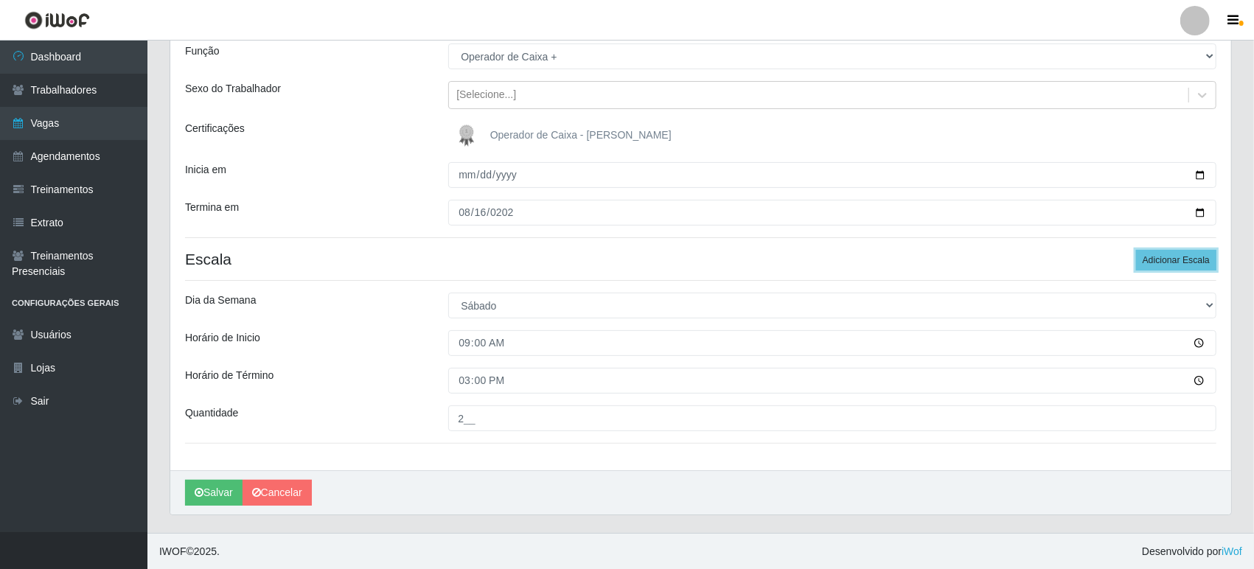
drag, startPoint x: 1192, startPoint y: 255, endPoint x: 937, endPoint y: 301, distance: 259.2
click at [1179, 257] on button "Adicionar Escala" at bounding box center [1176, 260] width 80 height 21
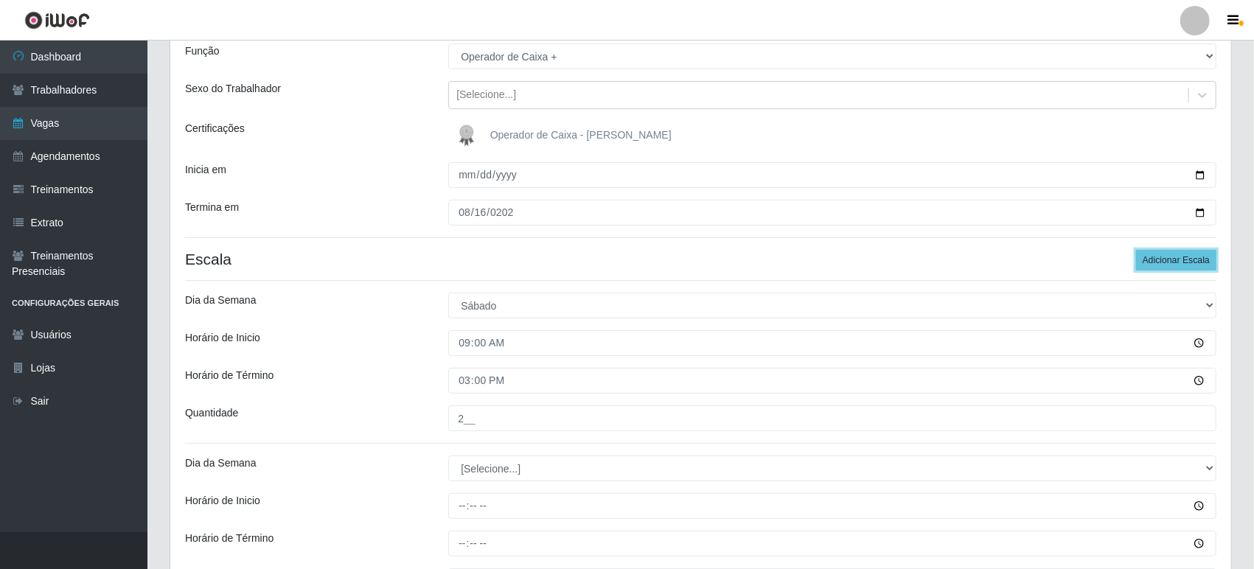
scroll to position [298, 0]
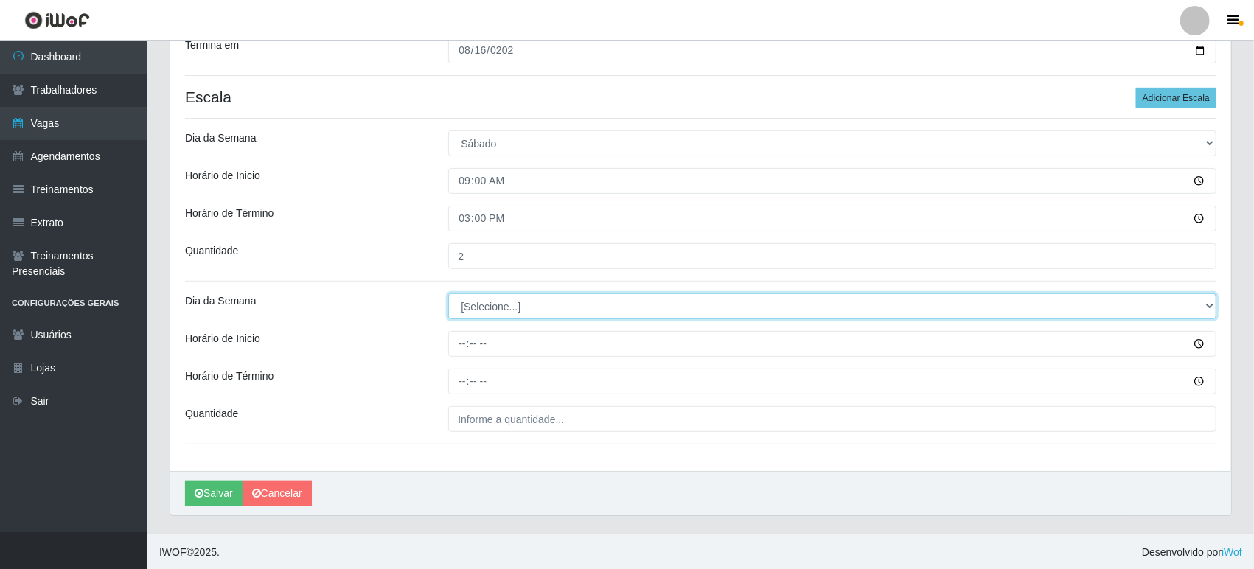
click at [478, 305] on select "[Selecione...] Segunda Terça Quarta Quinta Sexta Sábado Domingo" at bounding box center [832, 307] width 768 height 26
select select "6"
click at [448, 294] on select "[Selecione...] Segunda Terça Quarta Quinta Sexta Sábado Domingo" at bounding box center [832, 307] width 768 height 26
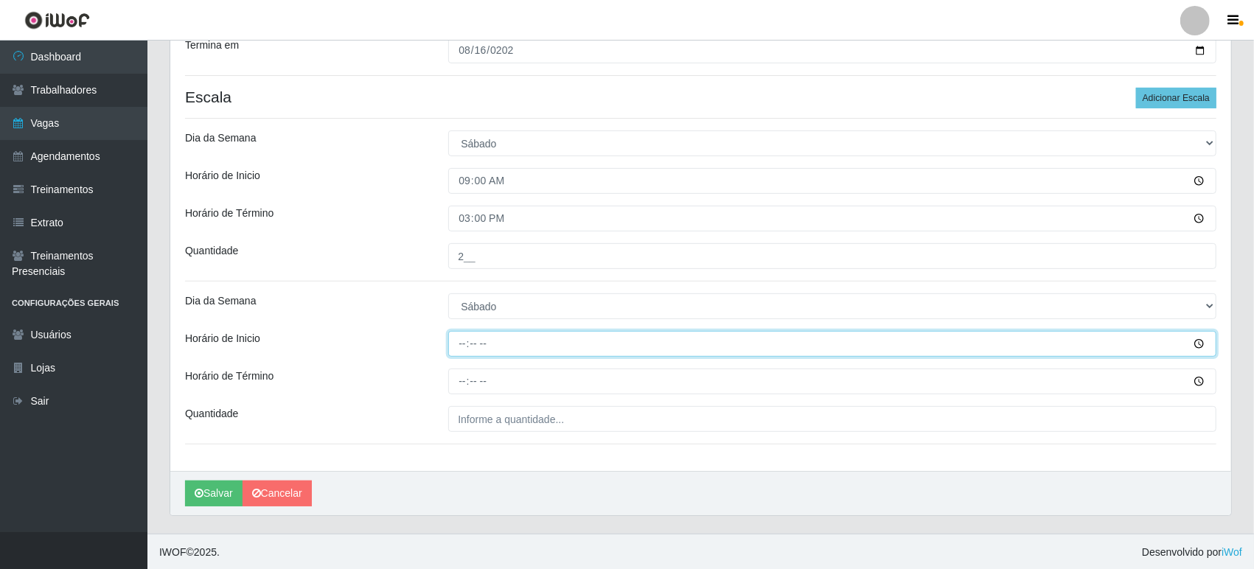
click at [461, 347] on input "Horário de Inicio" at bounding box center [832, 344] width 768 height 26
type input "16:00"
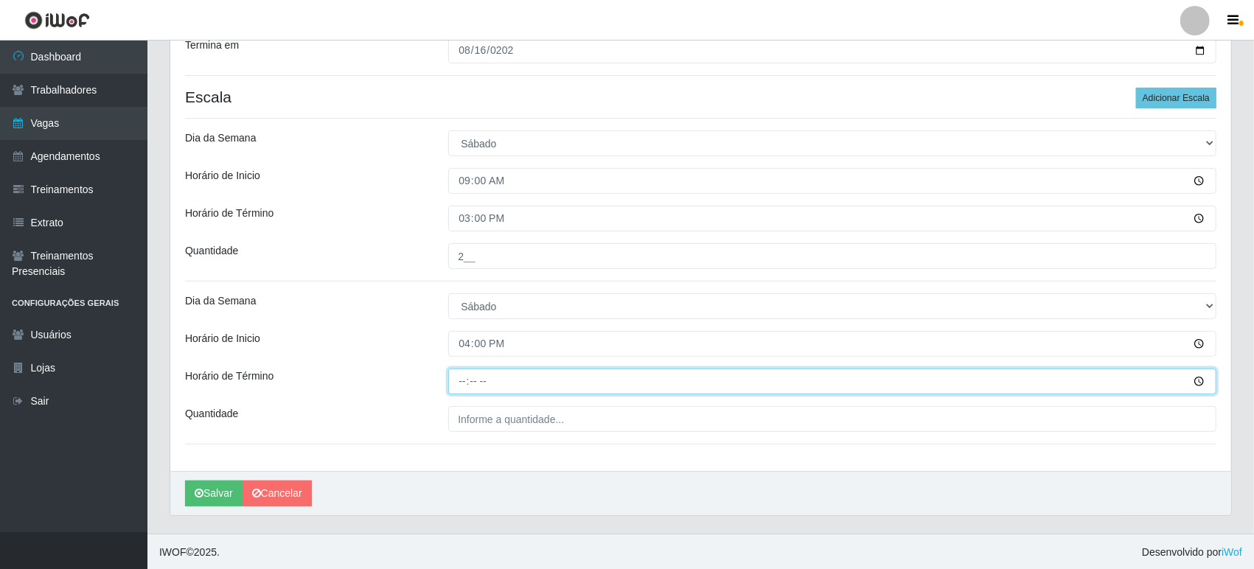
type input "22:00"
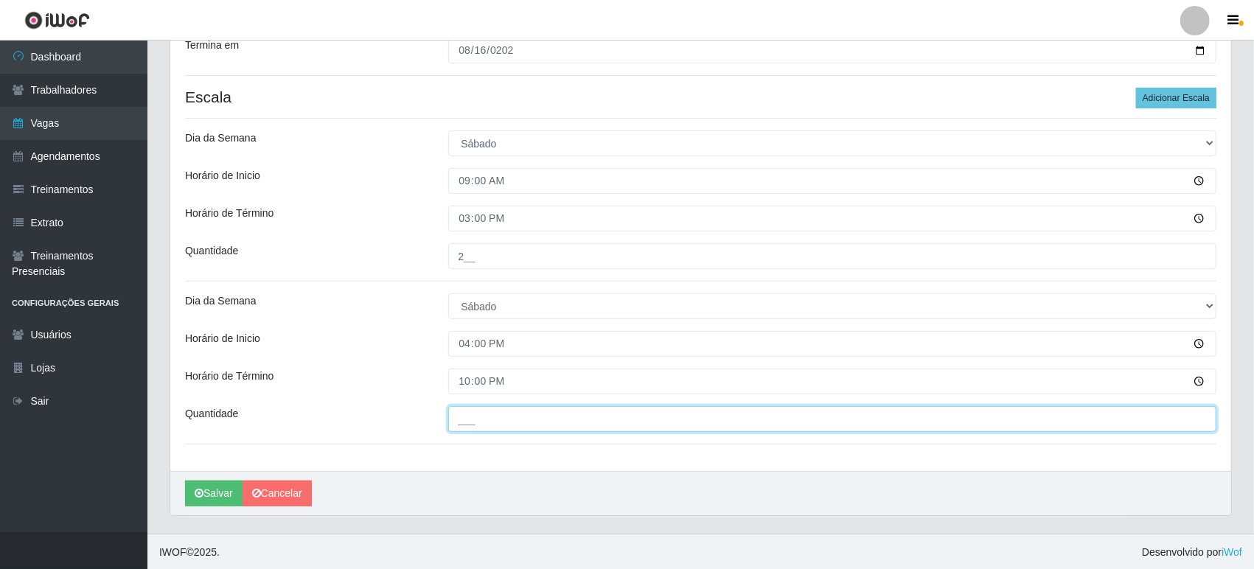
click at [480, 416] on input "___" at bounding box center [832, 419] width 768 height 26
type input "2__"
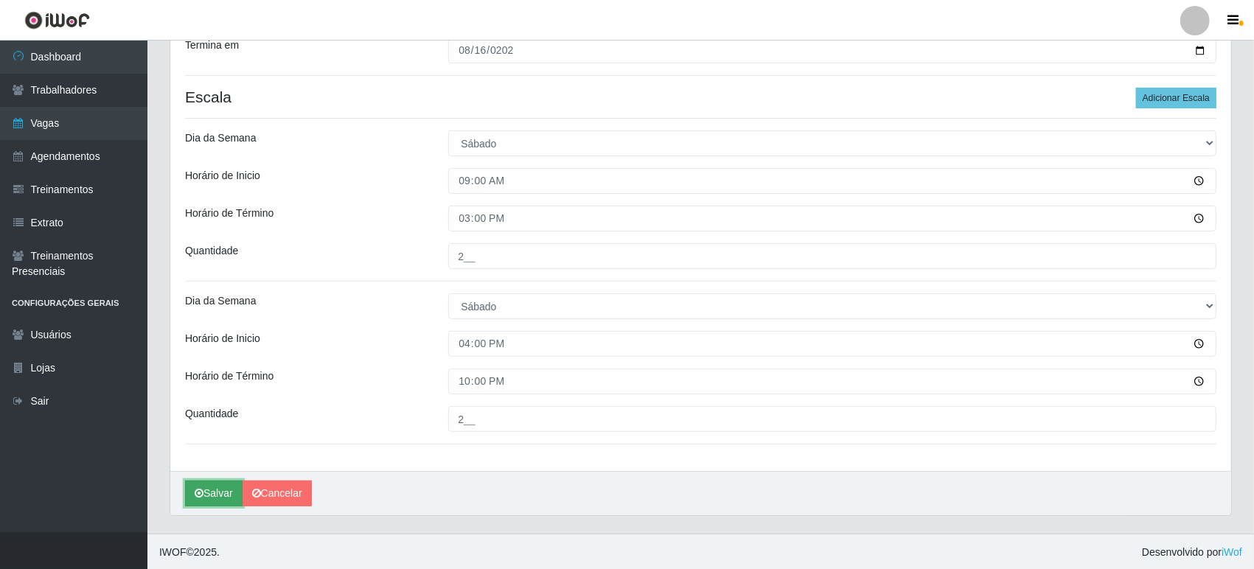
click at [218, 488] on button "Salvar" at bounding box center [214, 494] width 58 height 26
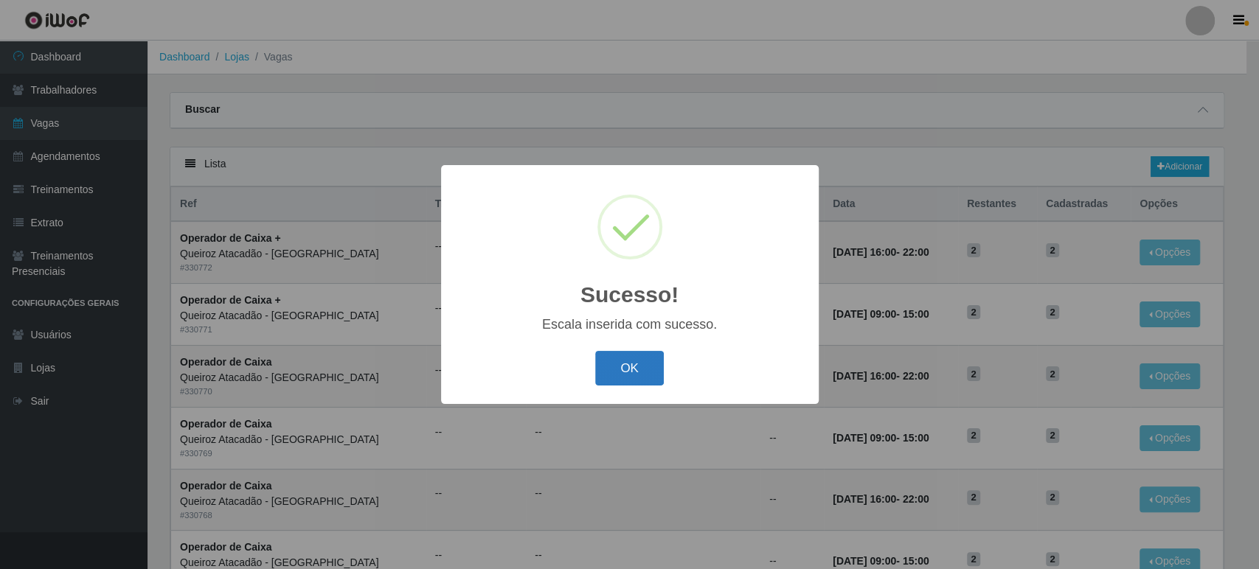
click at [633, 370] on button "OK" at bounding box center [629, 368] width 69 height 35
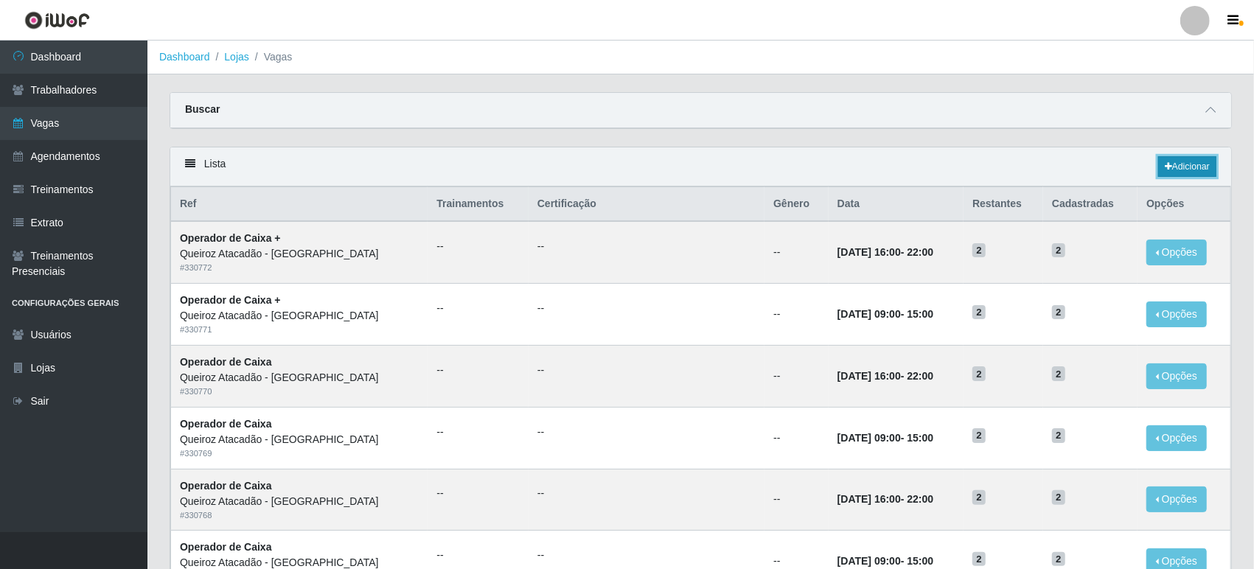
click at [1207, 164] on link "Adicionar" at bounding box center [1188, 166] width 58 height 21
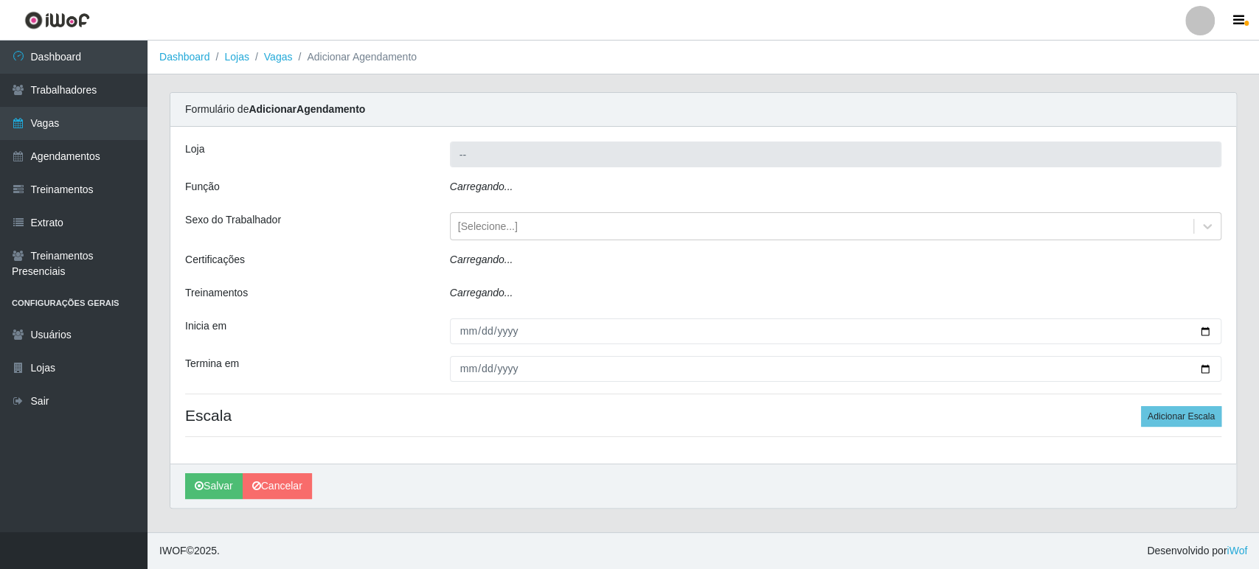
type input "Queiroz Atacadão - [GEOGRAPHIC_DATA]"
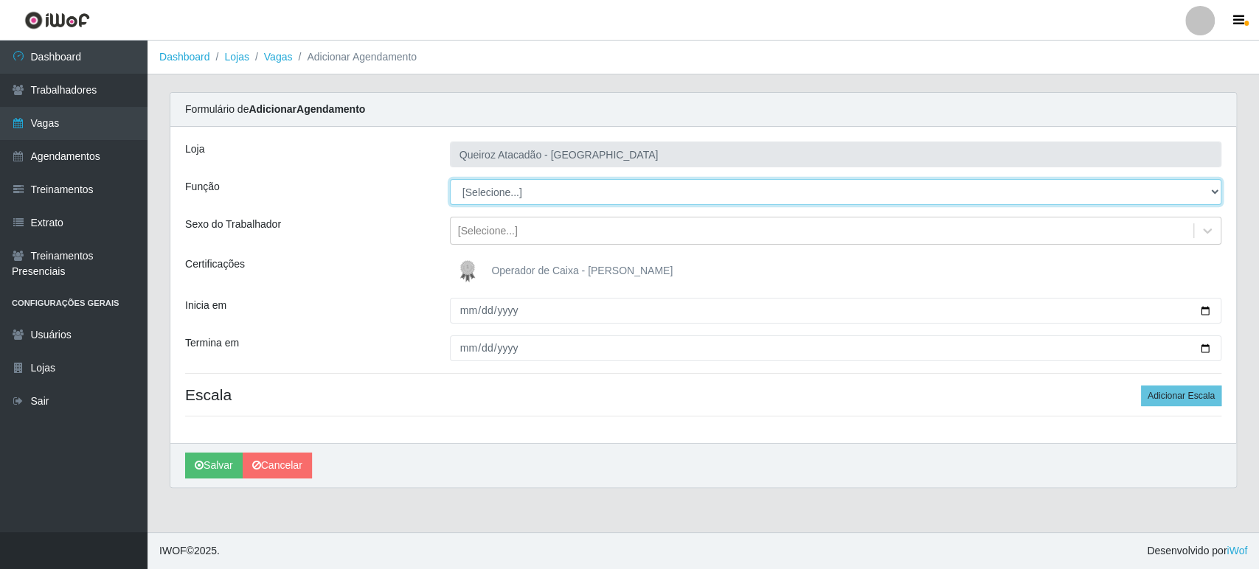
click at [494, 195] on select "[Selecione...] Embalador Embalador + Embalador ++ Operador de Caixa Operador de…" at bounding box center [835, 192] width 771 height 26
select select "72"
click at [450, 179] on select "[Selecione...] Embalador Embalador + Embalador ++ Operador de Caixa Operador de…" at bounding box center [835, 192] width 771 height 26
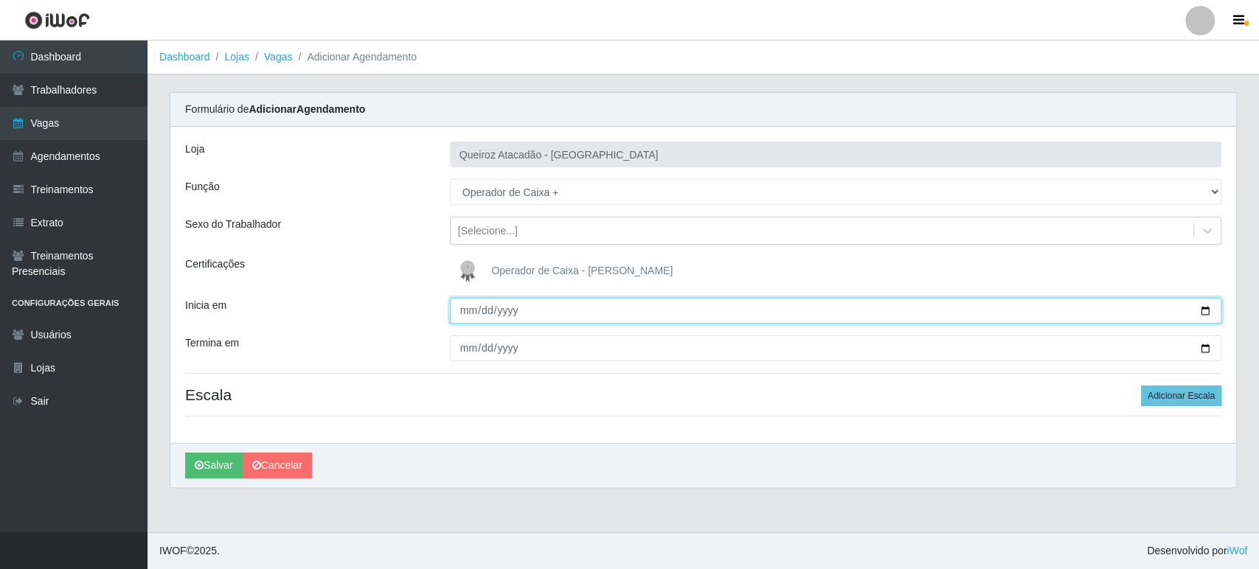
click at [1204, 308] on input "Inicia em" at bounding box center [835, 311] width 771 height 26
type input "[DATE]"
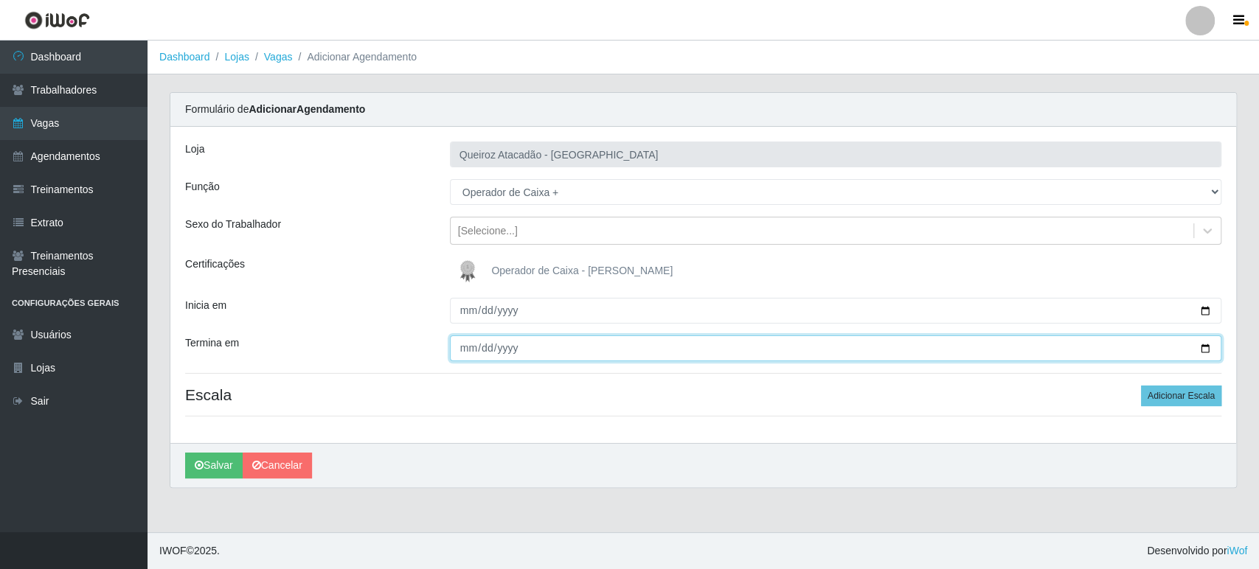
click at [1201, 345] on input "Termina em" at bounding box center [835, 349] width 771 height 26
type input "[DATE]"
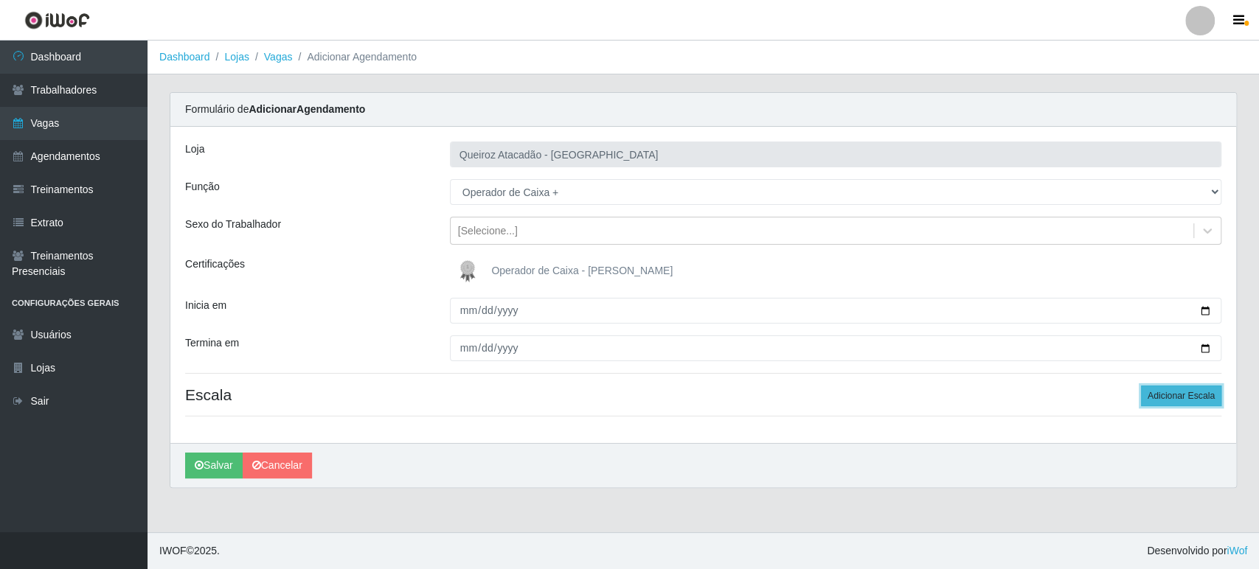
click at [1170, 397] on button "Adicionar Escala" at bounding box center [1181, 396] width 80 height 21
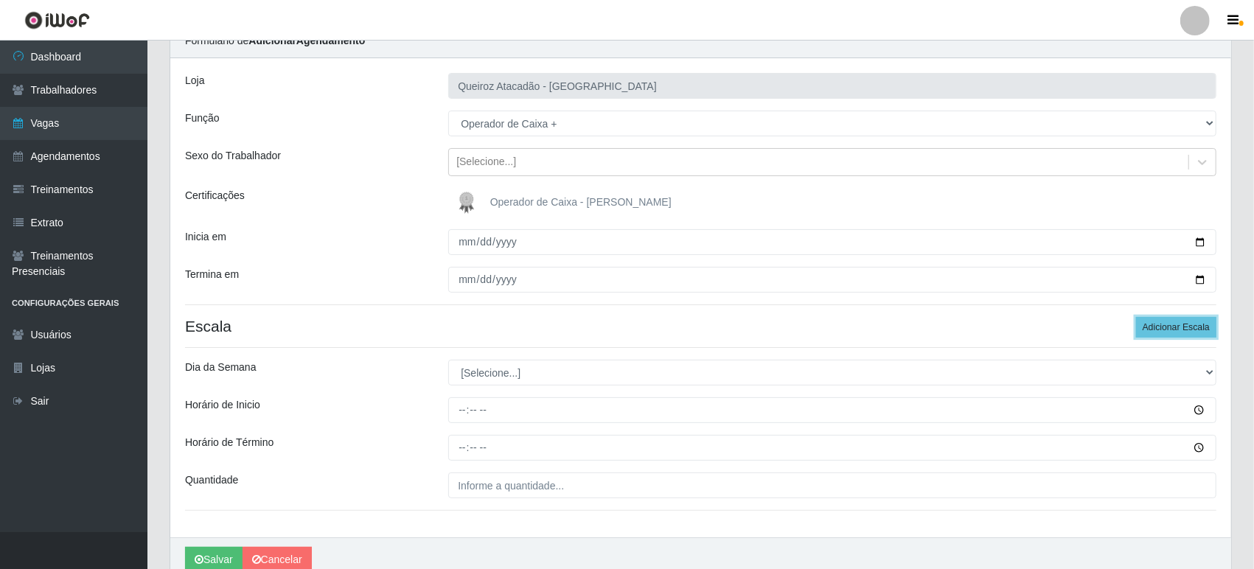
scroll to position [136, 0]
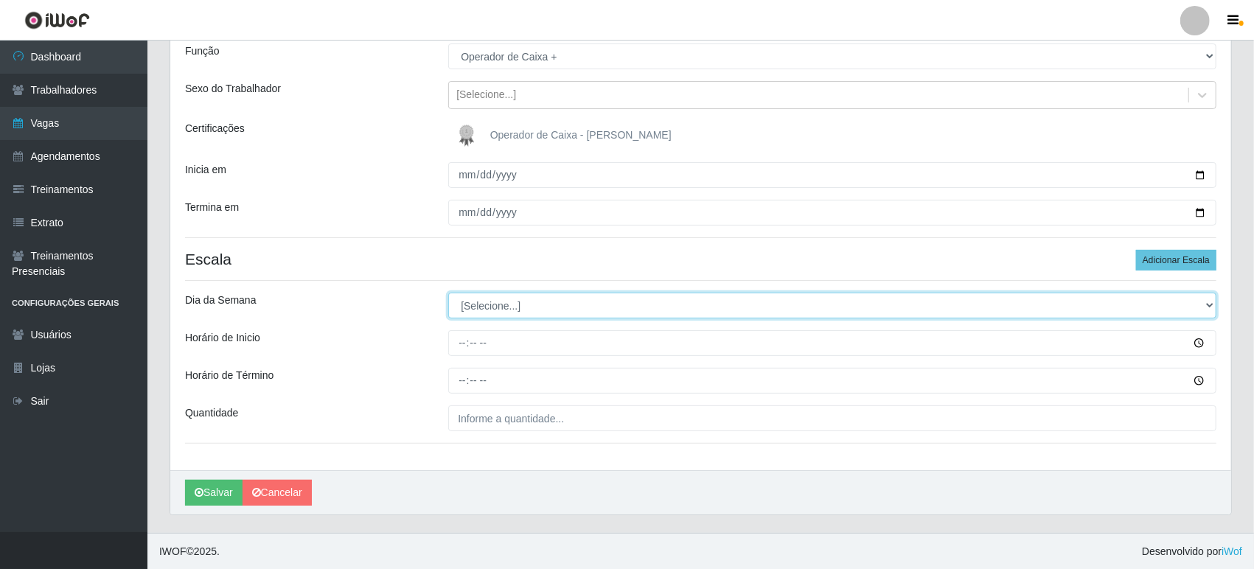
click at [476, 313] on select "[Selecione...] Segunda Terça Quarta Quinta Sexta Sábado Domingo" at bounding box center [832, 306] width 768 height 26
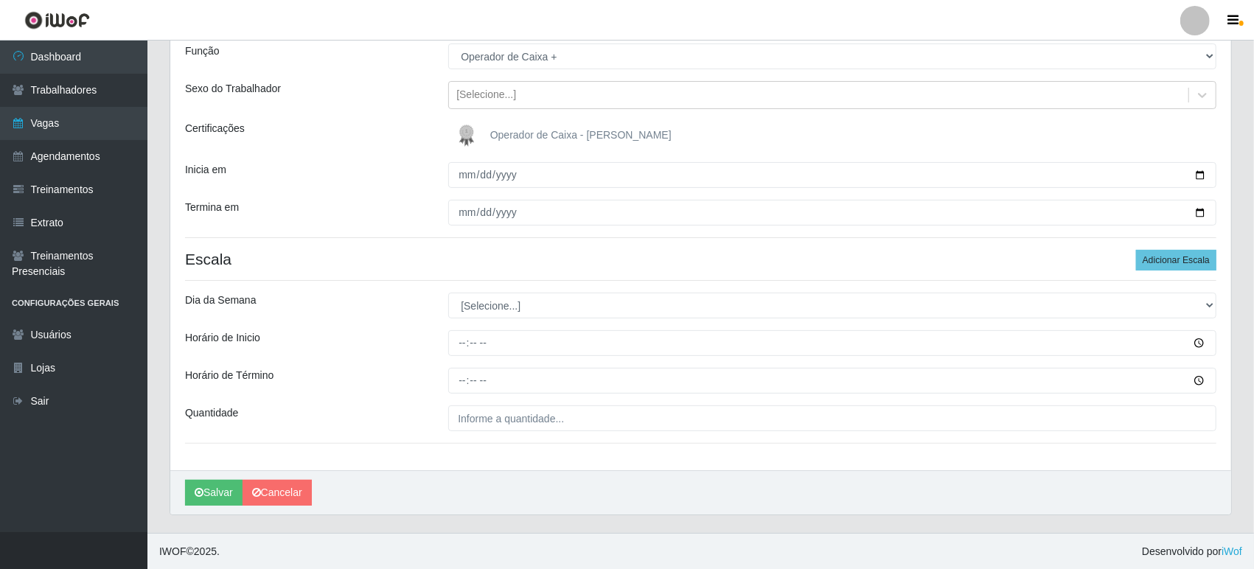
click at [489, 482] on div "[PERSON_NAME]" at bounding box center [700, 493] width 1061 height 44
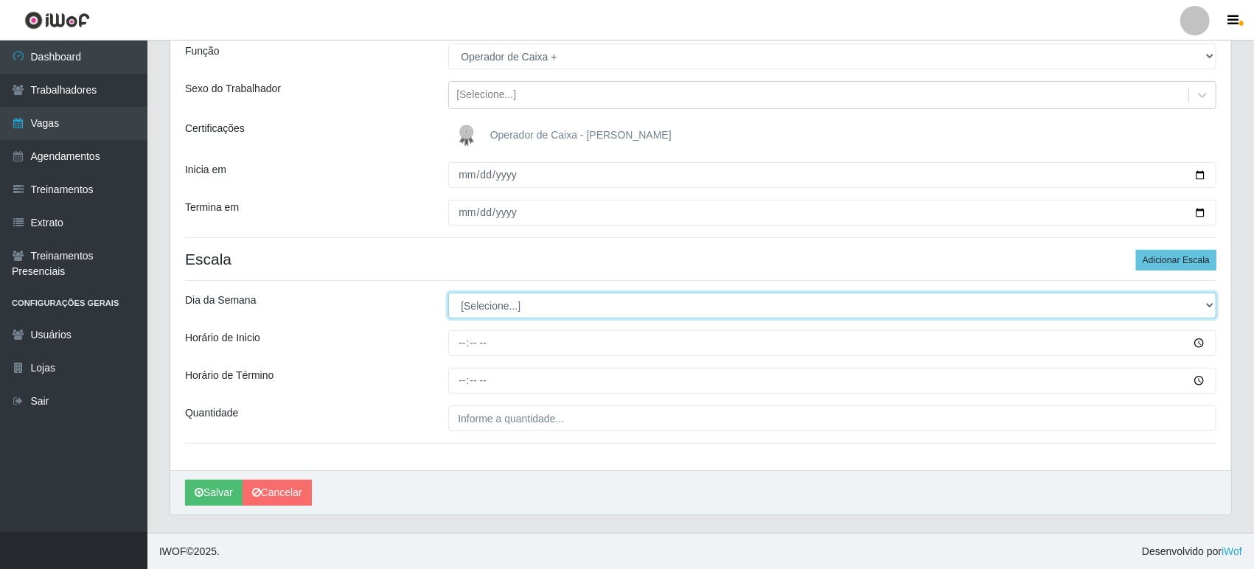
click at [484, 310] on select "[Selecione...] Segunda Terça Quarta Quinta Sexta Sábado Domingo" at bounding box center [832, 306] width 768 height 26
select select "0"
click at [448, 293] on select "[Selecione...] Segunda Terça Quarta Quinta Sexta Sábado Domingo" at bounding box center [832, 306] width 768 height 26
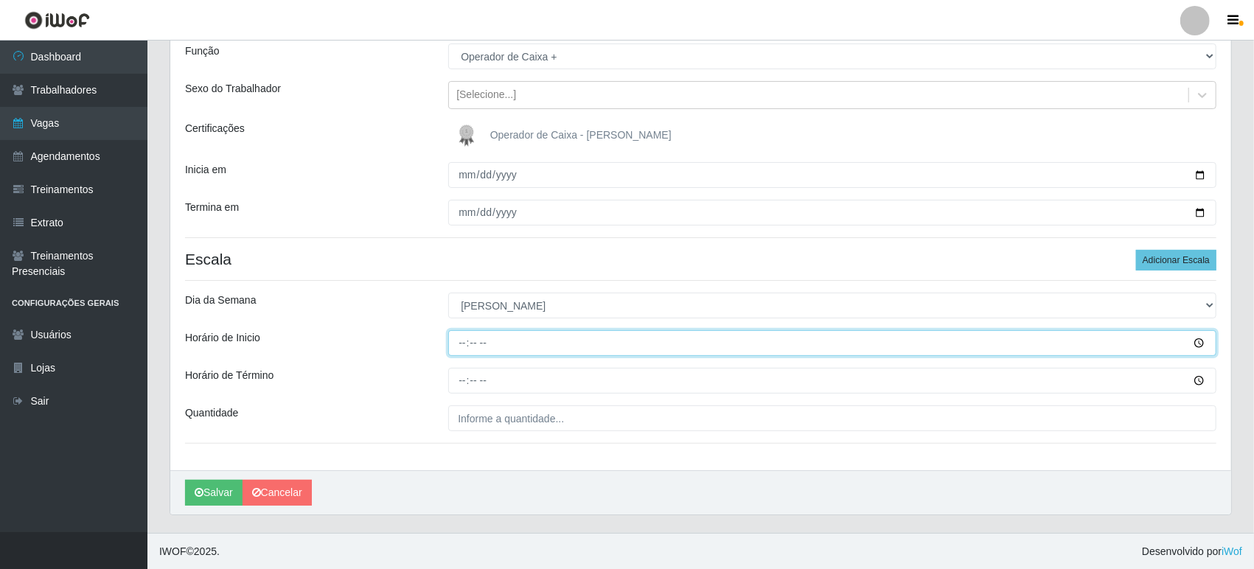
click at [457, 336] on input "Horário de Inicio" at bounding box center [832, 343] width 768 height 26
type input "08:00"
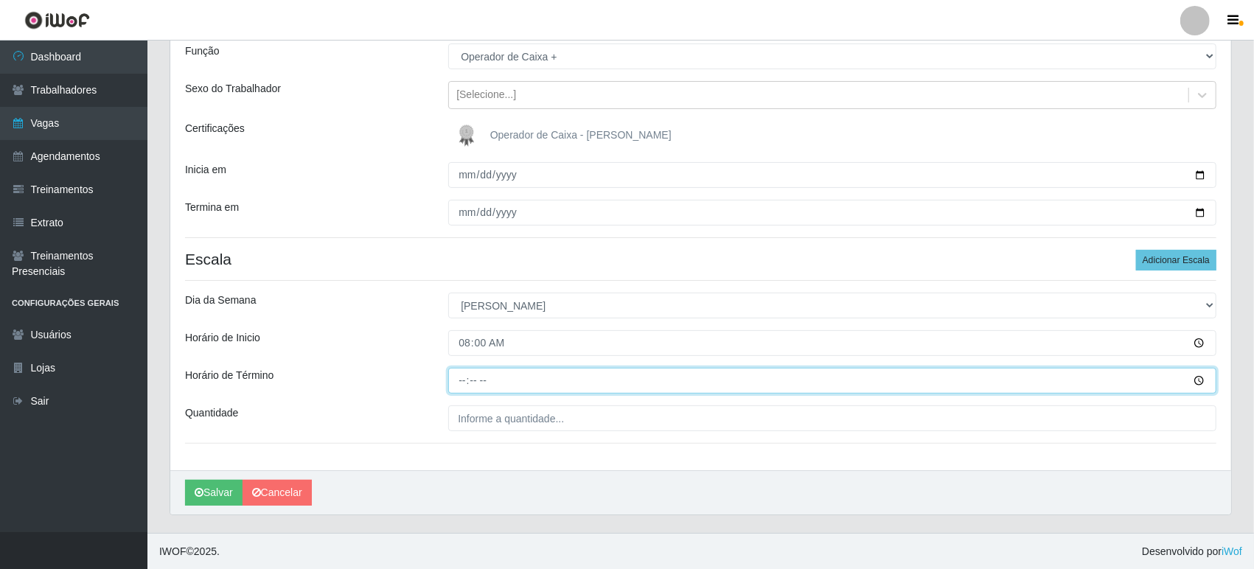
type input "14:00"
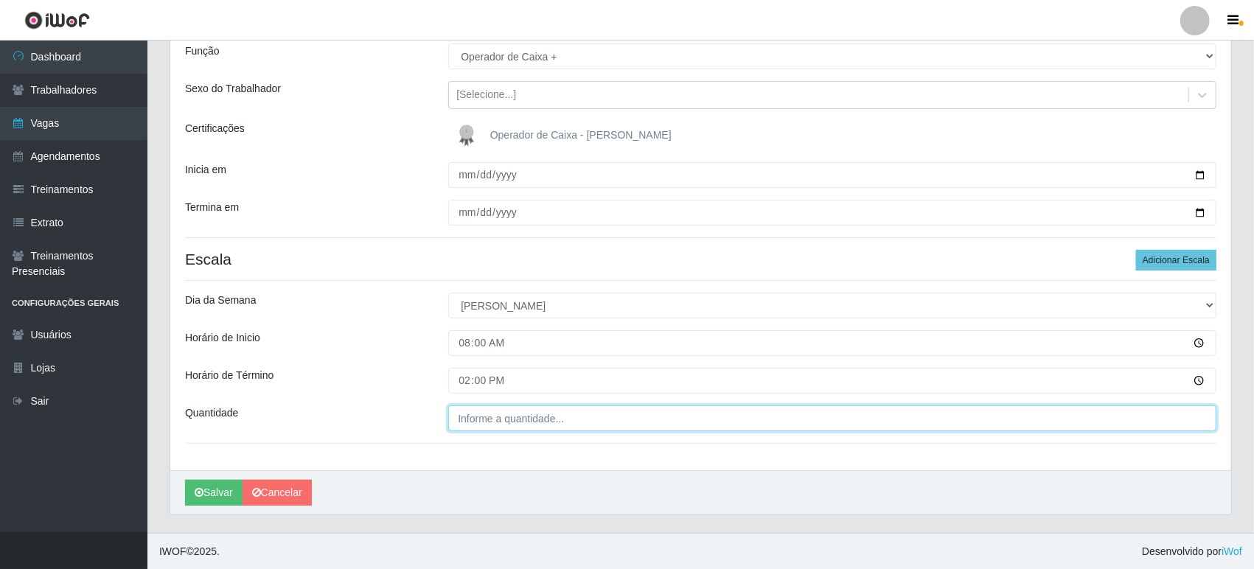
type input "___"
type input "2__"
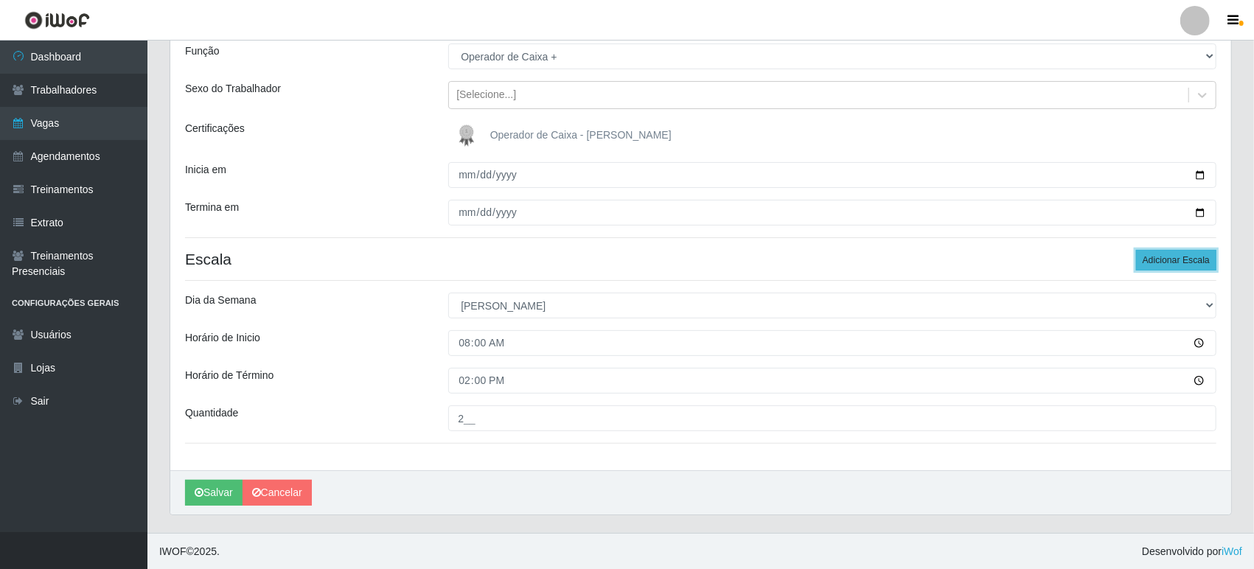
click at [1156, 256] on button "Adicionar Escala" at bounding box center [1176, 260] width 80 height 21
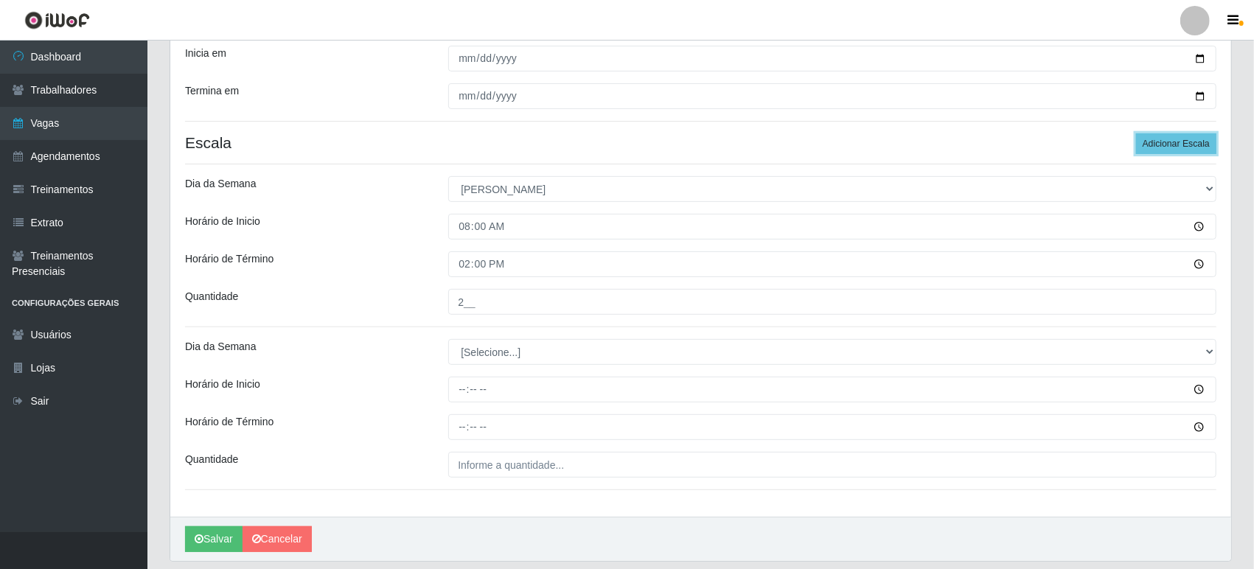
scroll to position [298, 0]
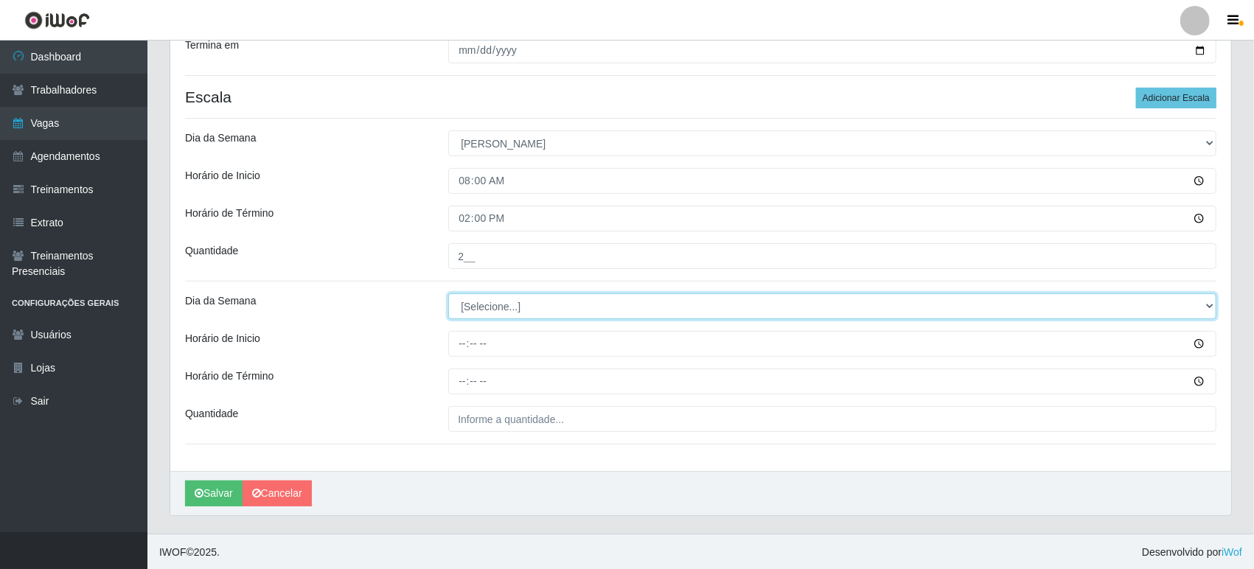
click at [485, 307] on select "[Selecione...] Segunda Terça Quarta Quinta Sexta Sábado Domingo" at bounding box center [832, 307] width 768 height 26
select select "0"
click at [448, 294] on select "[Selecione...] Segunda Terça Quarta Quinta Sexta Sábado Domingo" at bounding box center [832, 307] width 768 height 26
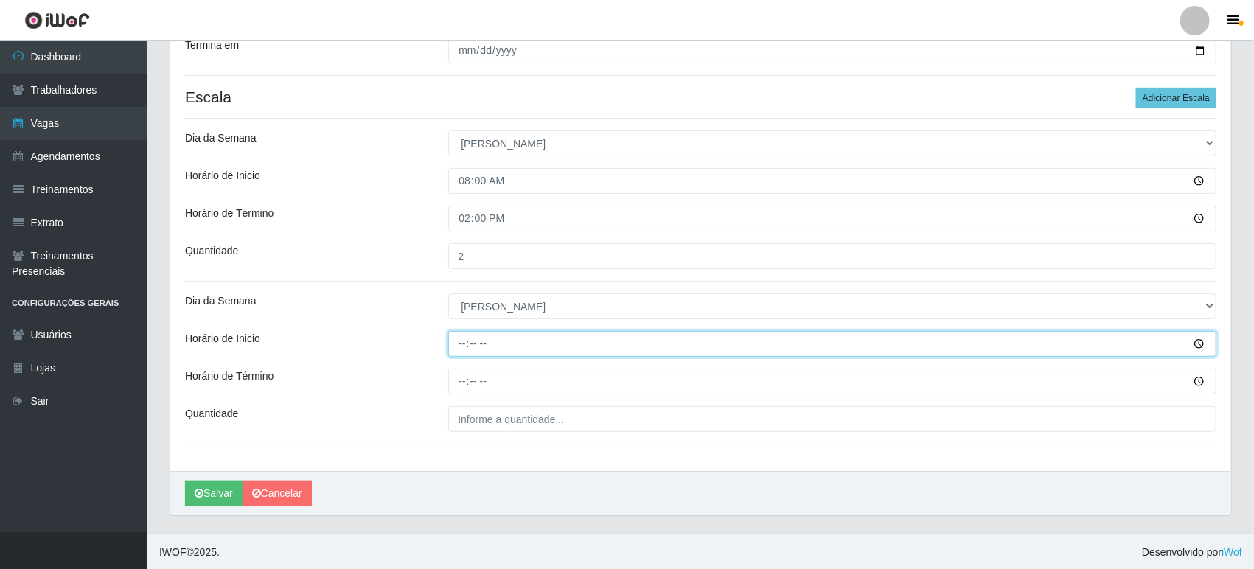
click at [456, 347] on input "Horário de Inicio" at bounding box center [832, 344] width 768 height 26
click at [476, 341] on input "14:00" at bounding box center [832, 344] width 768 height 26
type input "14:30"
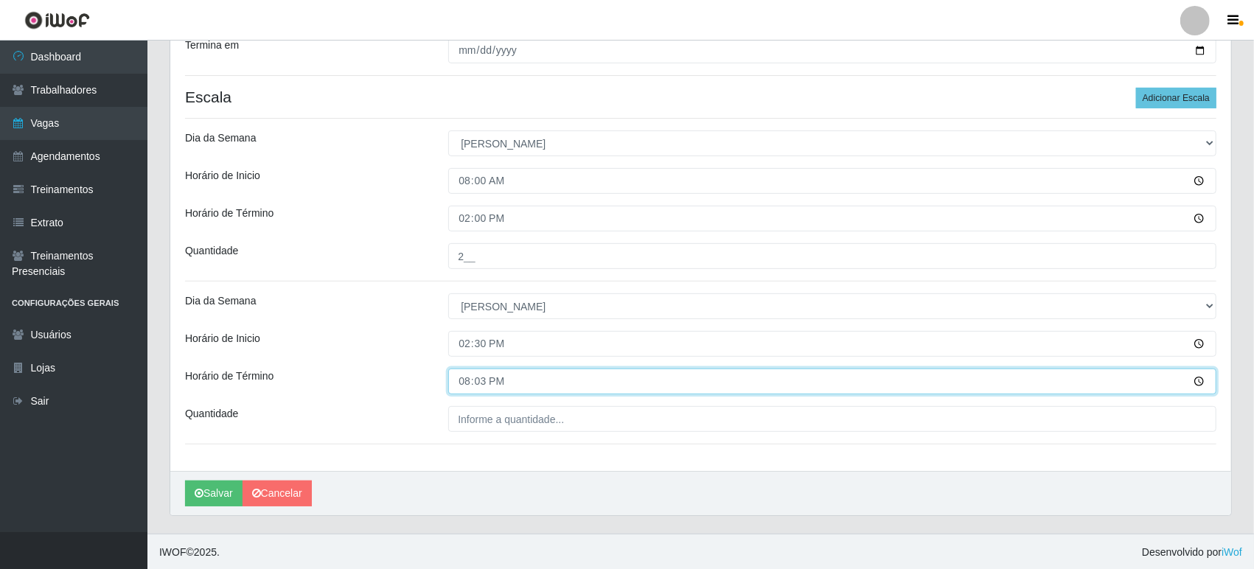
type input "20:30"
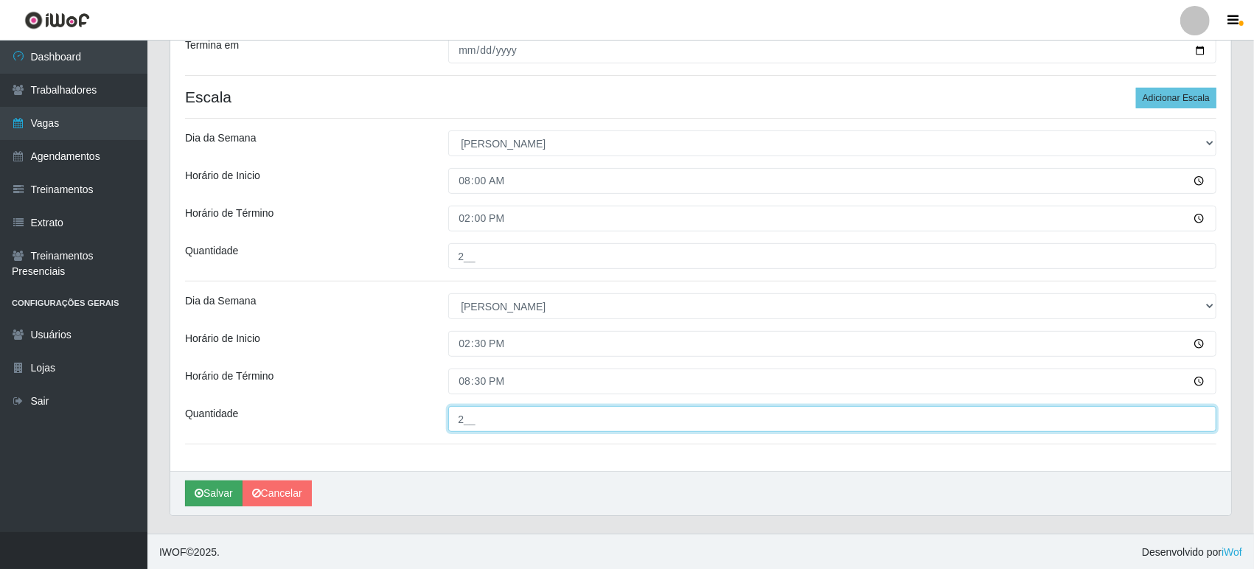
type input "2__"
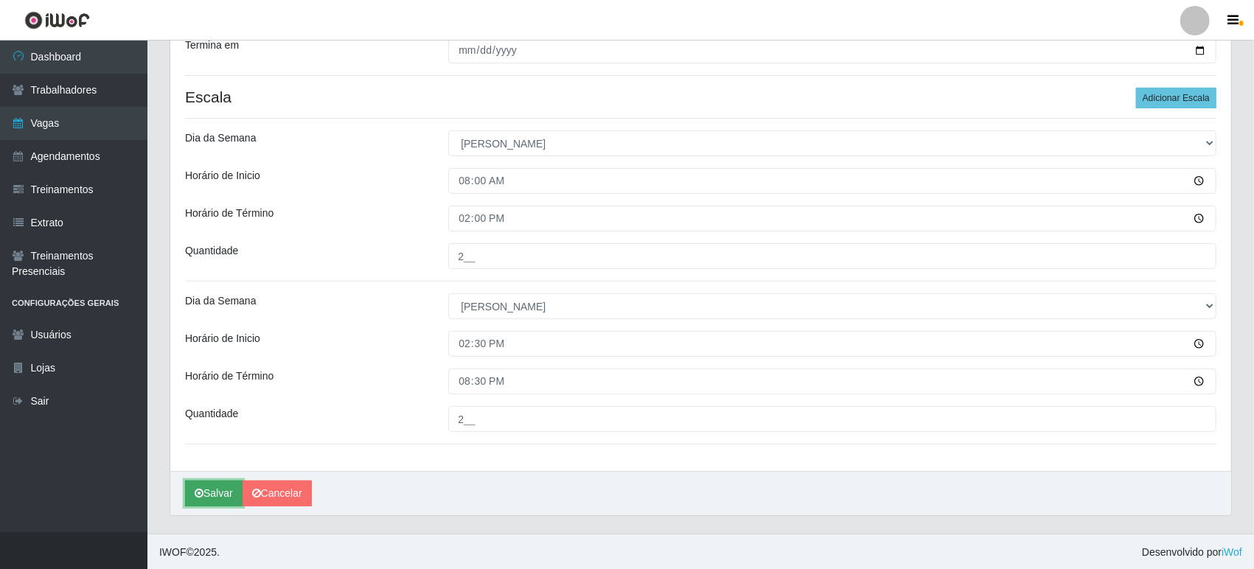
click at [215, 486] on button "Salvar" at bounding box center [214, 494] width 58 height 26
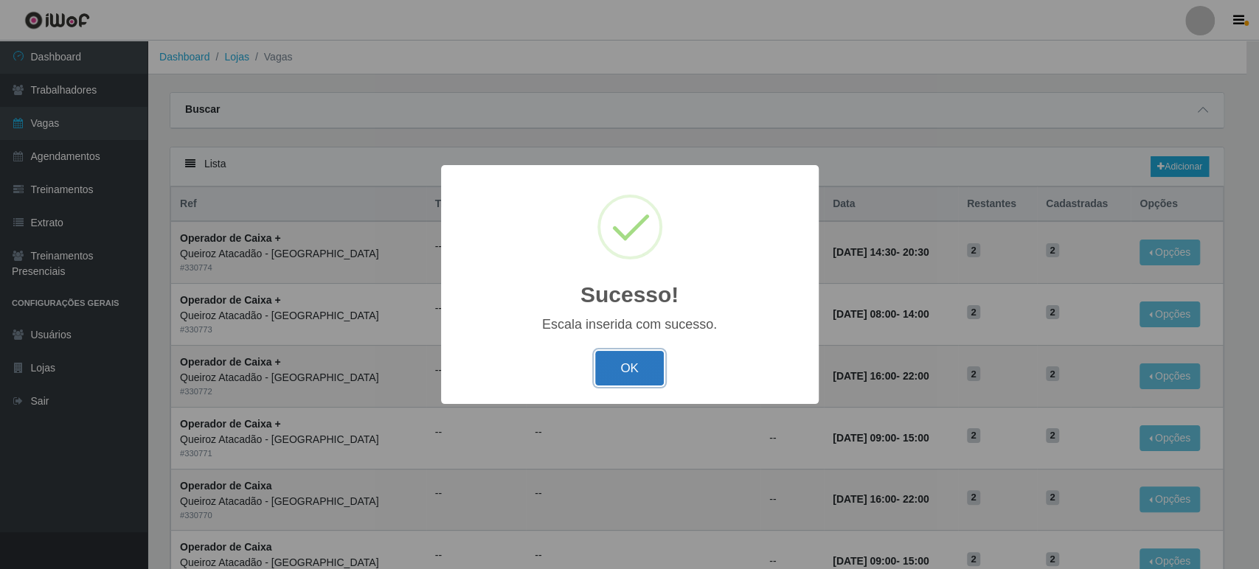
click at [635, 366] on button "OK" at bounding box center [629, 368] width 69 height 35
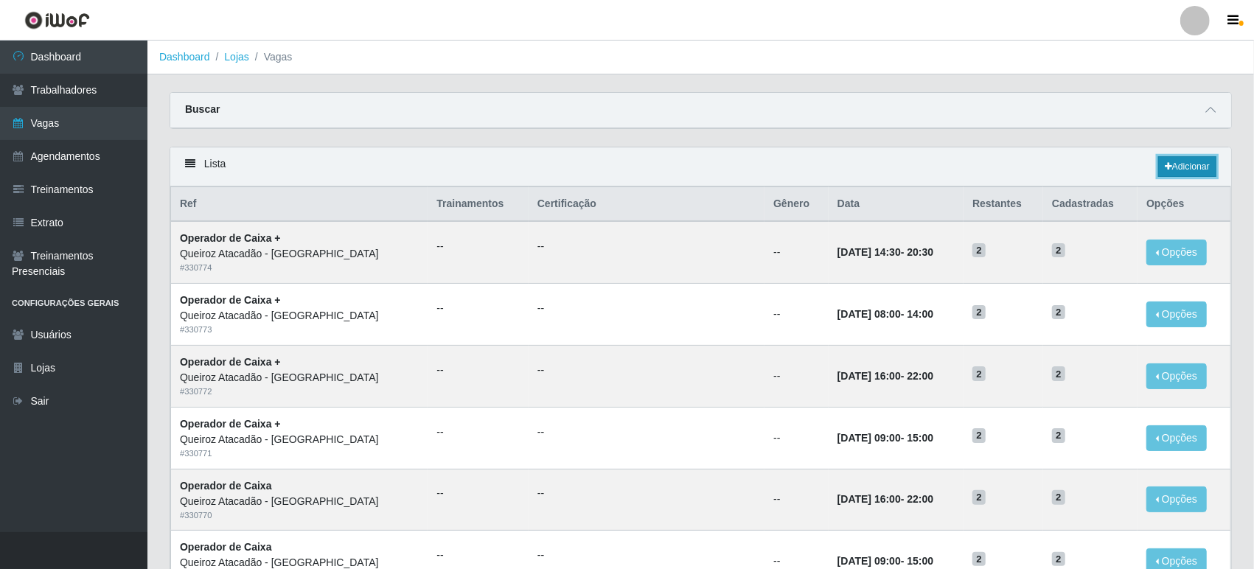
click at [1184, 164] on link "Adicionar" at bounding box center [1188, 166] width 58 height 21
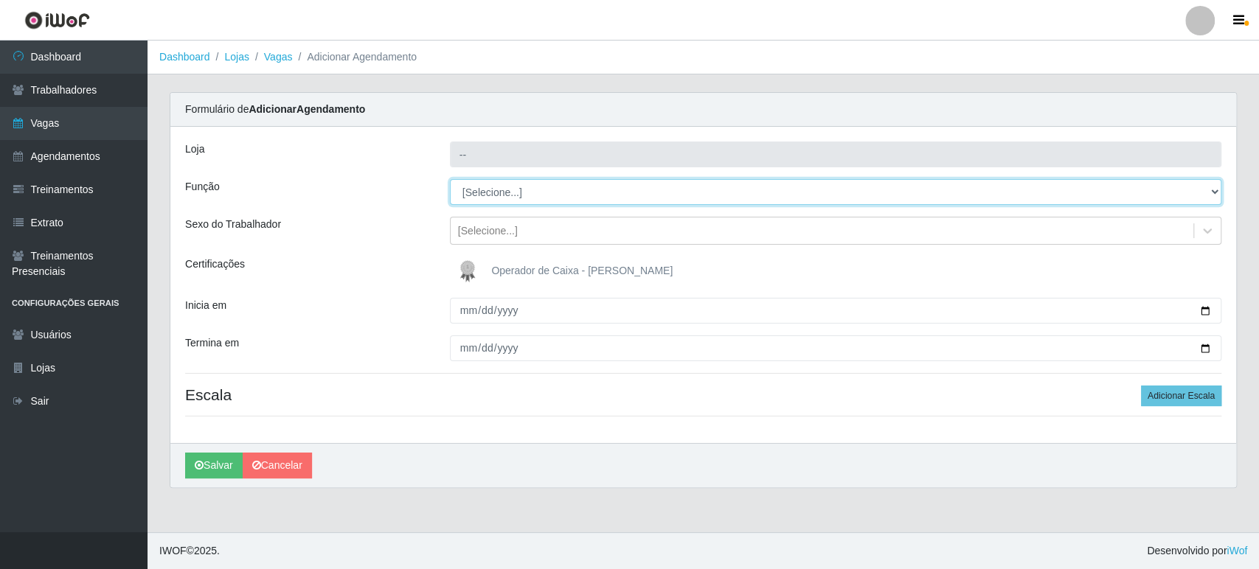
click at [483, 187] on select "[Selecione...] Embalador Embalador + Embalador ++ Operador de Caixa Operador de…" at bounding box center [835, 192] width 771 height 26
select select "1"
click at [450, 179] on select "[Selecione...] Embalador Embalador + Embalador ++ Operador de Caixa Operador de…" at bounding box center [835, 192] width 771 height 26
type input "Queiroz Atacadão - [GEOGRAPHIC_DATA]"
select select "[Selecione...]"
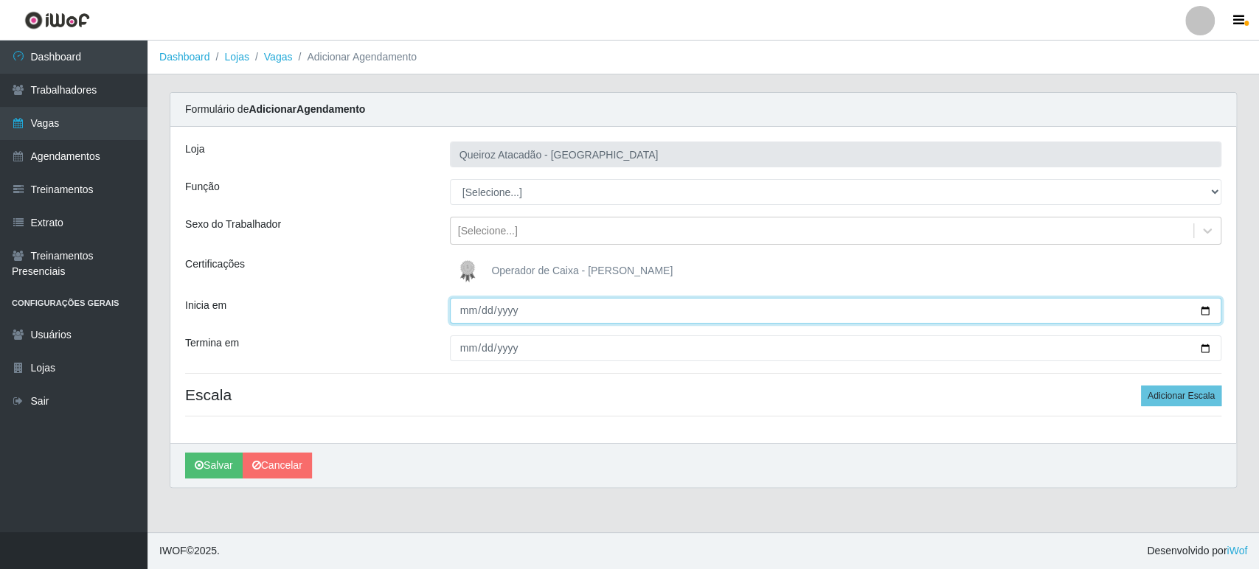
click at [465, 311] on input "Inicia em" at bounding box center [835, 311] width 771 height 26
type input "[DATE]"
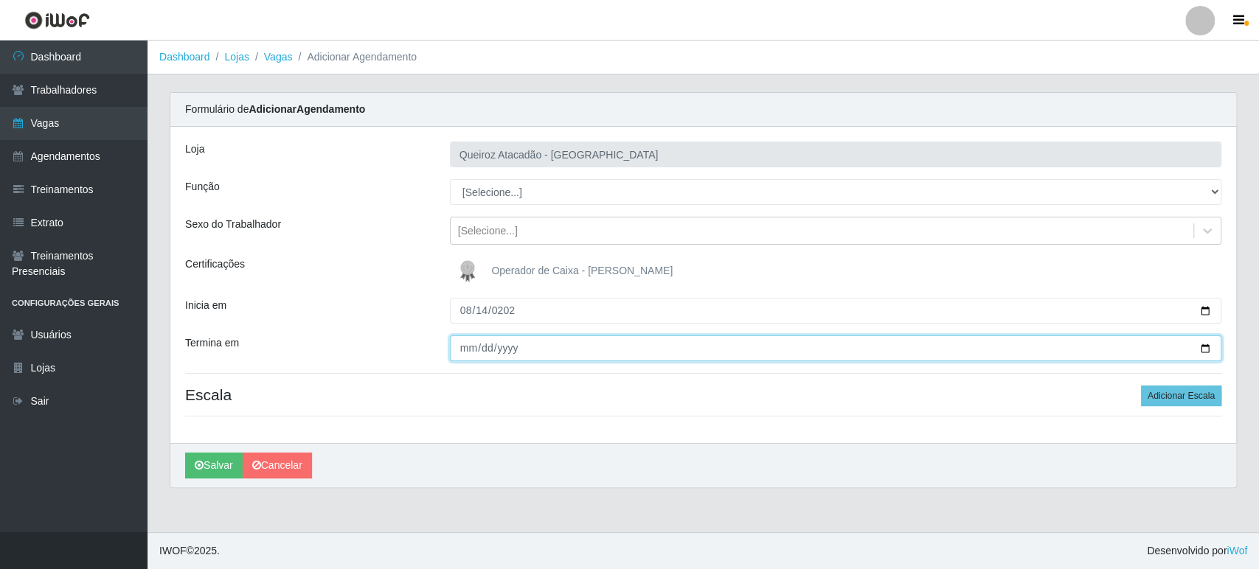
type input "275760-08-14"
type input "[DATE]"
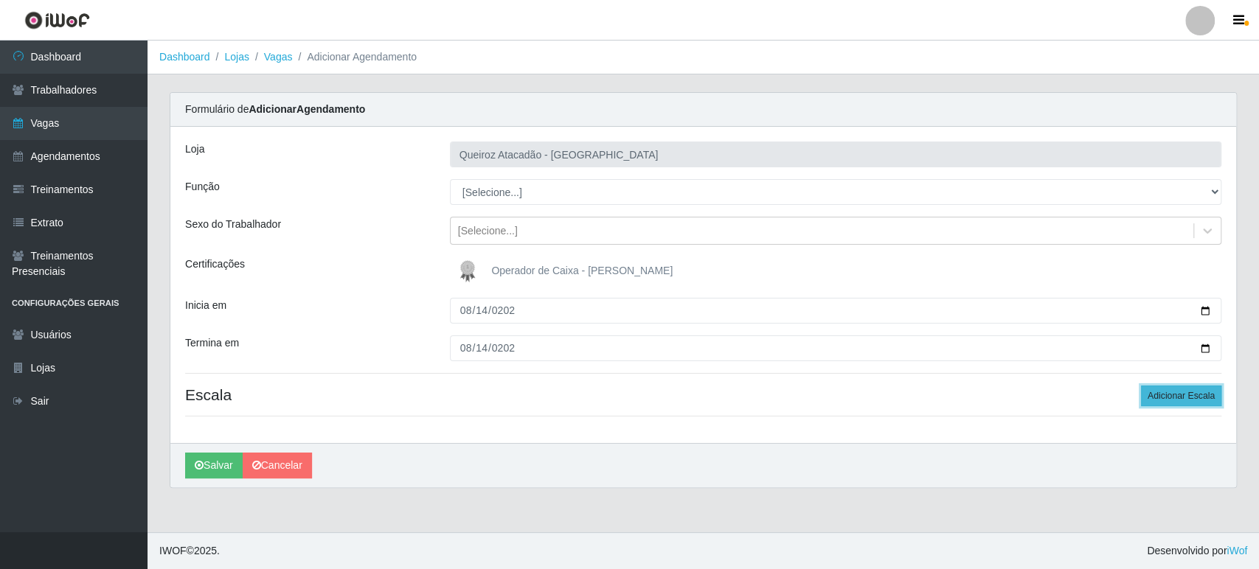
drag, startPoint x: 1182, startPoint y: 392, endPoint x: 1223, endPoint y: 405, distance: 42.7
click at [1182, 391] on button "Adicionar Escala" at bounding box center [1181, 396] width 80 height 21
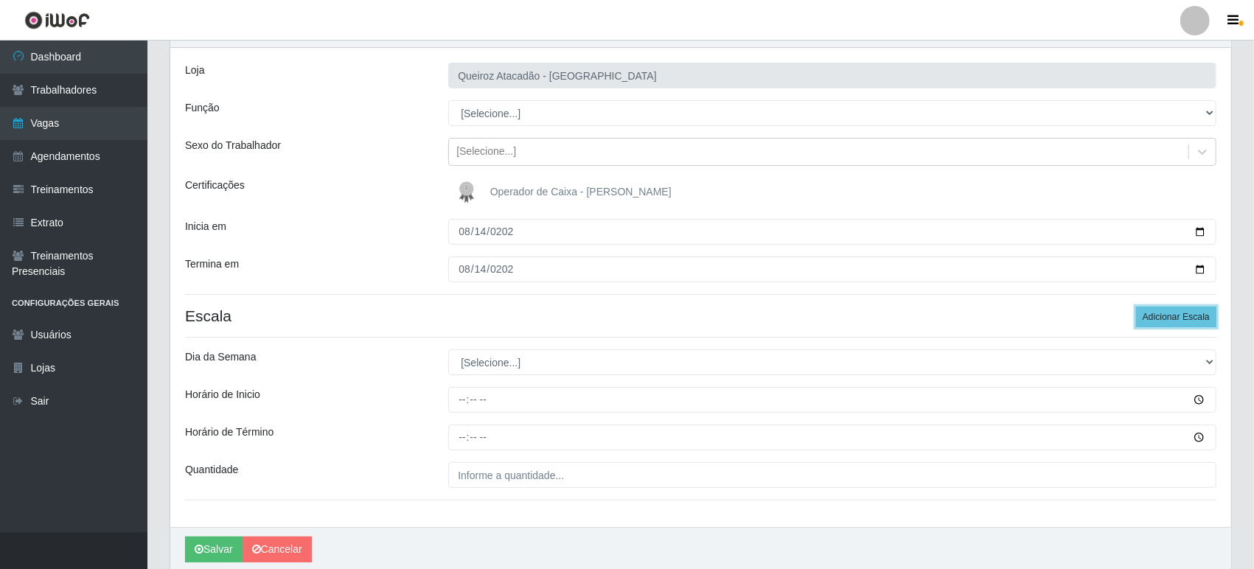
scroll to position [136, 0]
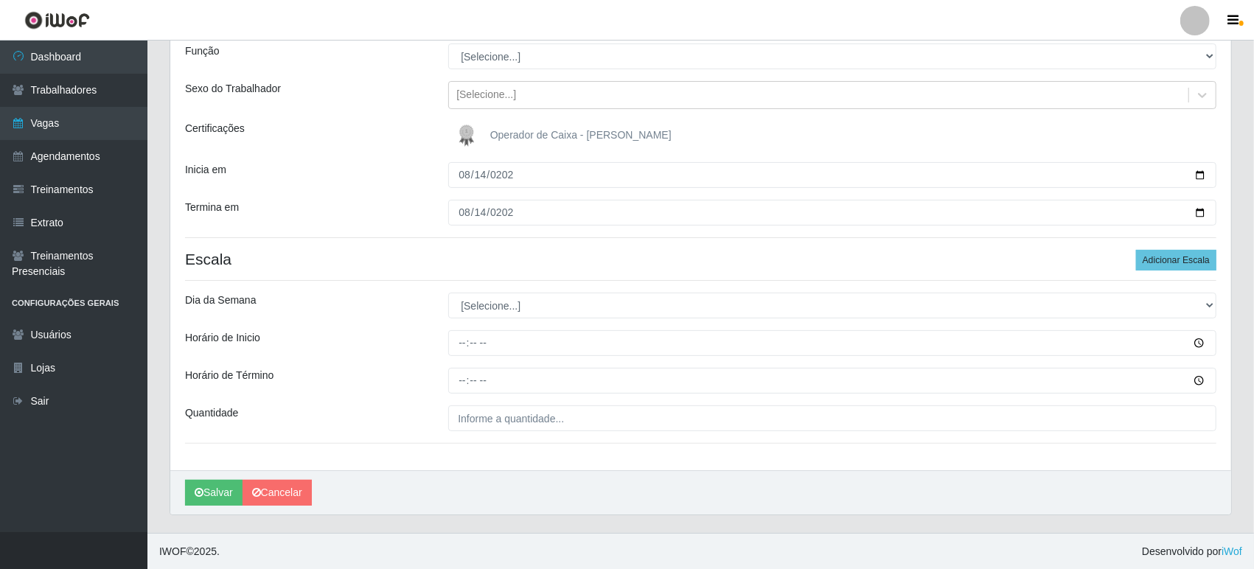
drag, startPoint x: 432, startPoint y: 305, endPoint x: 445, endPoint y: 304, distance: 13.4
click at [434, 305] on div "Dia da Semana" at bounding box center [305, 306] width 263 height 26
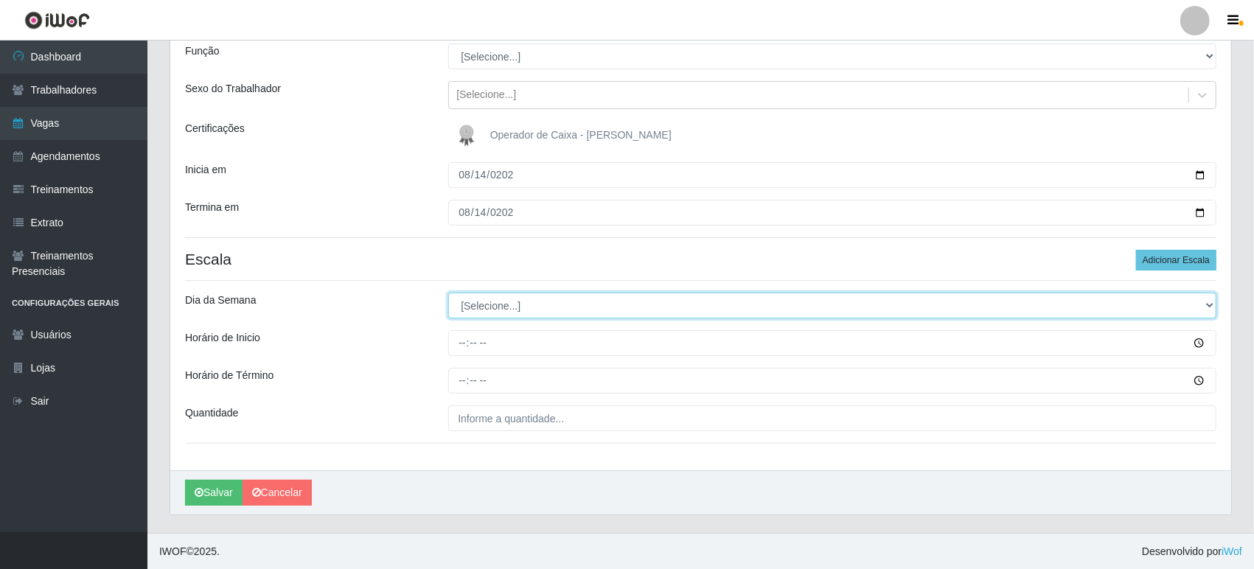
click at [468, 299] on select "[Selecione...] Segunda Terça Quarta Quinta Sexta Sábado Domingo" at bounding box center [832, 306] width 768 height 26
click at [481, 306] on select "[Selecione...] Segunda Terça Quarta Quinta Sexta Sábado Domingo" at bounding box center [832, 306] width 768 height 26
select select "4"
click at [448, 293] on select "[Selecione...] Segunda Terça Quarta Quinta Sexta Sábado Domingo" at bounding box center [832, 306] width 768 height 26
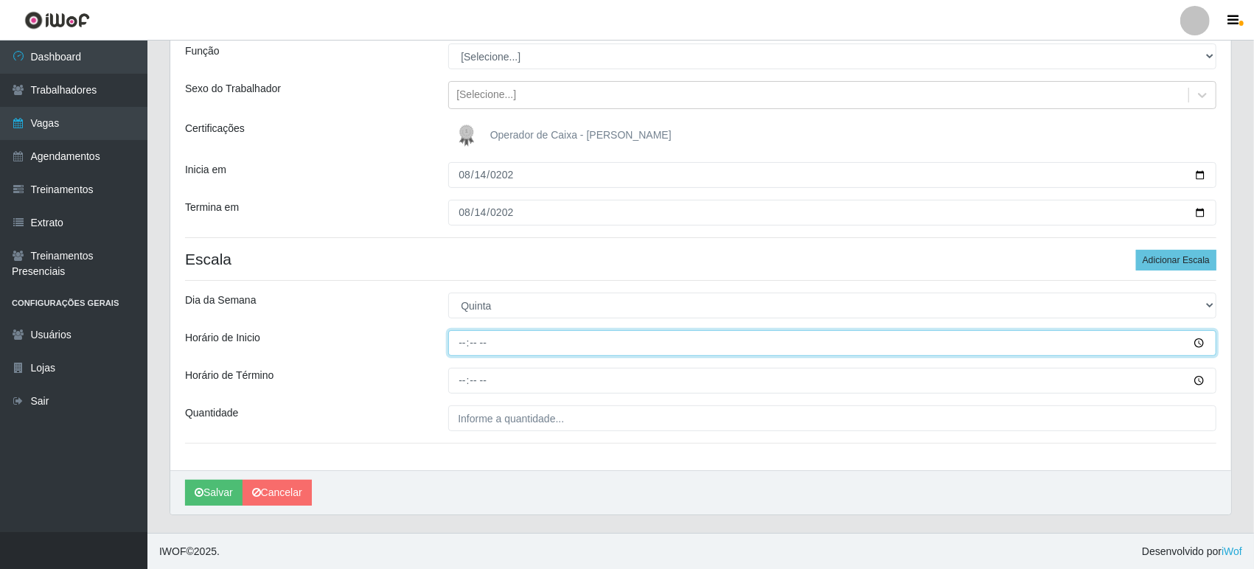
click at [465, 336] on input "Horário de Inicio" at bounding box center [832, 343] width 768 height 26
type input "09:00"
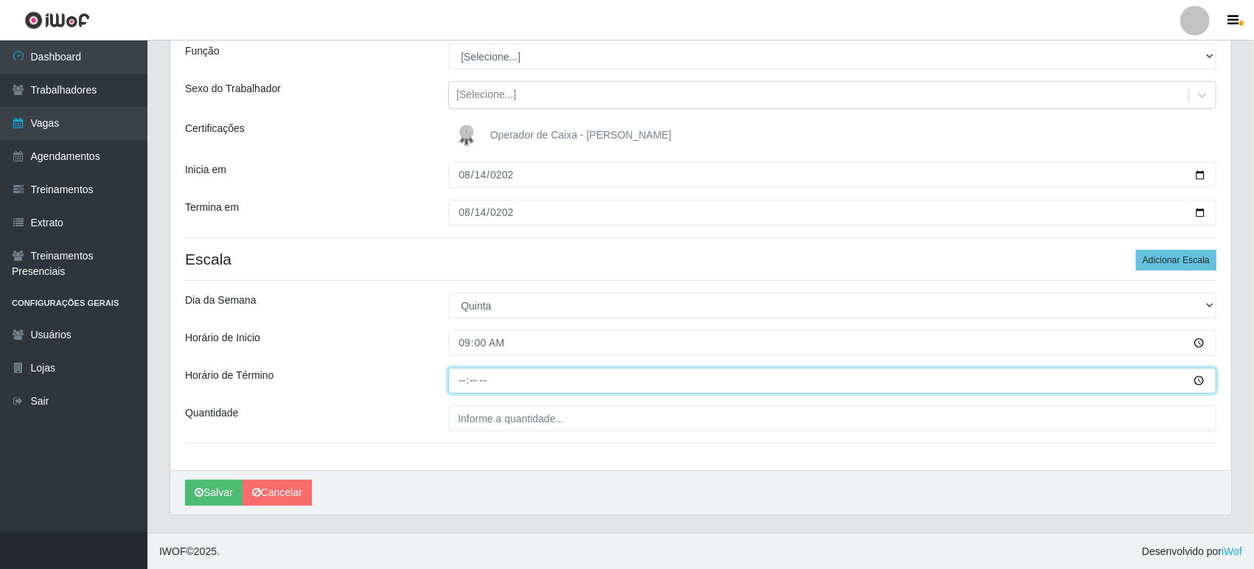
type input "15:00"
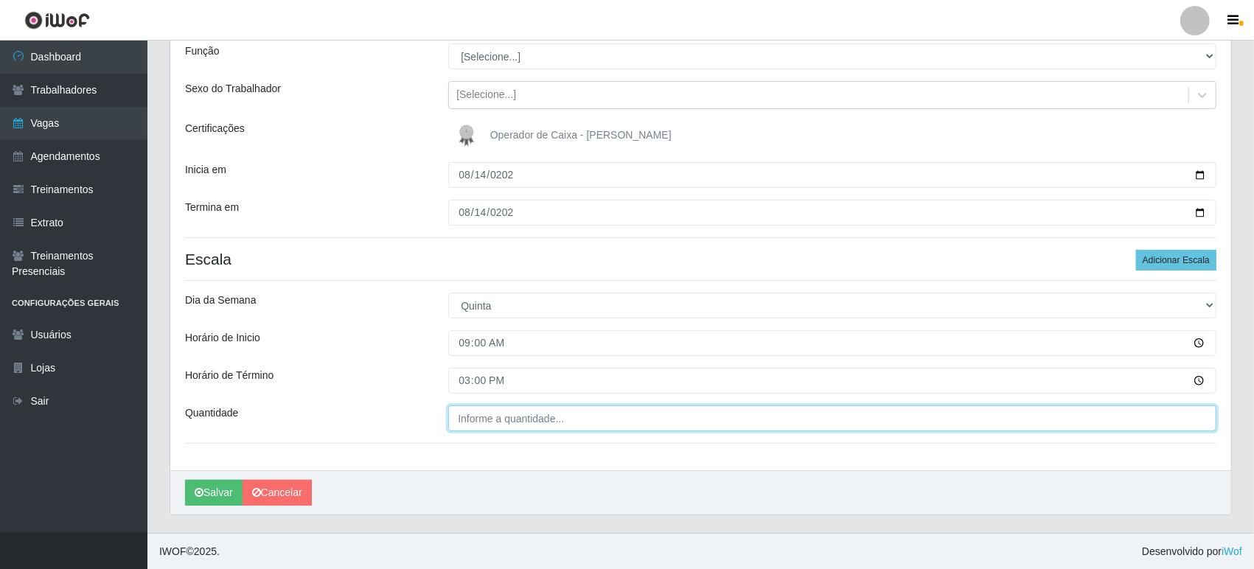
type input "___"
type input "2__"
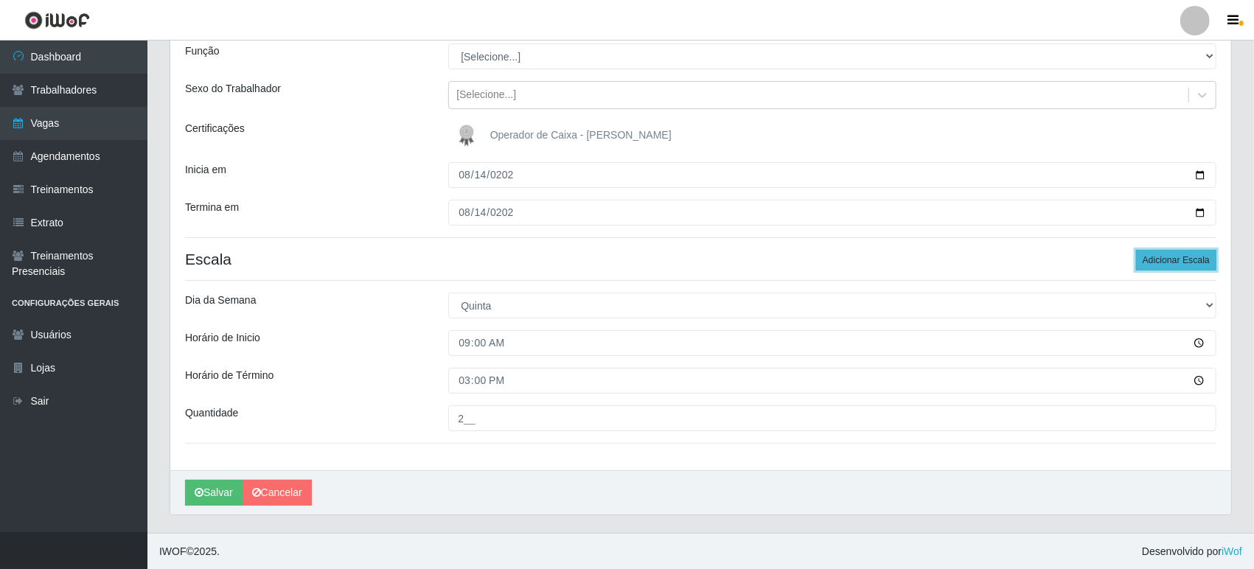
click at [1179, 257] on button "Adicionar Escala" at bounding box center [1176, 260] width 80 height 21
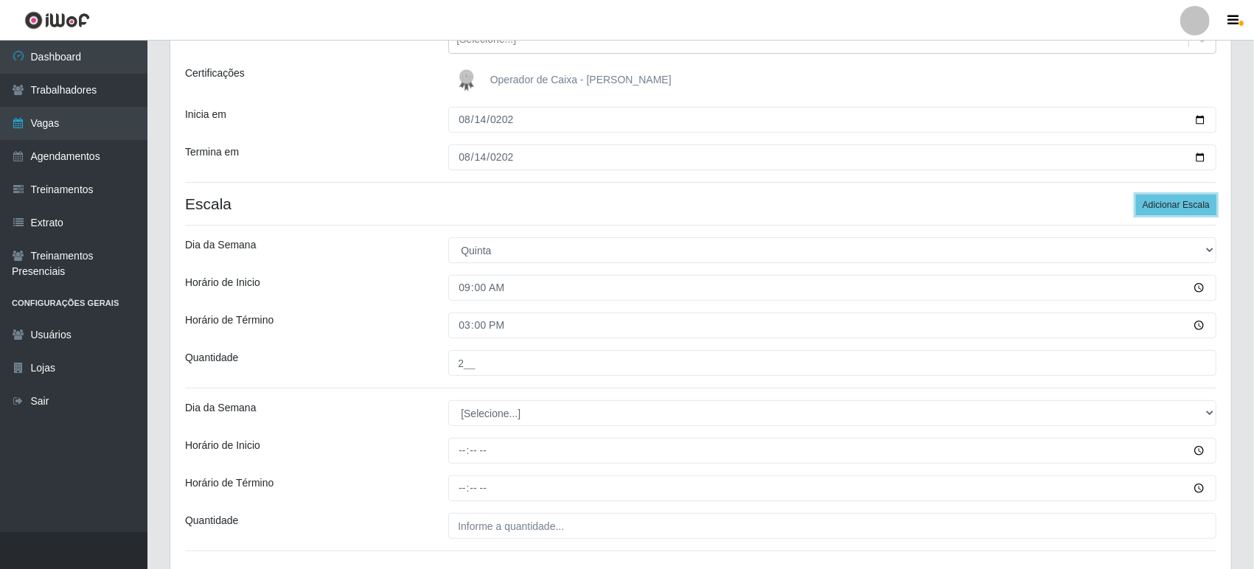
scroll to position [298, 0]
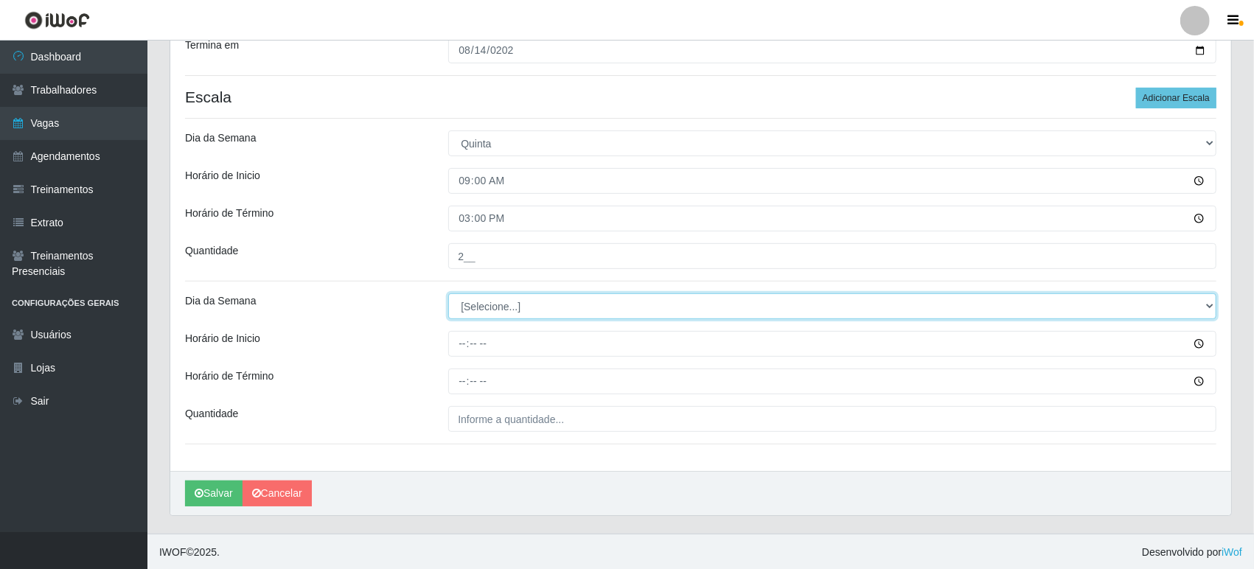
click at [484, 306] on select "[Selecione...] Segunda Terça Quarta Quinta Sexta Sábado Domingo" at bounding box center [832, 307] width 768 height 26
select select "4"
click at [448, 294] on select "[Selecione...] Segunda Terça Quarta Quinta Sexta Sábado Domingo" at bounding box center [832, 307] width 768 height 26
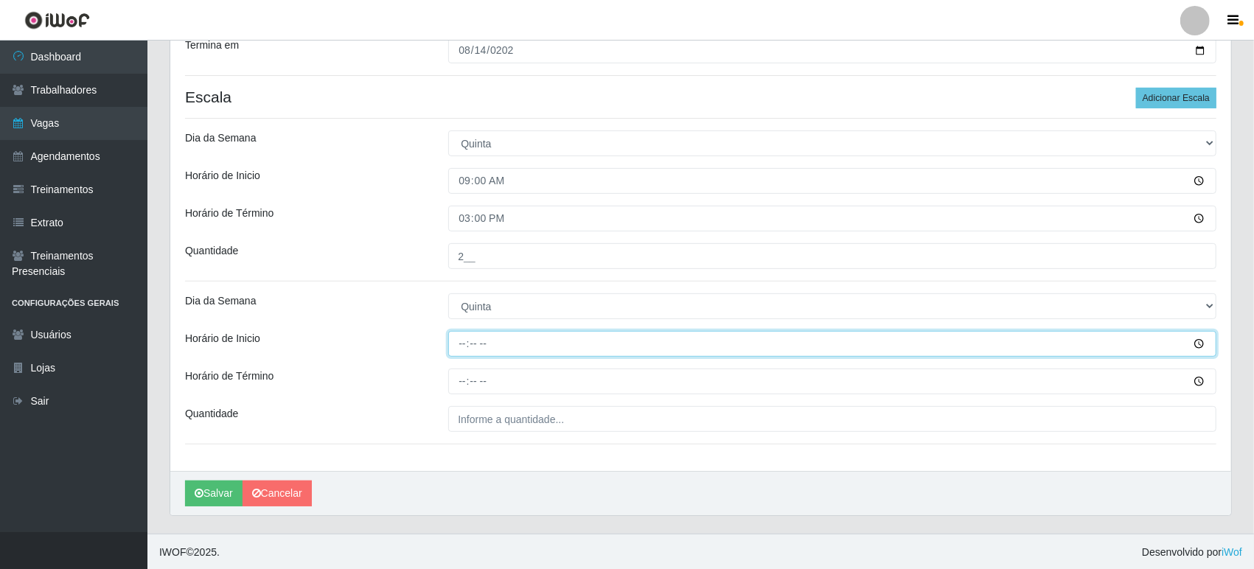
click at [463, 347] on input "Horário de Inicio" at bounding box center [832, 344] width 768 height 26
type input "16:00"
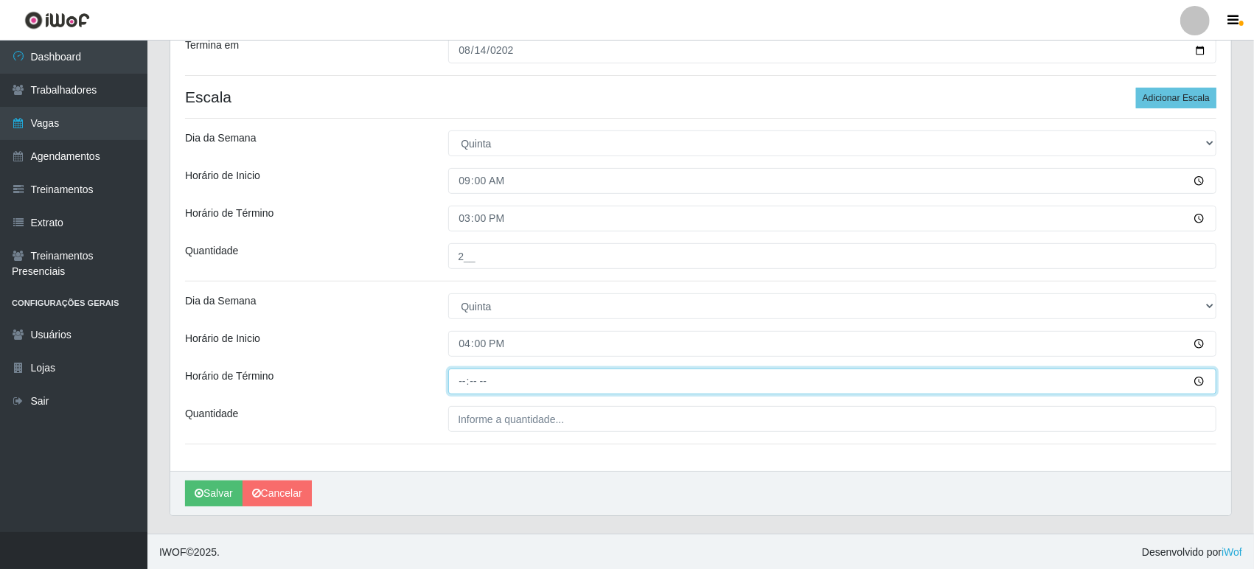
type input "22:00"
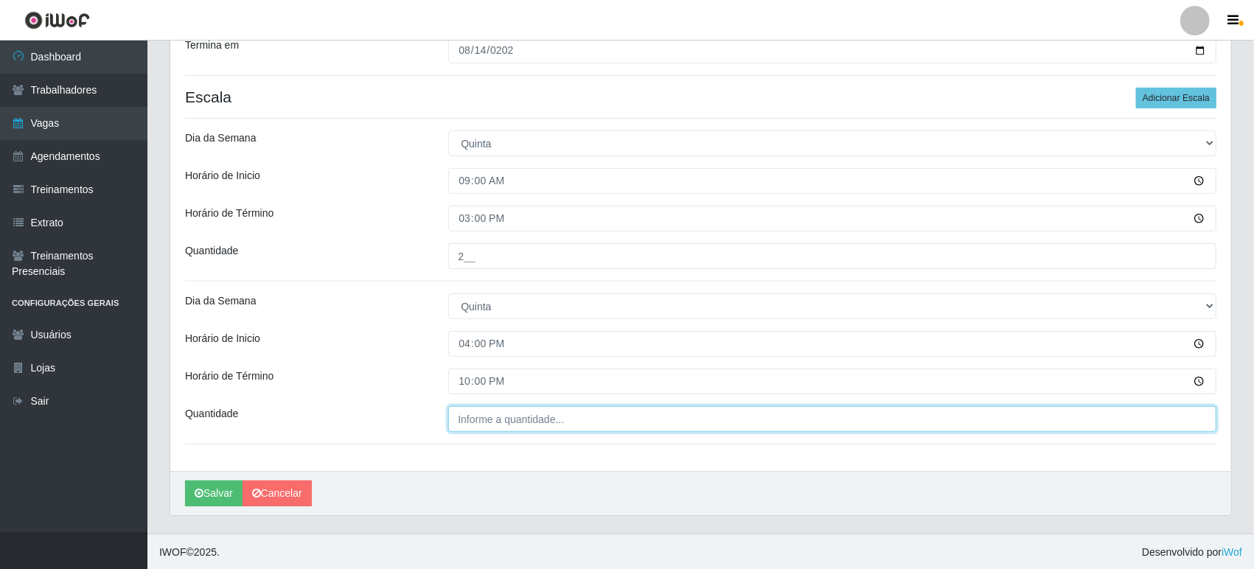
type input "___"
type input "2__"
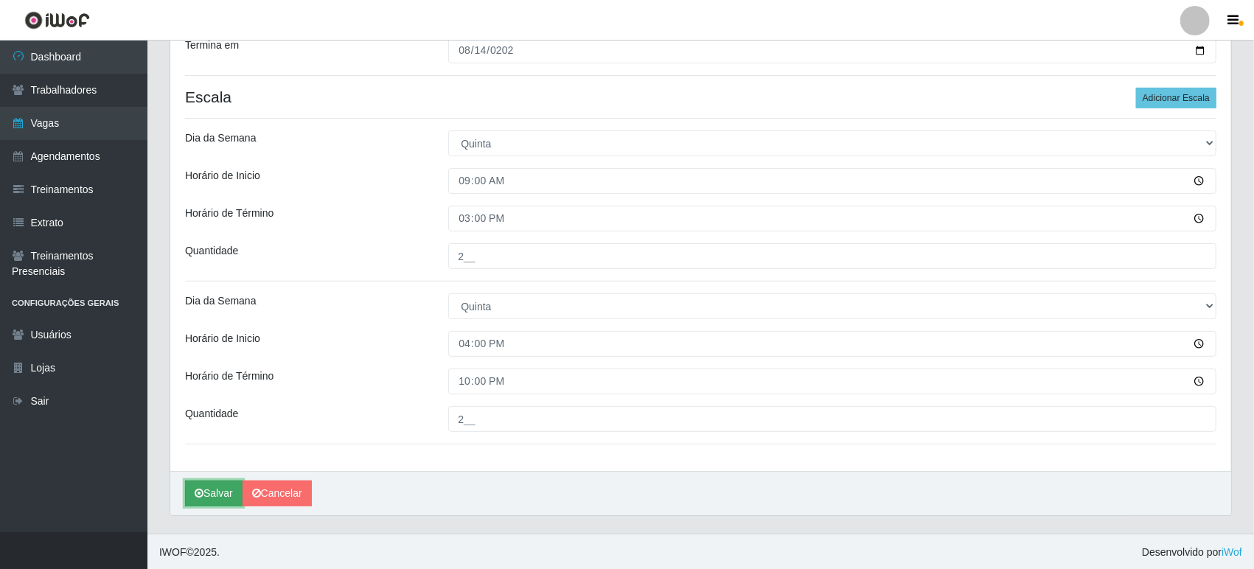
click at [226, 493] on button "Salvar" at bounding box center [214, 494] width 58 height 26
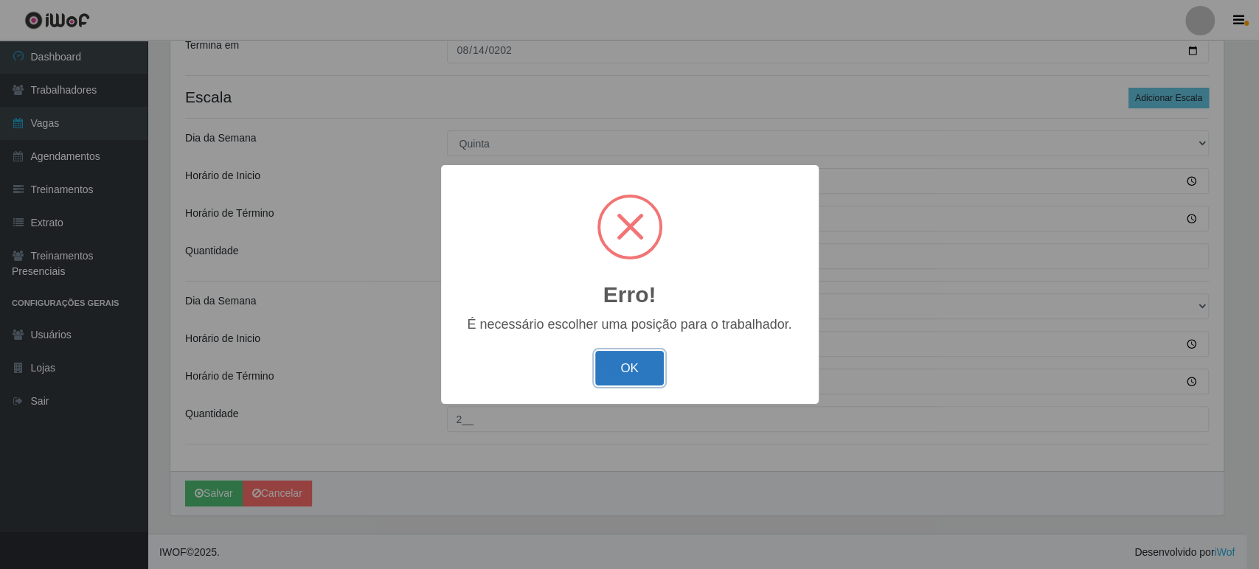
click at [621, 364] on button "OK" at bounding box center [629, 368] width 69 height 35
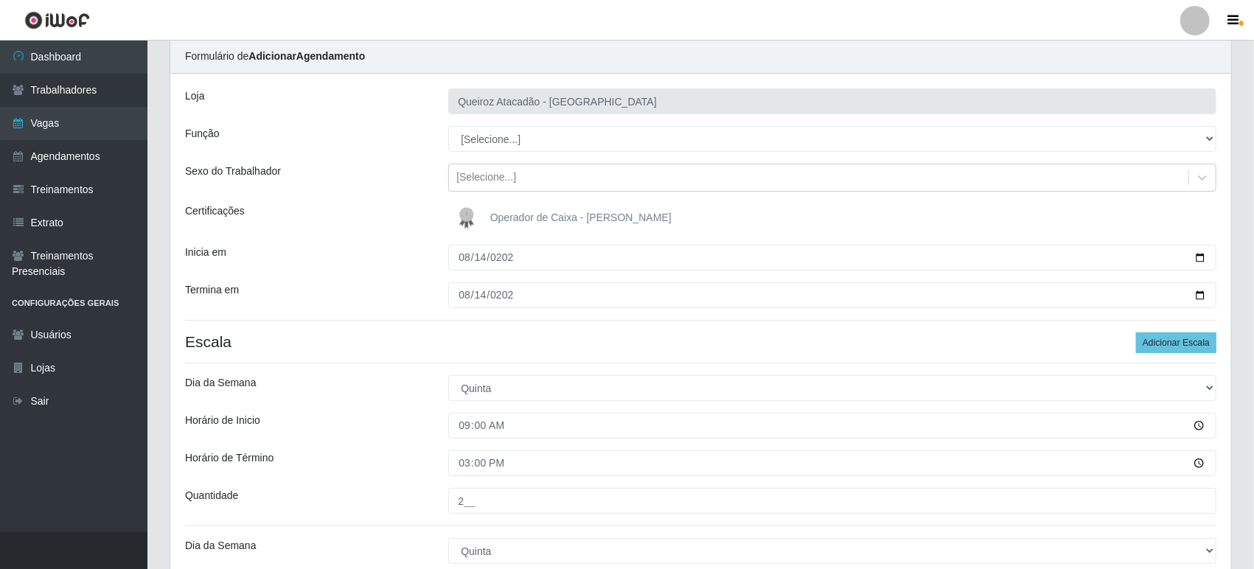
scroll to position [82, 0]
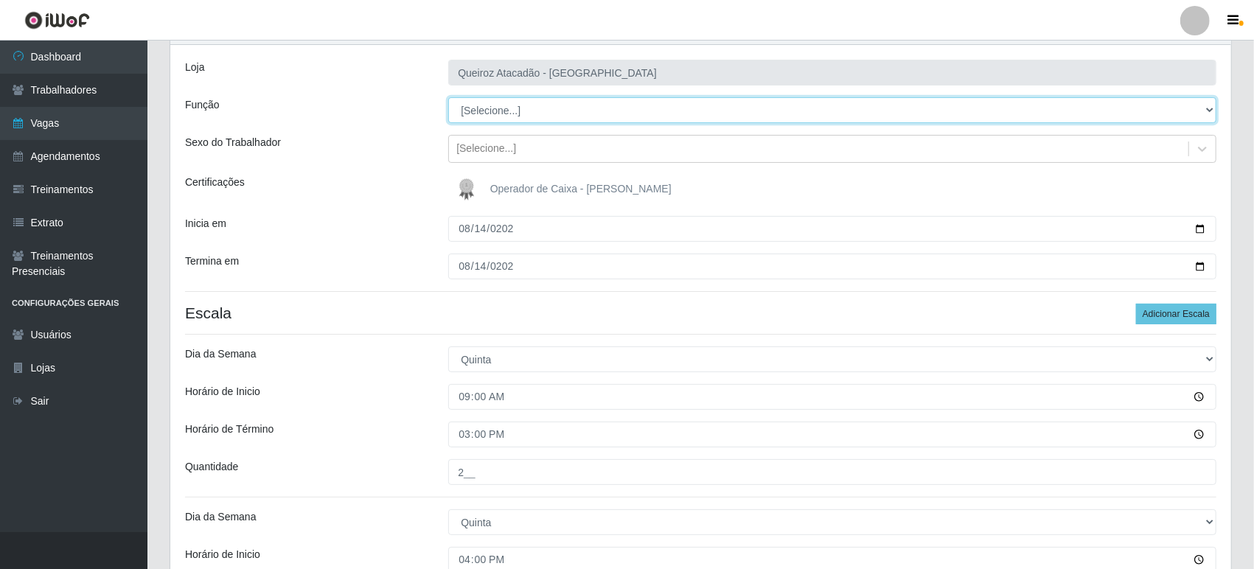
click at [504, 111] on select "[Selecione...] Embalador Embalador + Embalador ++ Operador de Caixa Operador de…" at bounding box center [832, 110] width 768 height 26
select select "1"
click at [448, 97] on select "[Selecione...] Embalador Embalador + Embalador ++ Operador de Caixa Operador de…" at bounding box center [832, 110] width 768 height 26
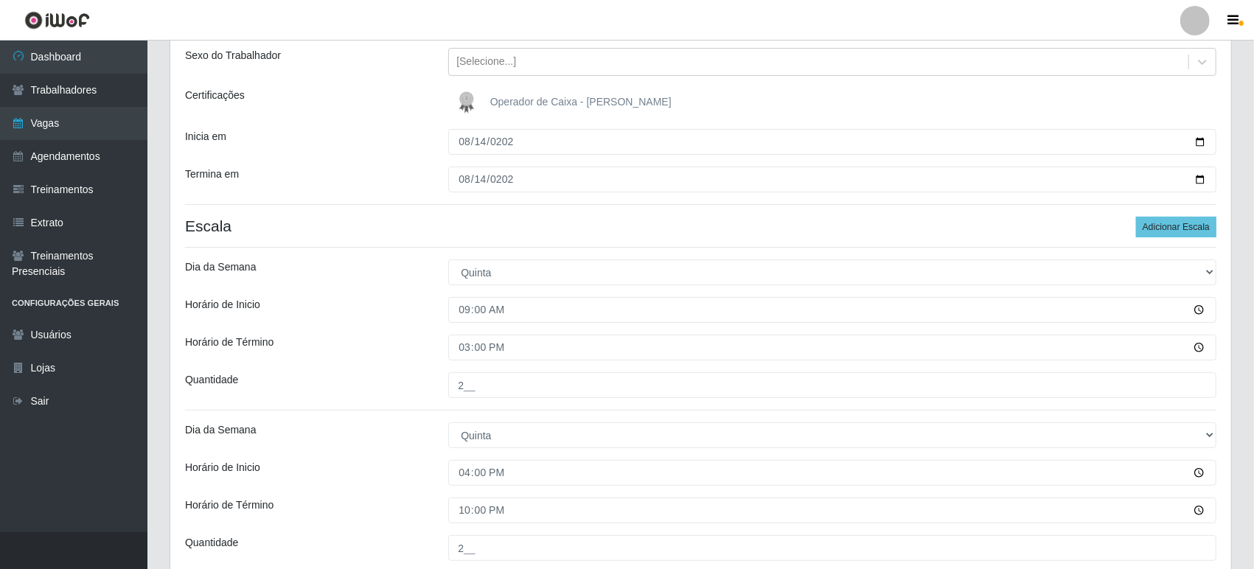
scroll to position [298, 0]
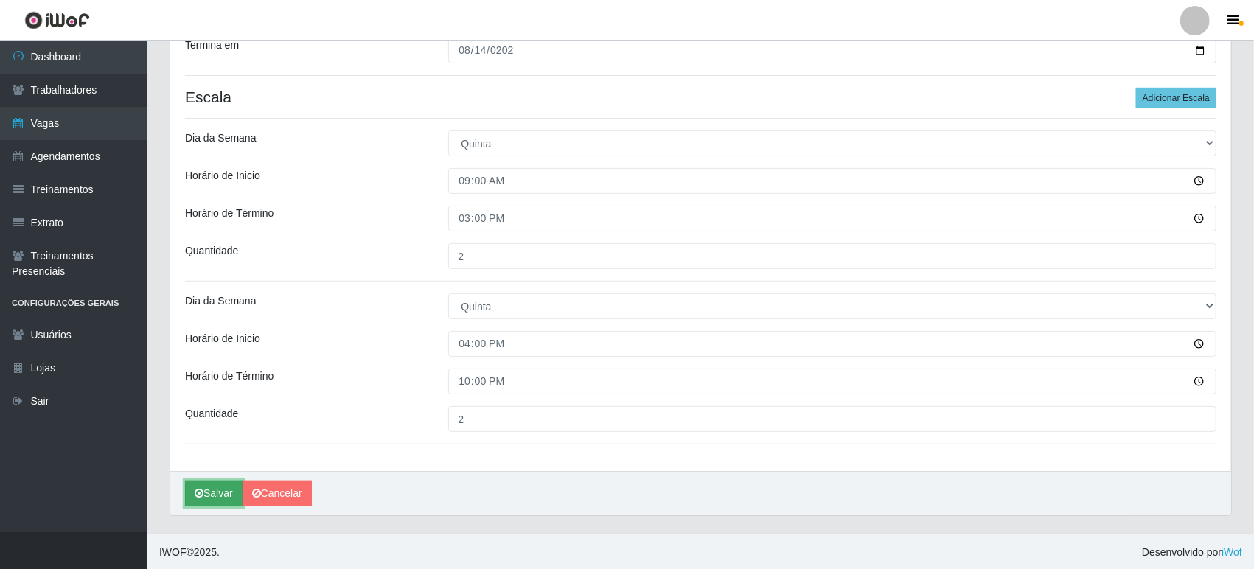
click at [212, 499] on button "Salvar" at bounding box center [214, 494] width 58 height 26
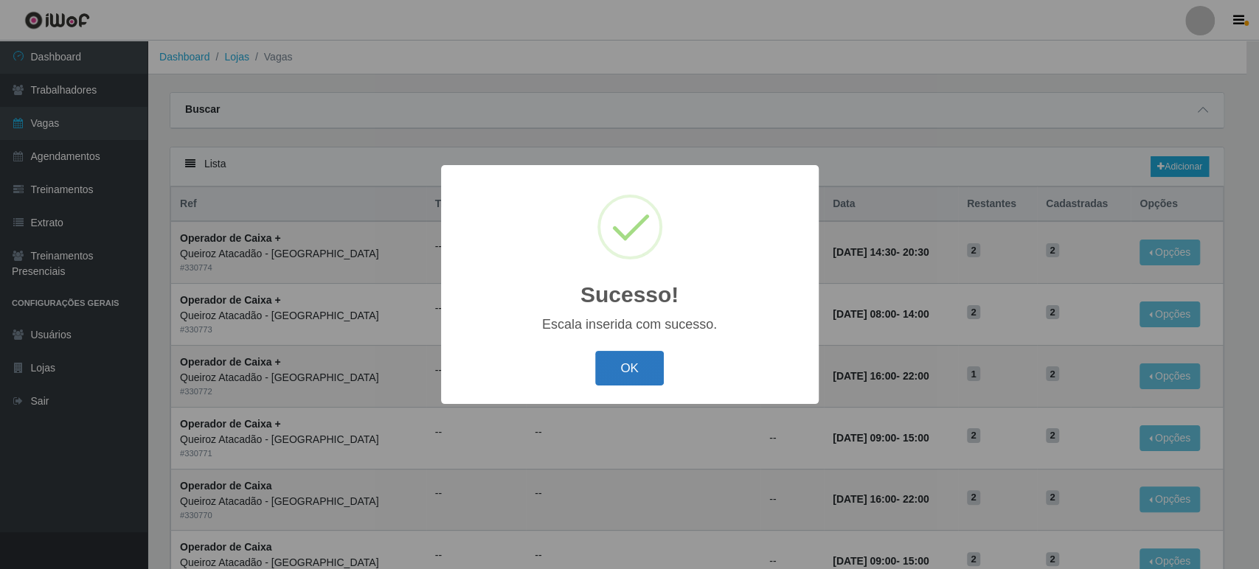
click at [614, 359] on button "OK" at bounding box center [629, 368] width 69 height 35
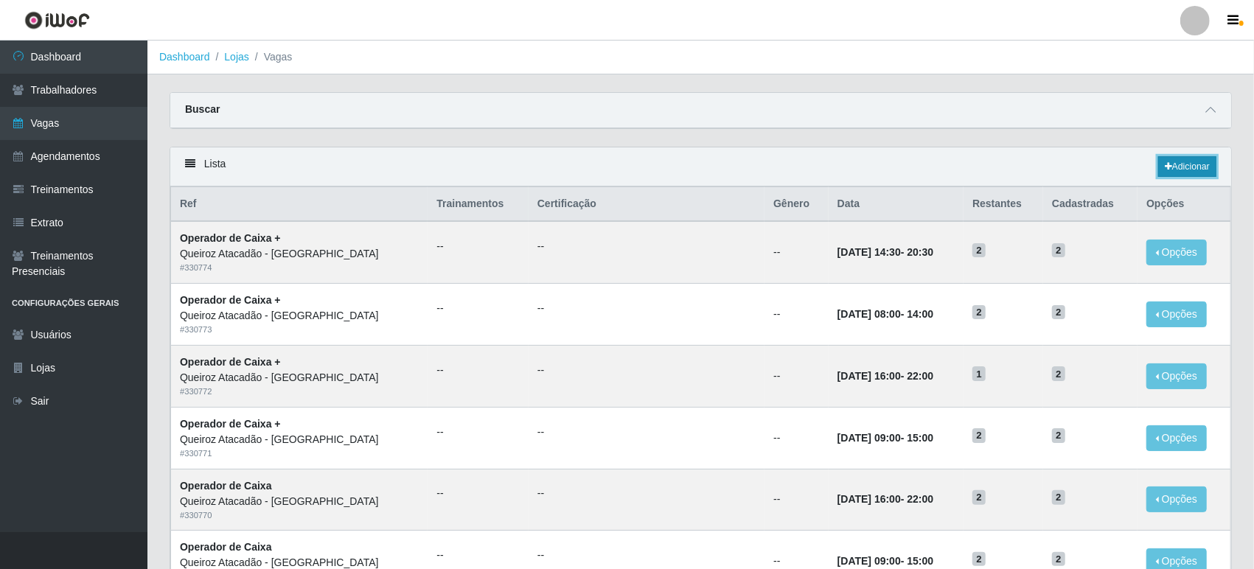
click at [1186, 164] on link "Adicionar" at bounding box center [1188, 166] width 58 height 21
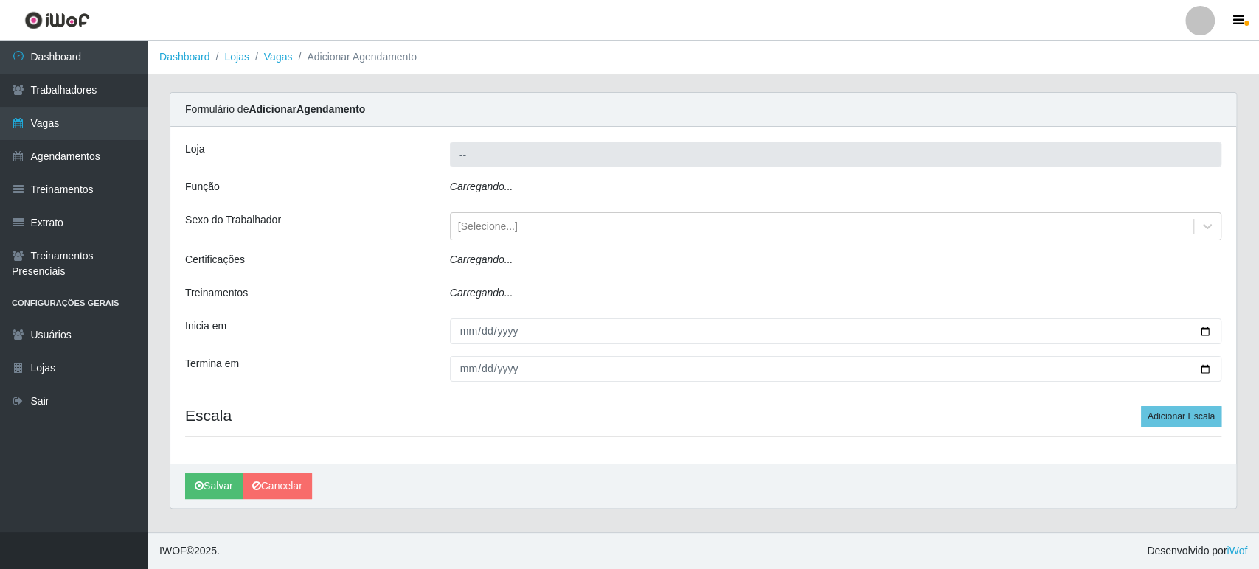
type input "Queiroz Atacadão - [GEOGRAPHIC_DATA]"
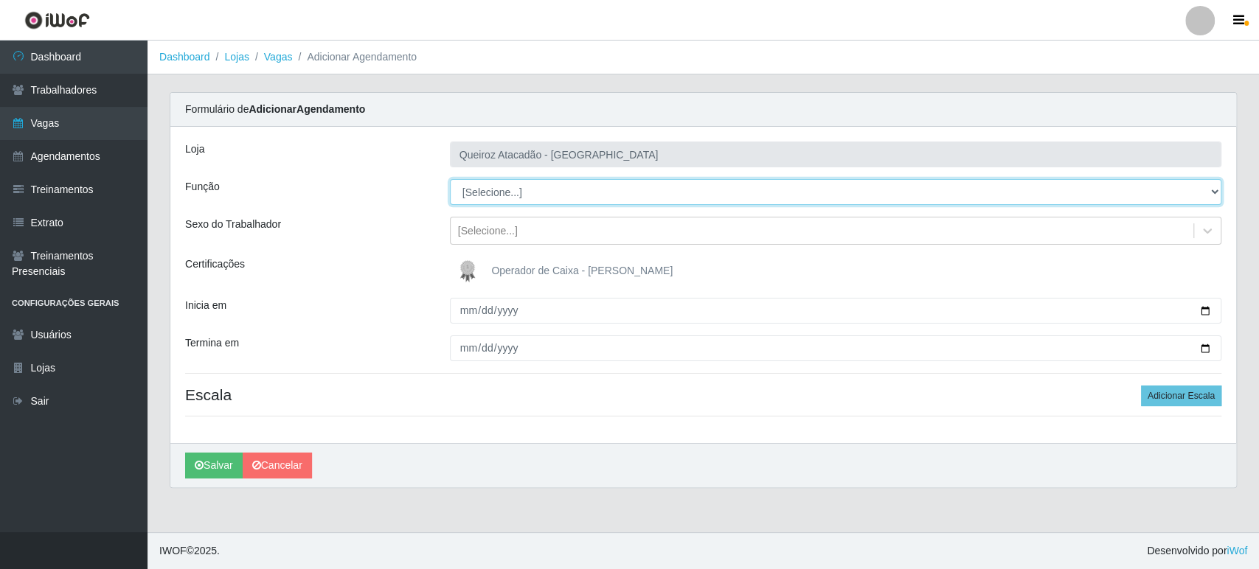
click at [484, 194] on select "[Selecione...] Embalador Embalador + Embalador ++ Operador de Caixa Operador de…" at bounding box center [835, 192] width 771 height 26
select select "1"
click at [450, 179] on select "[Selecione...] Embalador Embalador + Embalador ++ Operador de Caixa Operador de…" at bounding box center [835, 192] width 771 height 26
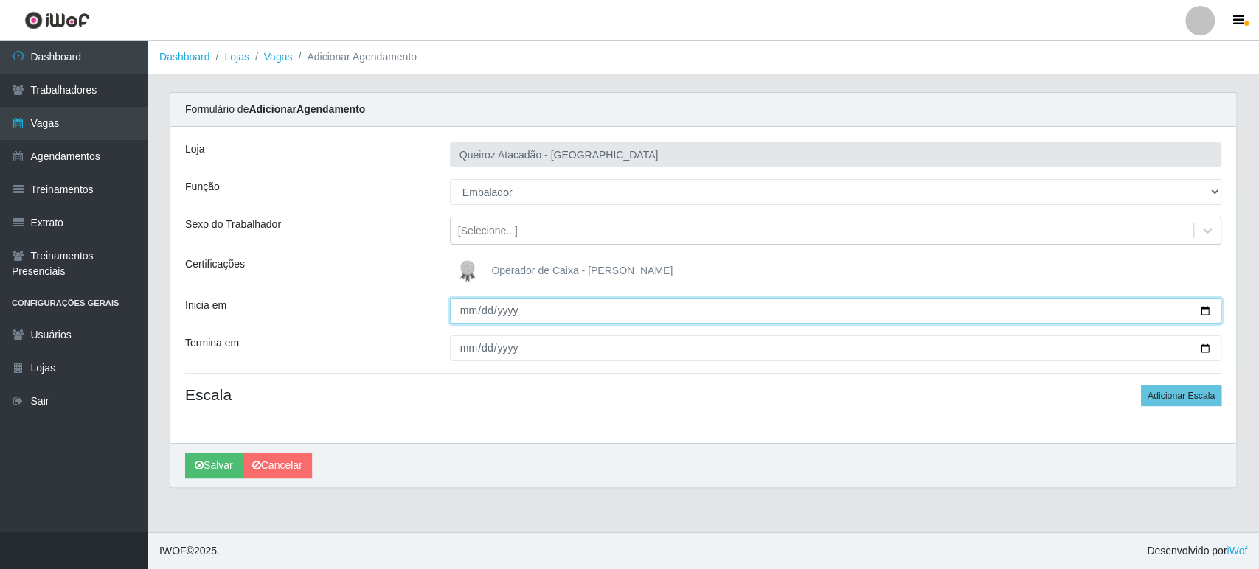
click at [465, 305] on input "Inicia em" at bounding box center [835, 311] width 771 height 26
type input "[DATE]"
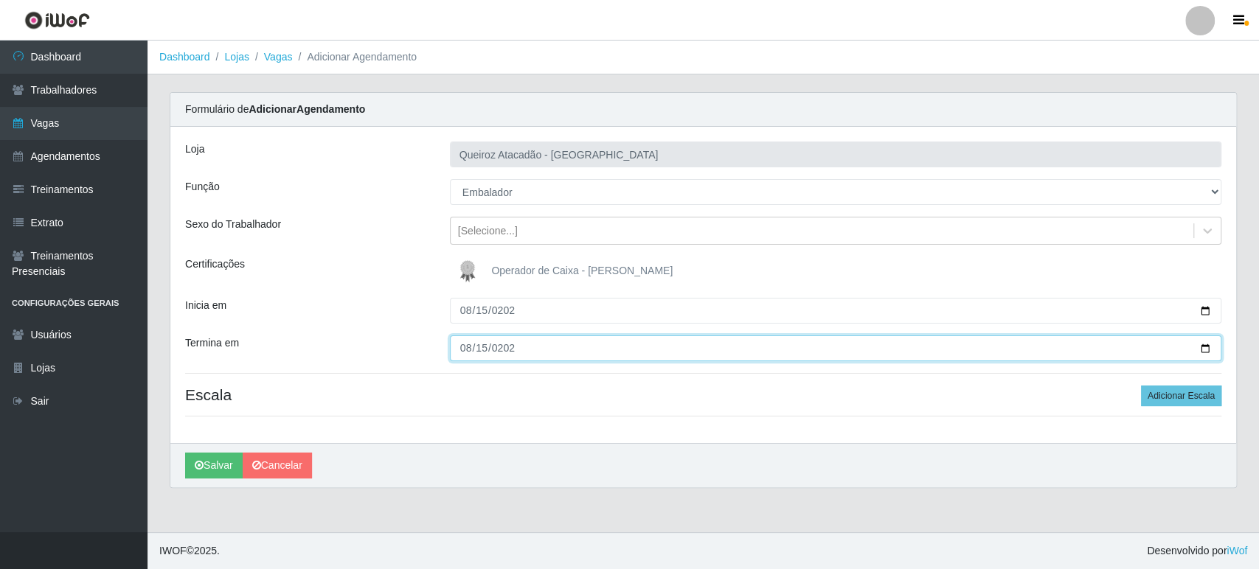
type input "[DATE]"
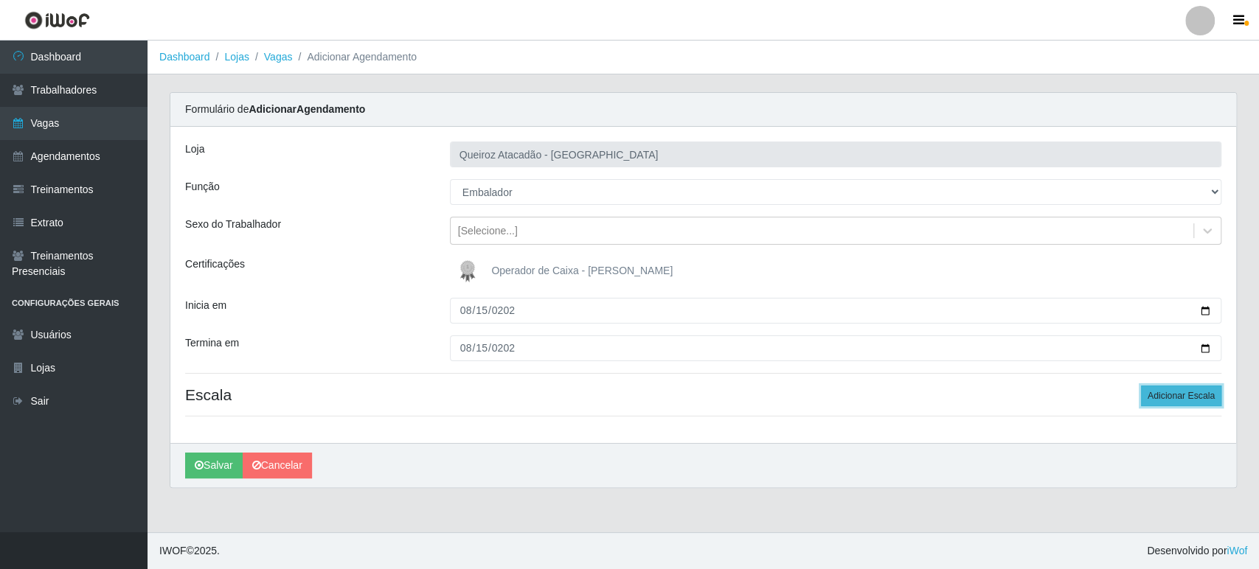
click at [1152, 392] on button "Adicionar Escala" at bounding box center [1181, 396] width 80 height 21
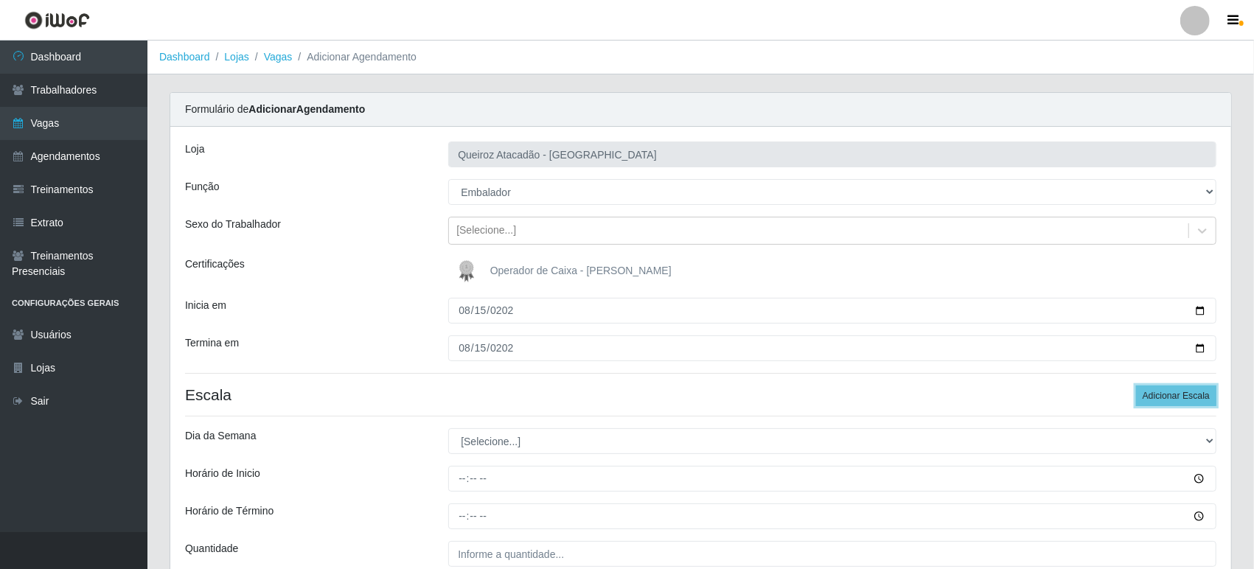
scroll to position [136, 0]
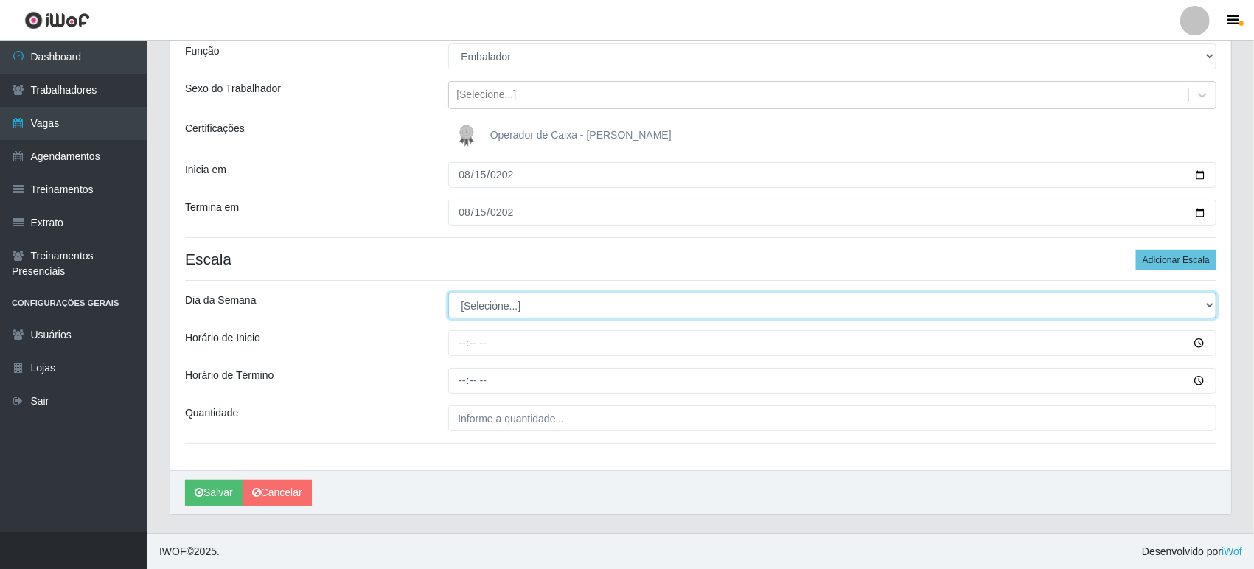
click at [472, 300] on select "[Selecione...] Segunda Terça Quarta Quinta Sexta Sábado Domingo" at bounding box center [832, 306] width 768 height 26
click at [496, 311] on select "[Selecione...] Segunda Terça Quarta Quinta Sexta Sábado Domingo" at bounding box center [832, 306] width 768 height 26
select select "5"
click at [448, 293] on select "[Selecione...] Segunda Terça Quarta Quinta Sexta Sábado Domingo" at bounding box center [832, 306] width 768 height 26
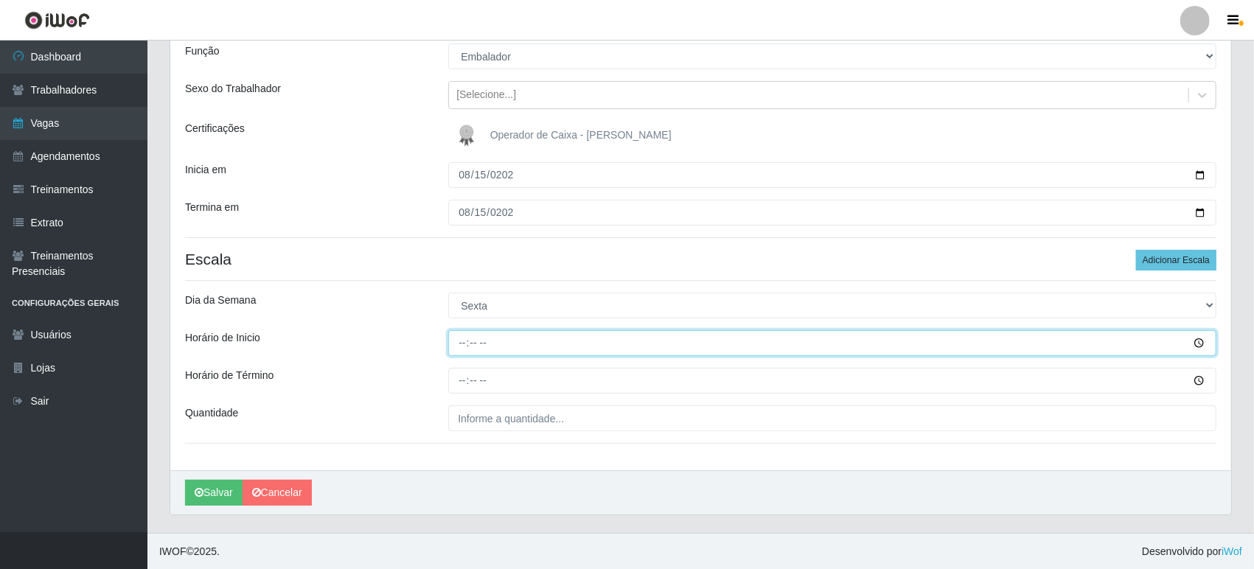
click at [460, 341] on input "Horário de Inicio" at bounding box center [832, 343] width 768 height 26
type input "09:00"
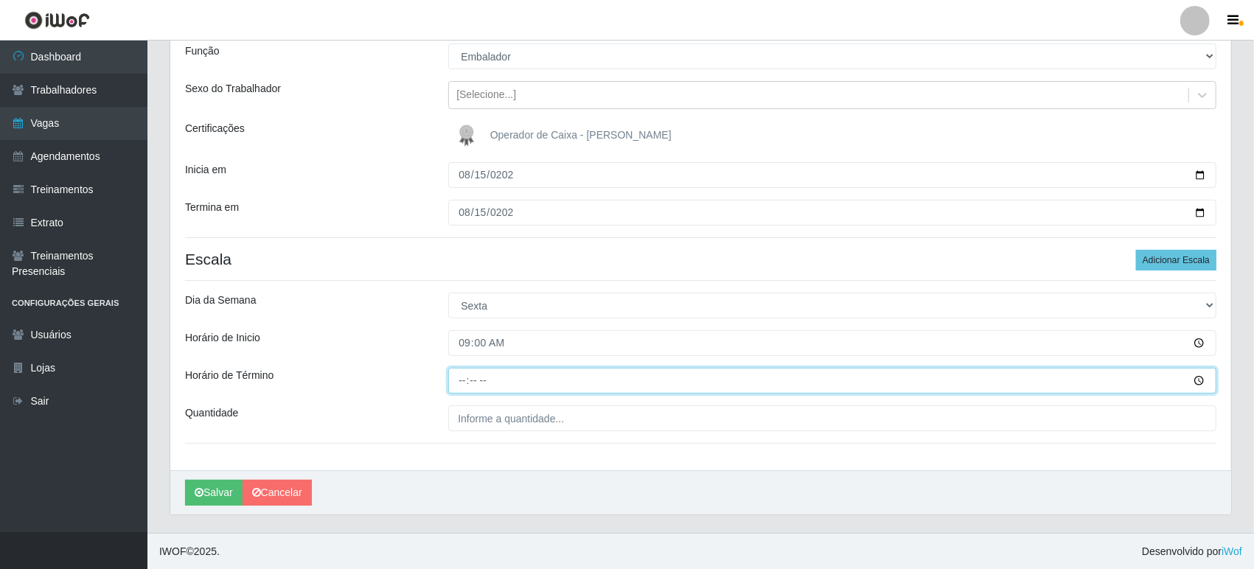
type input "15:00"
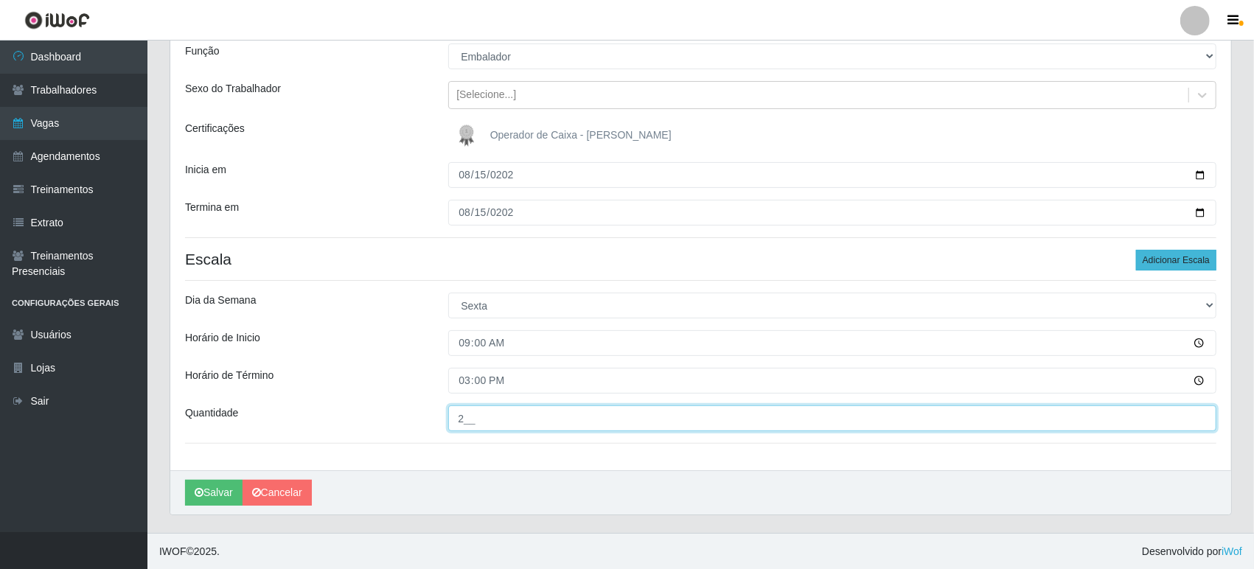
type input "2__"
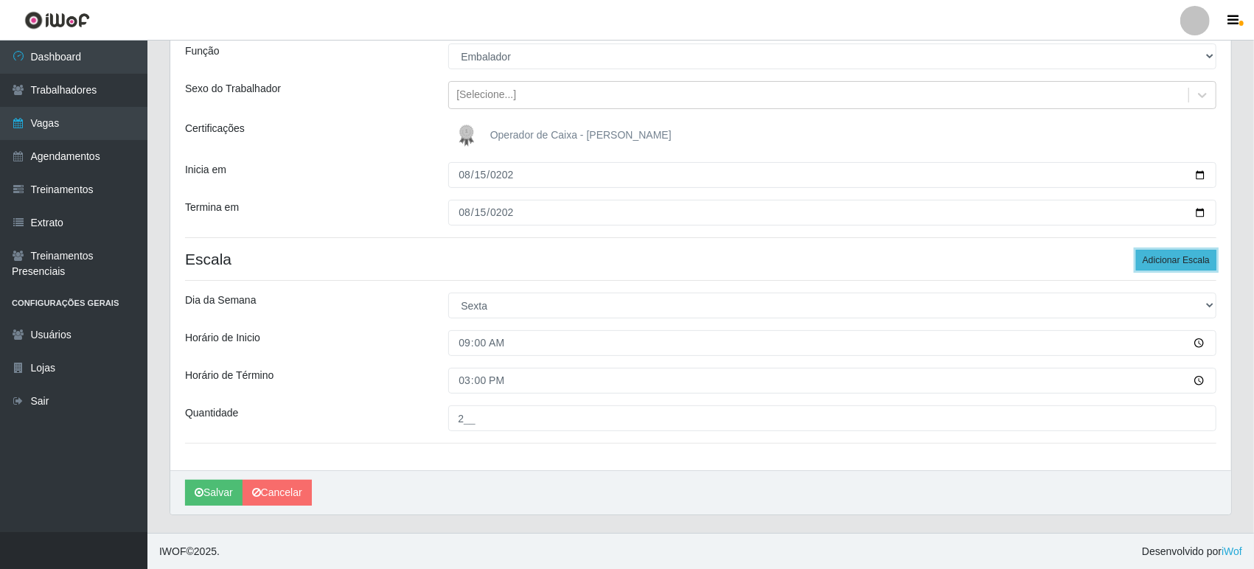
click at [1175, 254] on button "Adicionar Escala" at bounding box center [1176, 260] width 80 height 21
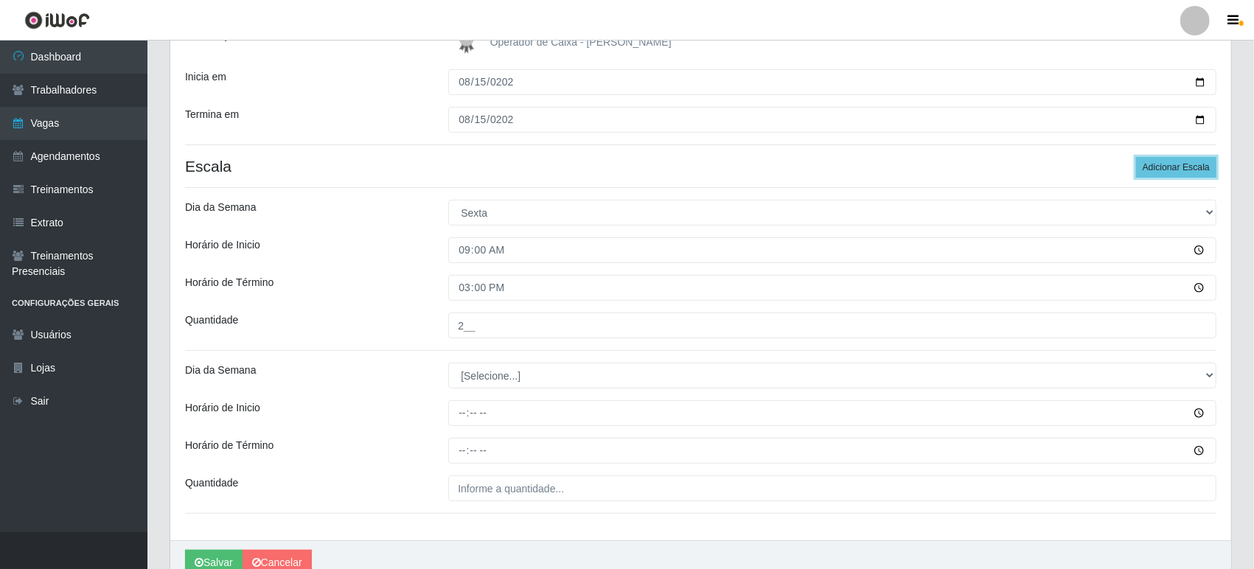
scroll to position [298, 0]
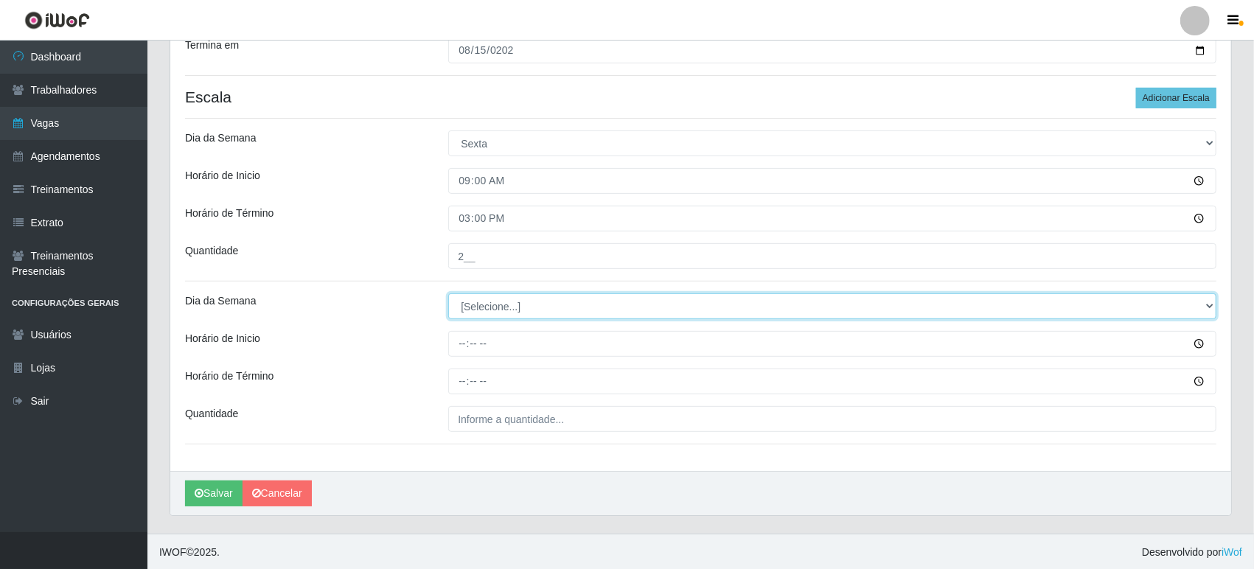
click at [476, 311] on select "[Selecione...] Segunda Terça Quarta Quinta Sexta Sábado Domingo" at bounding box center [832, 307] width 768 height 26
select select "5"
click at [448, 294] on select "[Selecione...] Segunda Terça Quarta Quinta Sexta Sábado Domingo" at bounding box center [832, 307] width 768 height 26
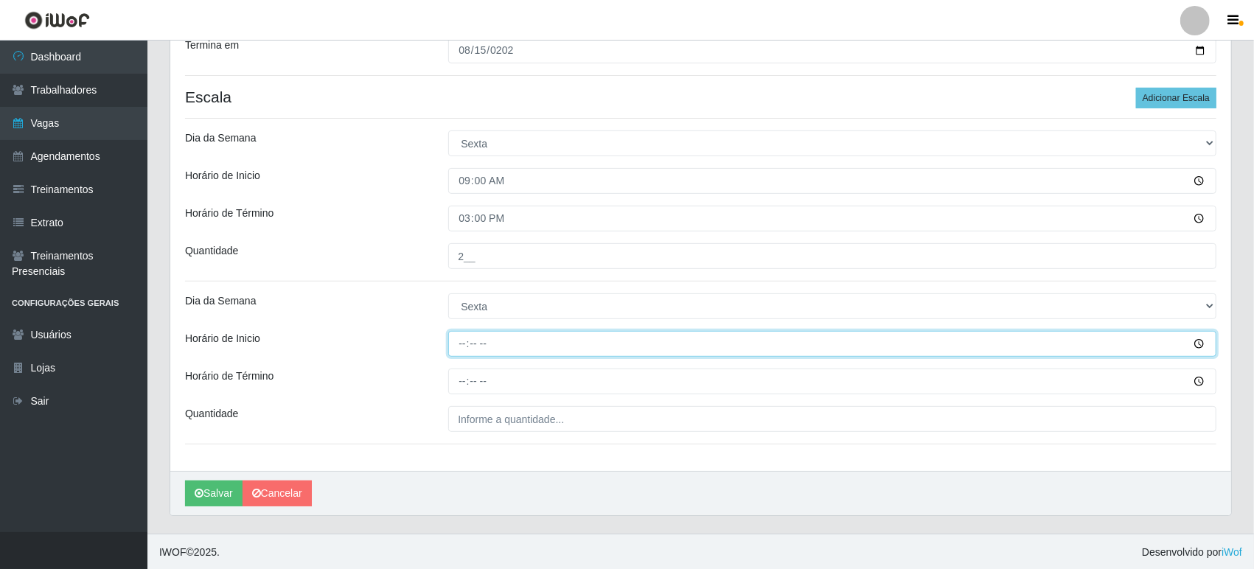
click at [464, 345] on input "Horário de Inicio" at bounding box center [832, 344] width 768 height 26
type input "16:00"
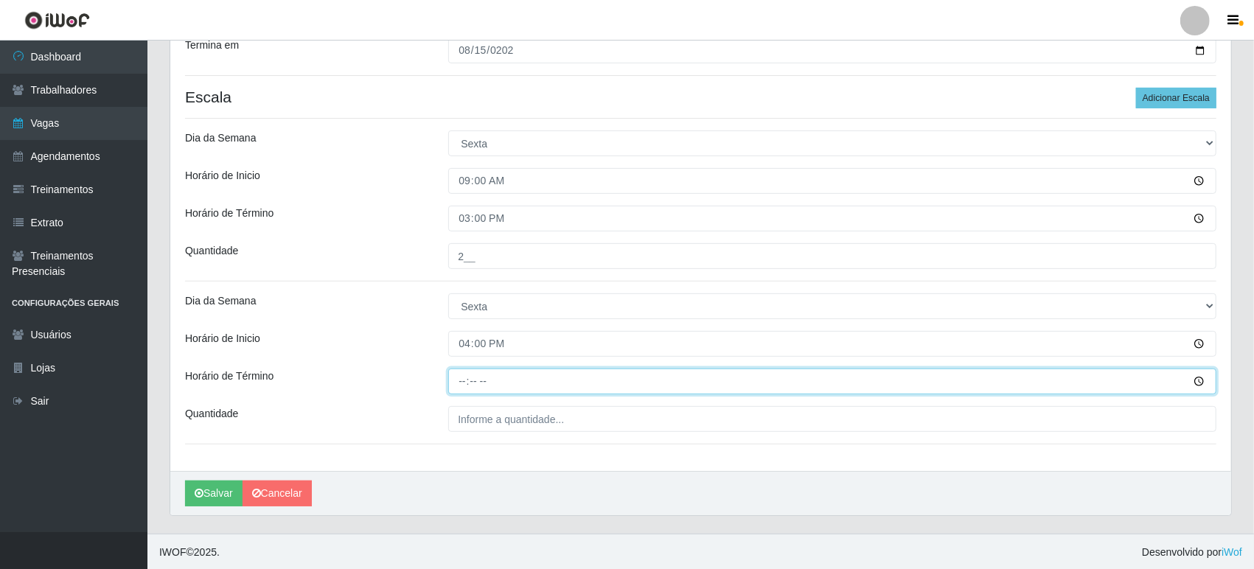
type input "22:00"
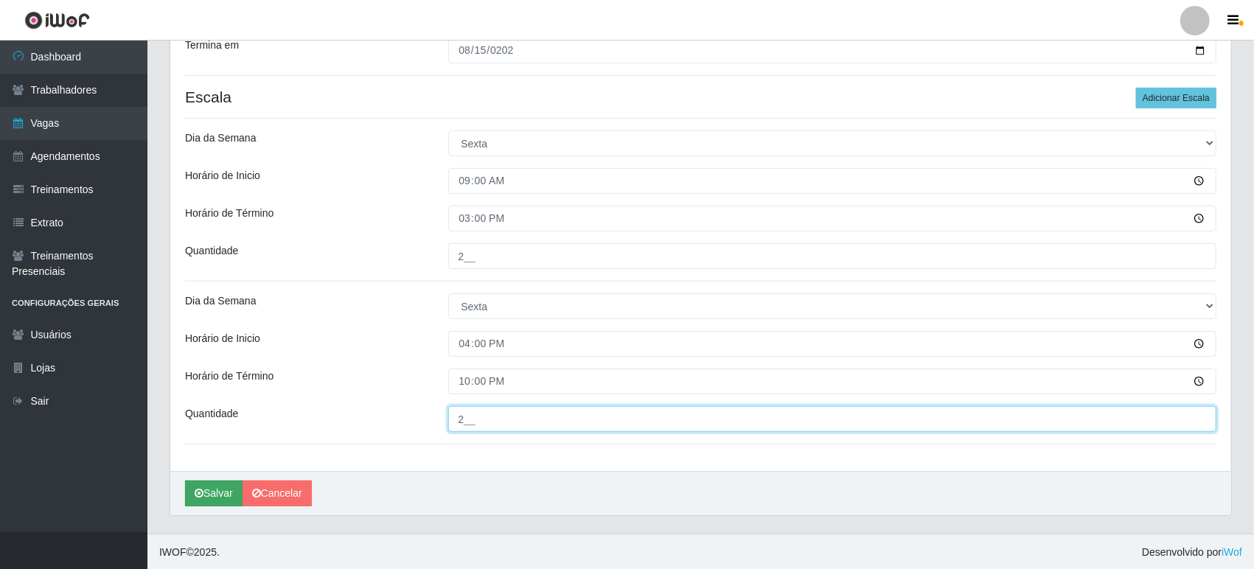
type input "2__"
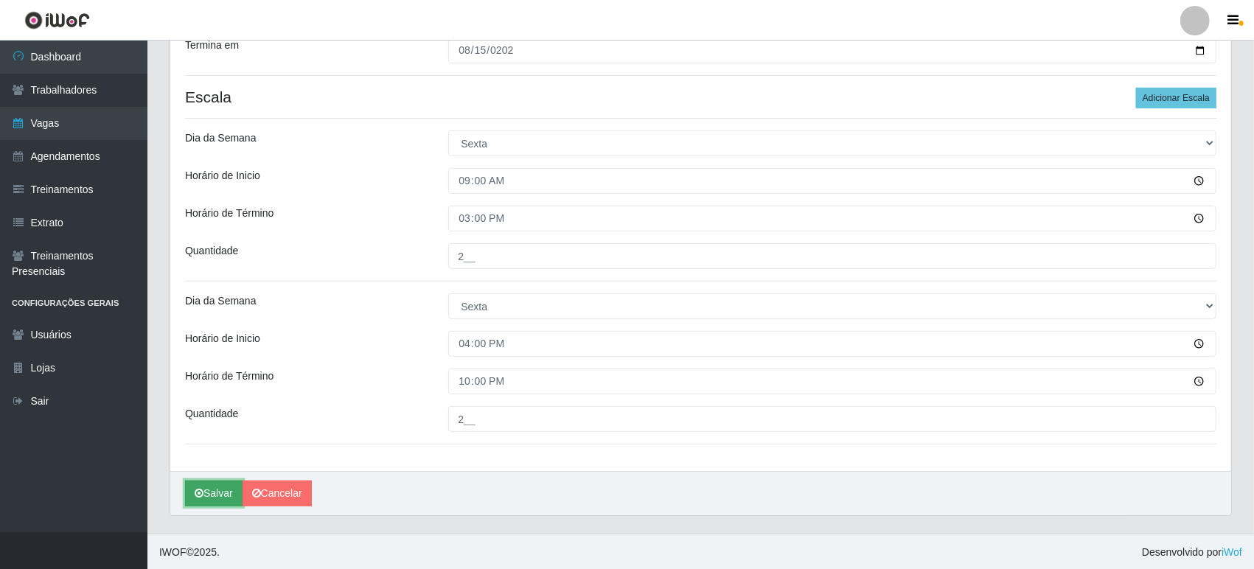
click at [232, 490] on button "Salvar" at bounding box center [214, 494] width 58 height 26
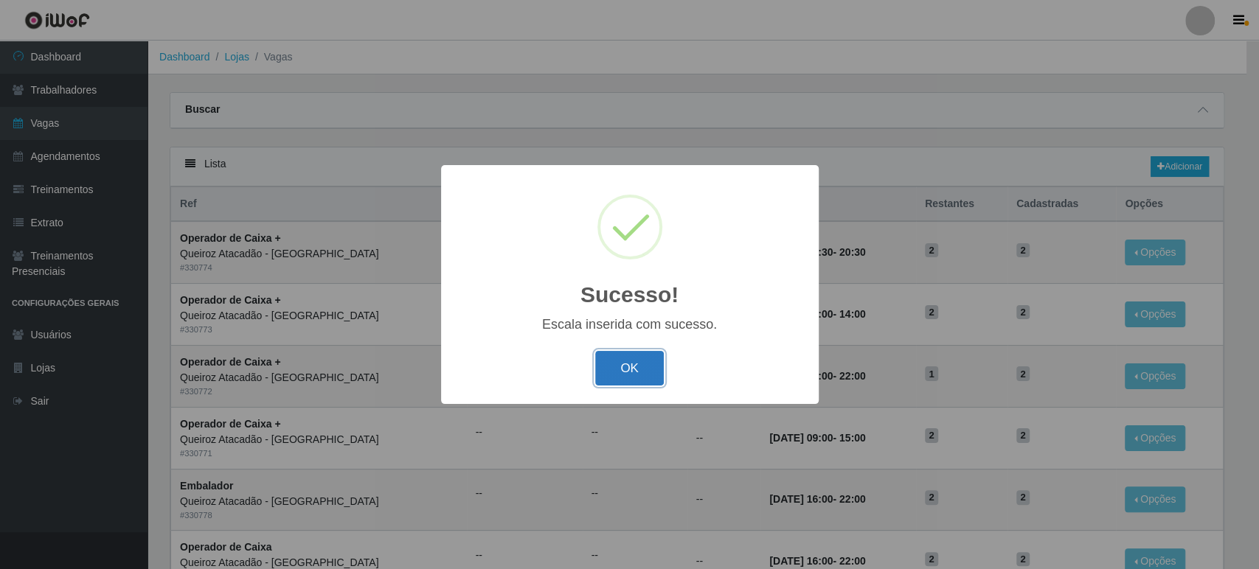
click at [639, 369] on button "OK" at bounding box center [629, 368] width 69 height 35
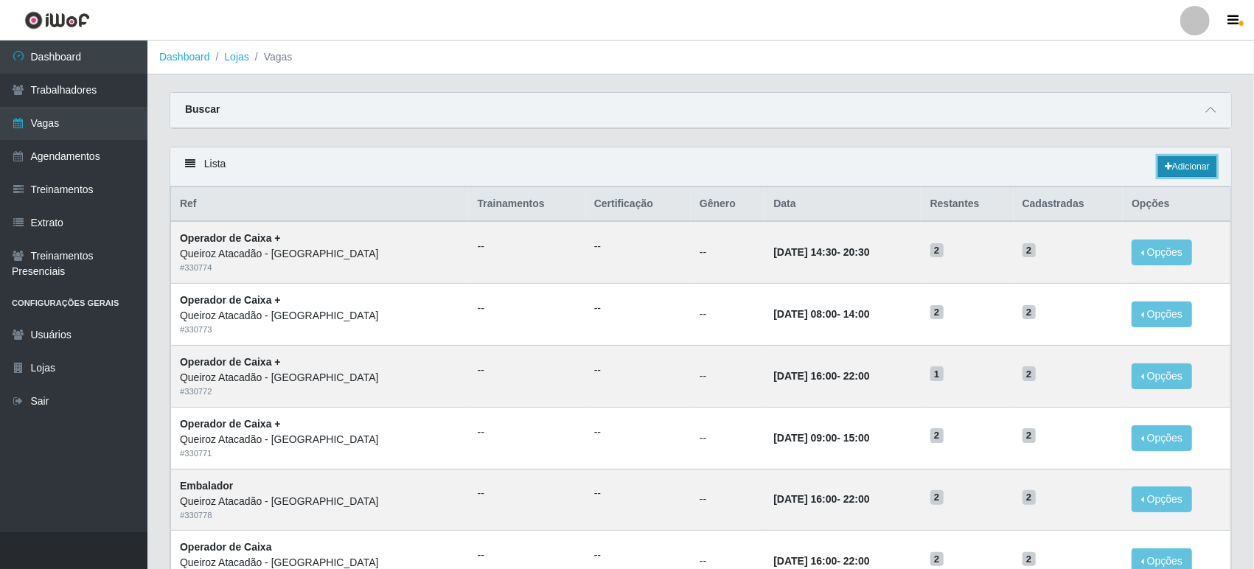
click at [1199, 168] on link "Adicionar" at bounding box center [1188, 166] width 58 height 21
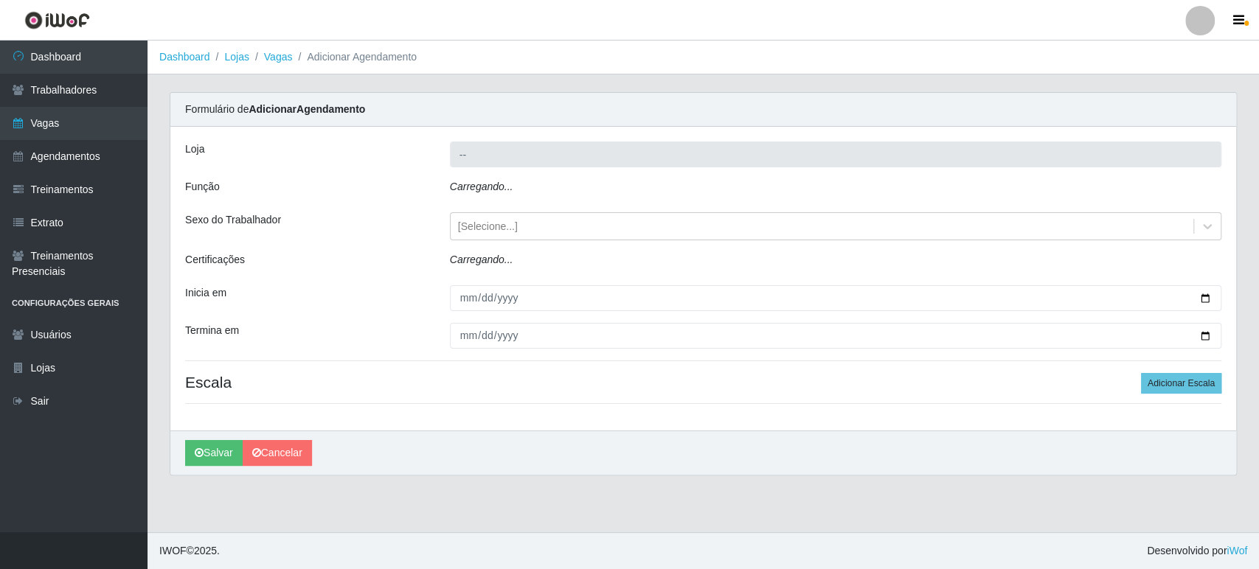
type input "Queiroz Atacadão - [GEOGRAPHIC_DATA]"
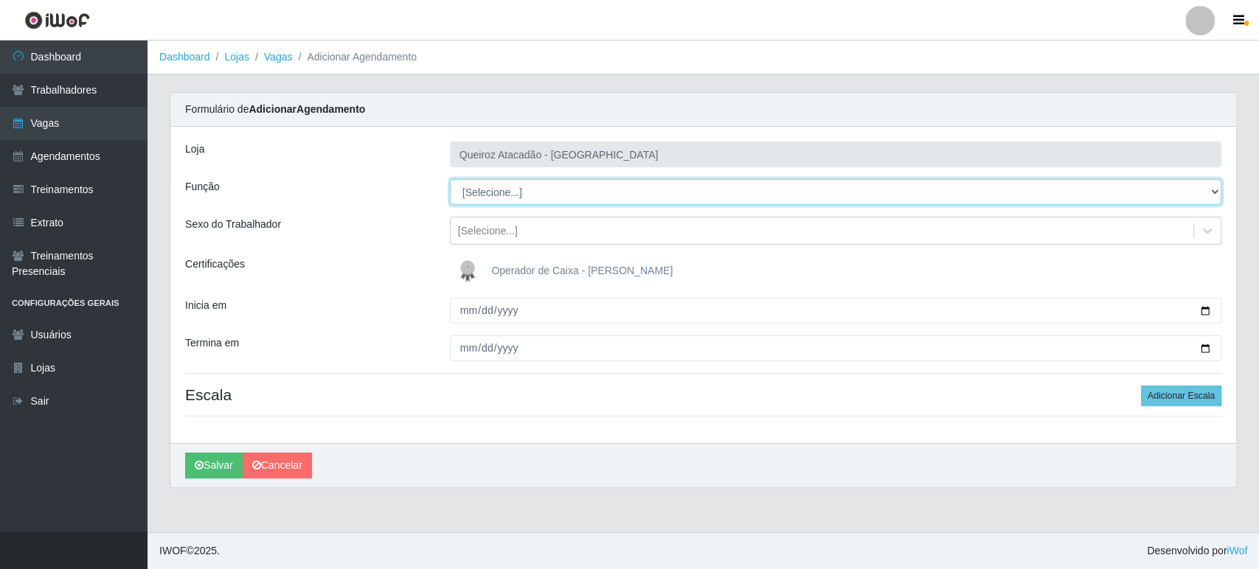
click at [504, 189] on select "[Selecione...] Embalador Embalador + Embalador ++ Operador de Caixa Operador de…" at bounding box center [835, 192] width 771 height 26
select select "70"
click at [450, 179] on select "[Selecione...] Embalador Embalador + Embalador ++ Operador de Caixa Operador de…" at bounding box center [835, 192] width 771 height 26
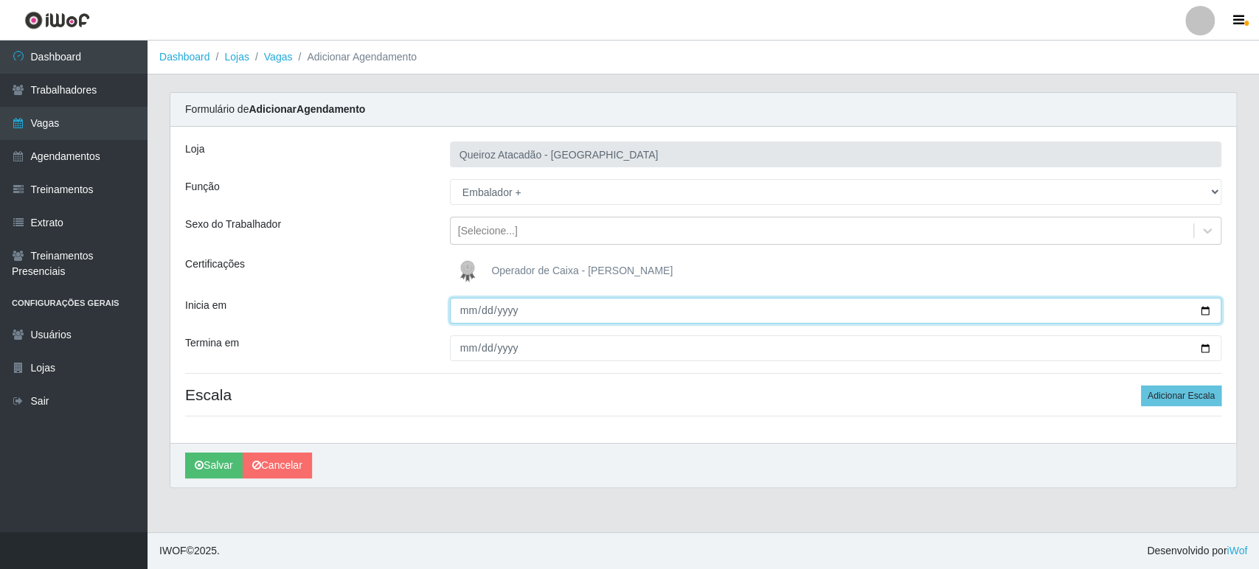
click at [1206, 308] on input "Inicia em" at bounding box center [835, 311] width 771 height 26
type input "[DATE]"
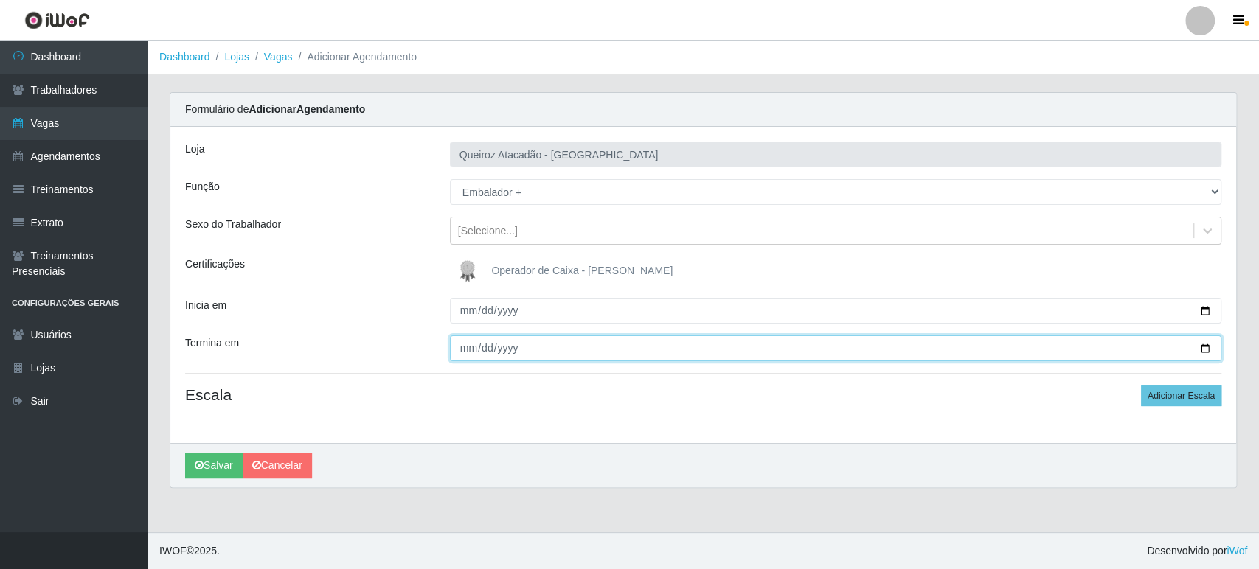
click at [1202, 349] on input "Termina em" at bounding box center [835, 349] width 771 height 26
type input "[DATE]"
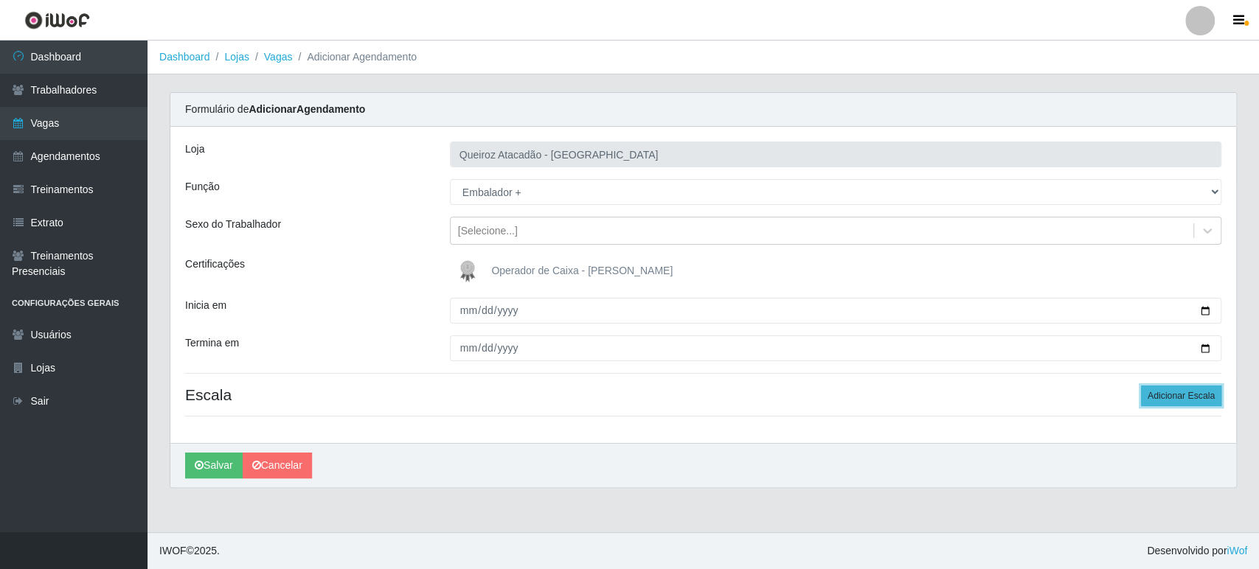
click at [1183, 400] on button "Adicionar Escala" at bounding box center [1181, 396] width 80 height 21
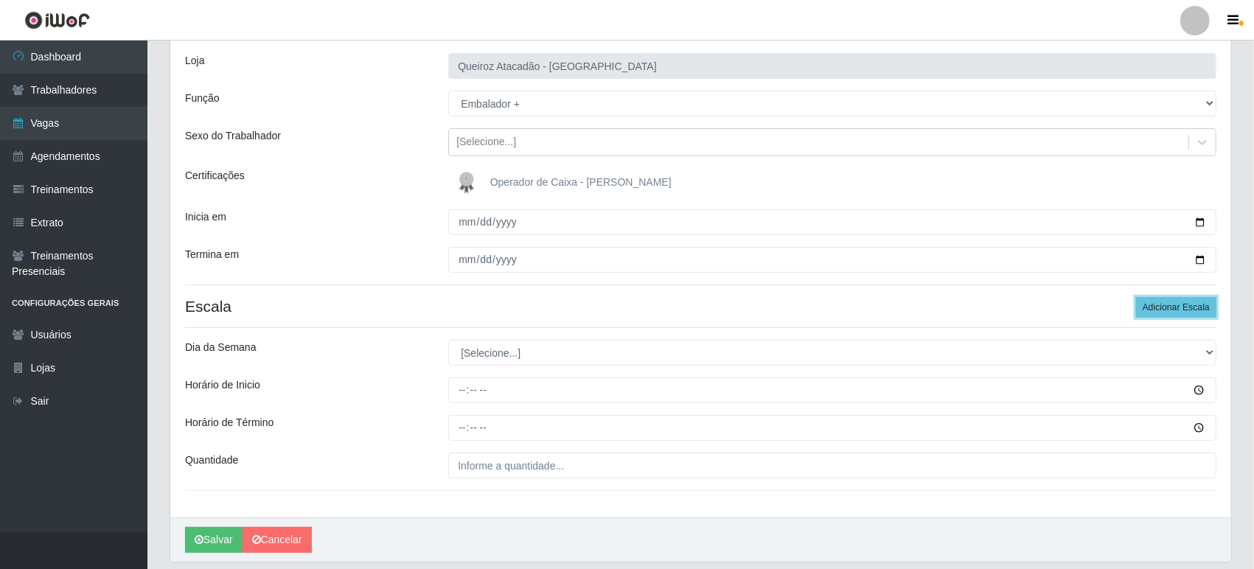
scroll to position [136, 0]
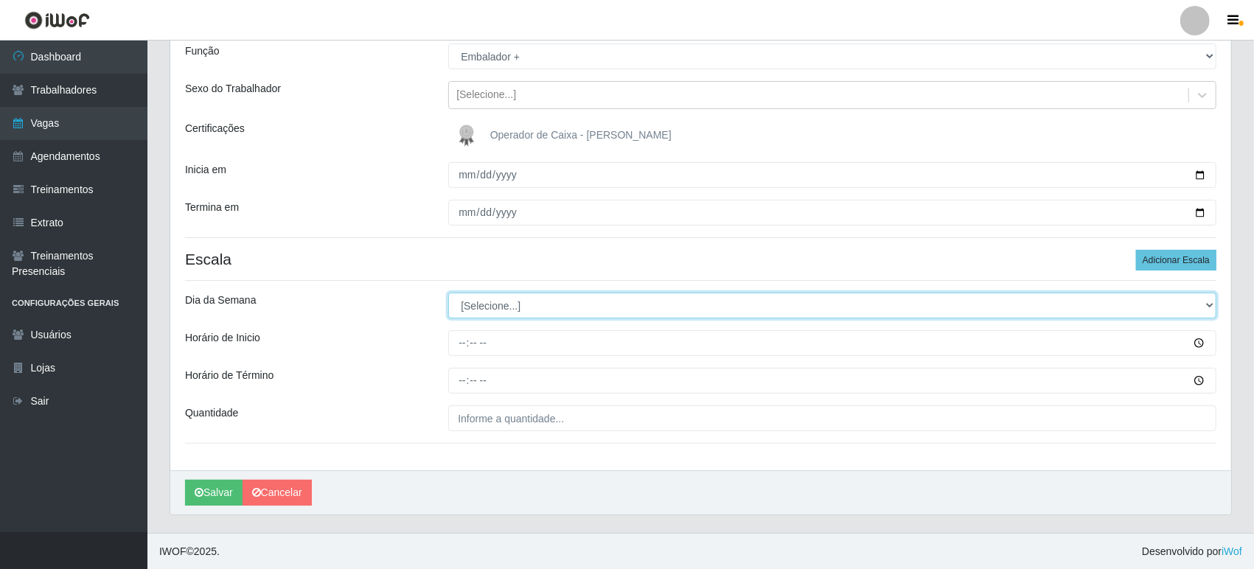
click at [471, 308] on select "[Selecione...] Segunda Terça Quarta Quinta Sexta Sábado Domingo" at bounding box center [832, 306] width 768 height 26
click at [474, 305] on select "[Selecione...] Segunda Terça Quarta Quinta Sexta Sábado Domingo" at bounding box center [832, 306] width 768 height 26
click at [487, 310] on select "[Selecione...] Segunda Terça Quarta Quinta Sexta Sábado Domingo" at bounding box center [832, 306] width 768 height 26
select select "6"
click at [448, 293] on select "[Selecione...] Segunda Terça Quarta Quinta Sexta Sábado Domingo" at bounding box center [832, 306] width 768 height 26
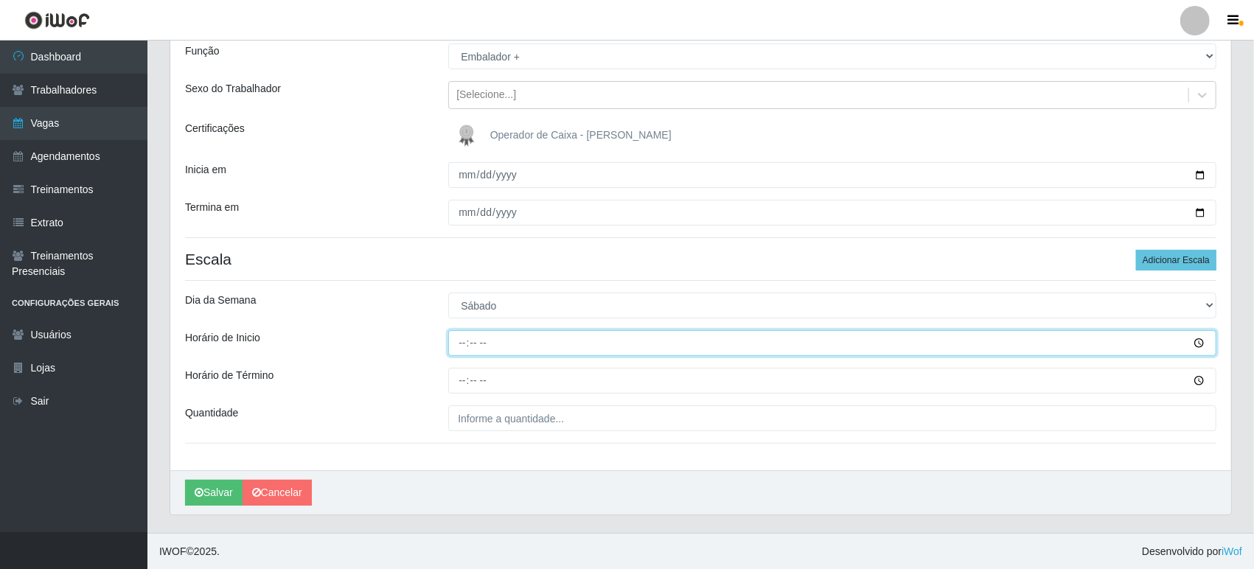
click at [454, 341] on input "Horário de Inicio" at bounding box center [832, 343] width 768 height 26
type input "09:00"
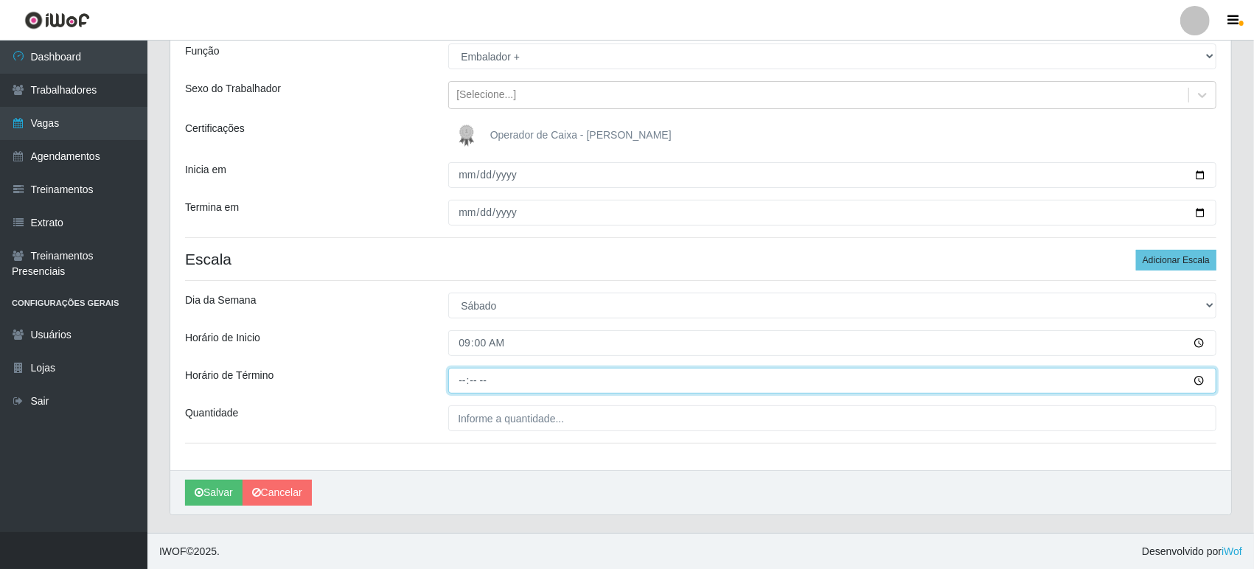
type input "15:00"
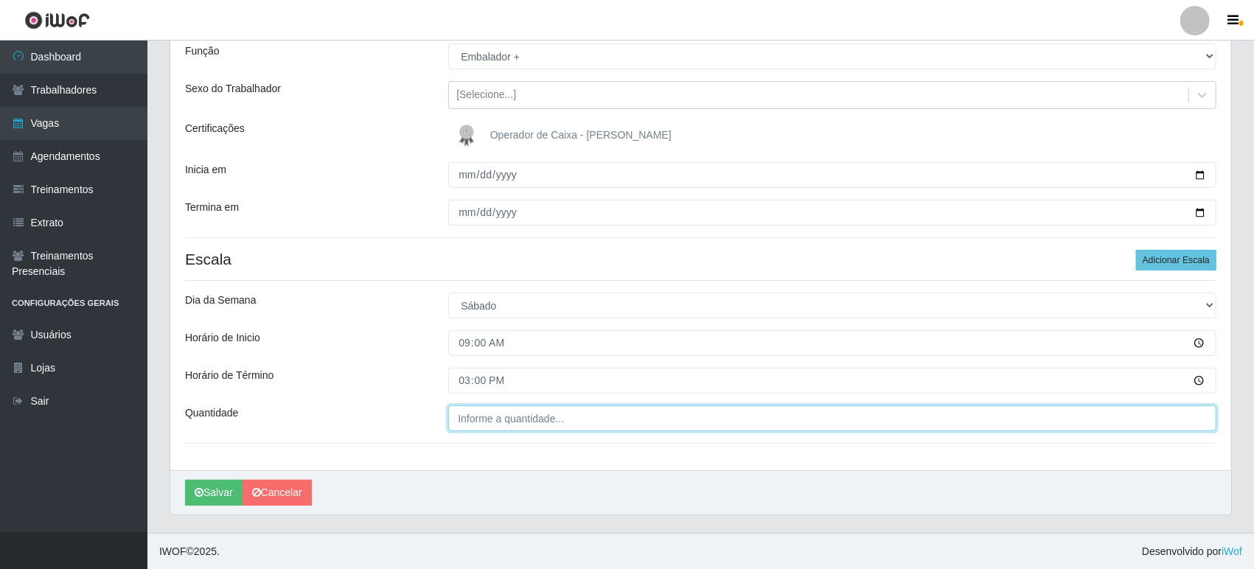
type input "___"
type input "2__"
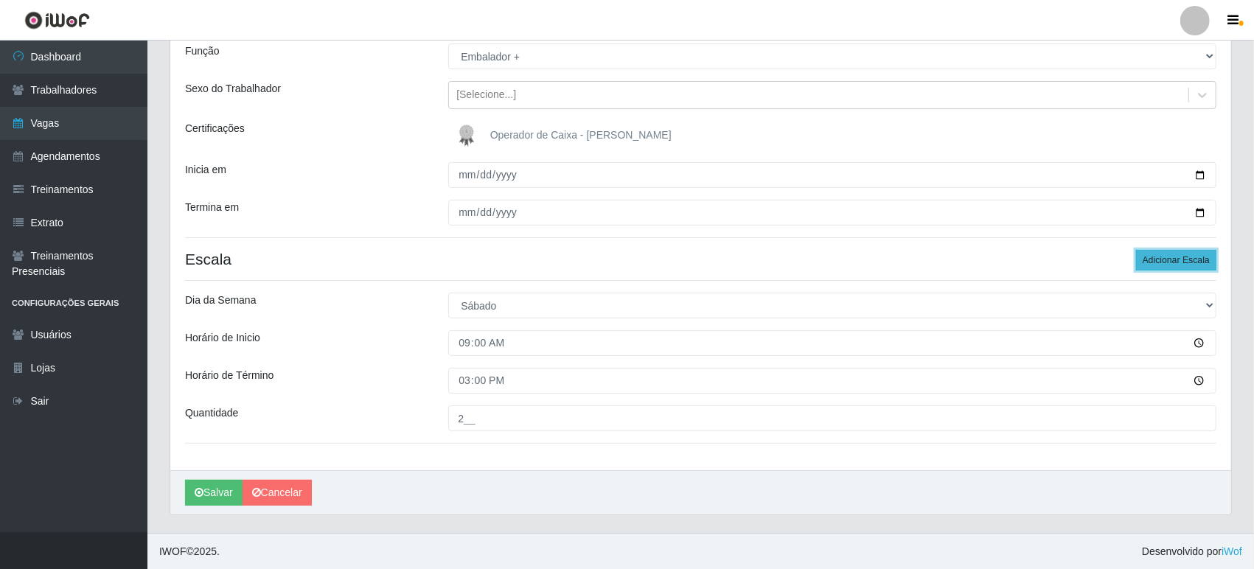
click at [1173, 264] on button "Adicionar Escala" at bounding box center [1176, 260] width 80 height 21
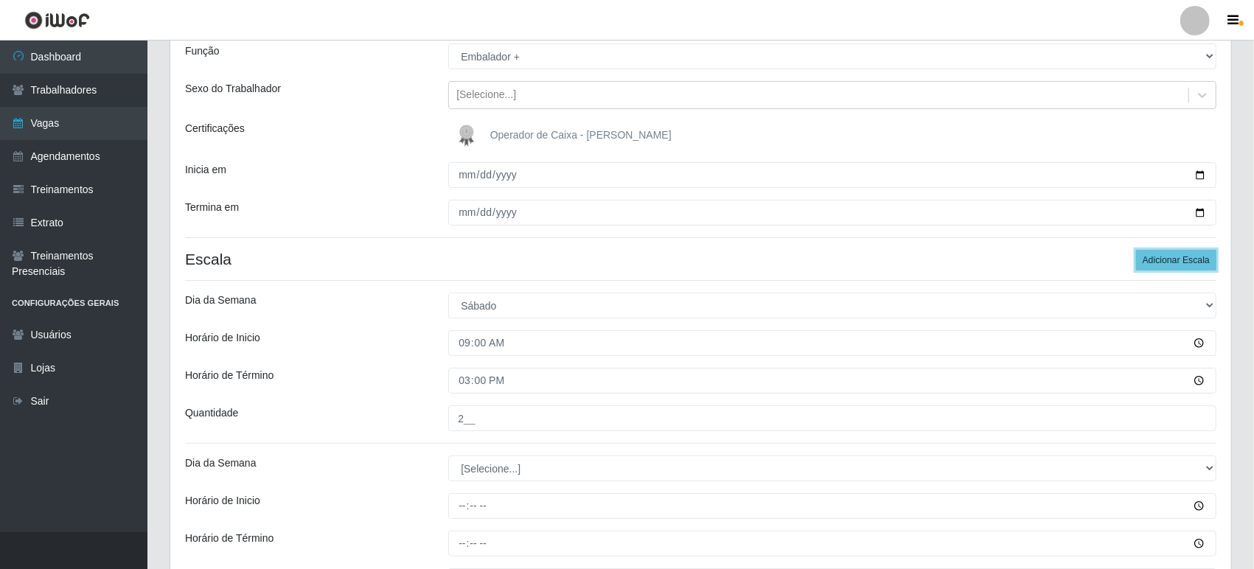
scroll to position [298, 0]
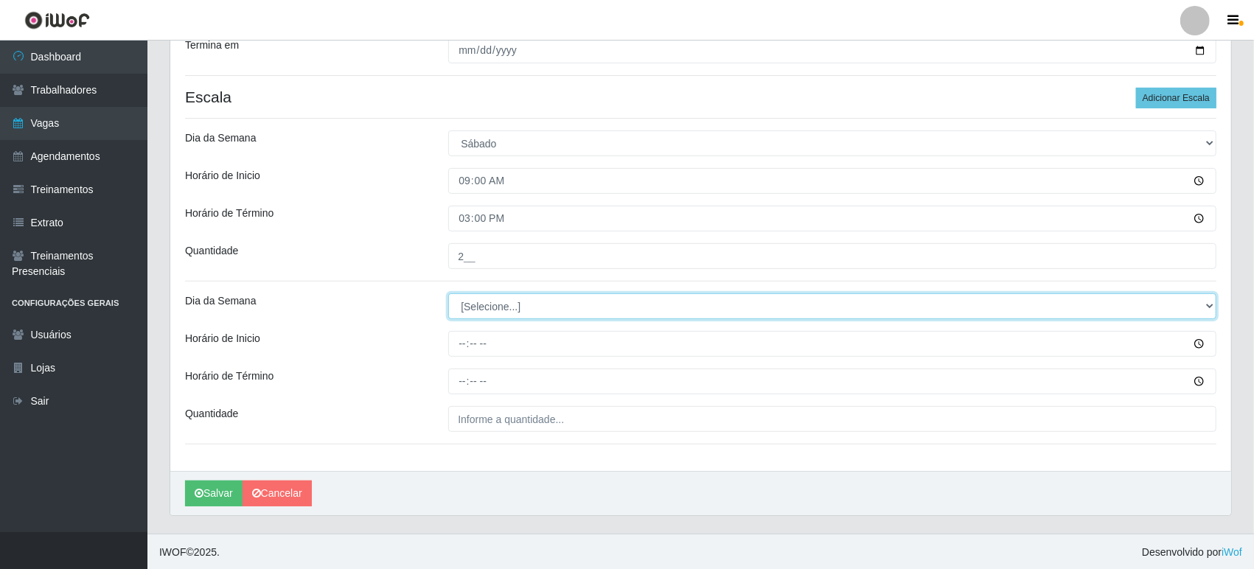
click at [471, 301] on select "[Selecione...] Segunda Terça Quarta Quinta Sexta Sábado Domingo" at bounding box center [832, 307] width 768 height 26
select select "6"
click at [448, 294] on select "[Selecione...] Segunda Terça Quarta Quinta Sexta Sábado Domingo" at bounding box center [832, 307] width 768 height 26
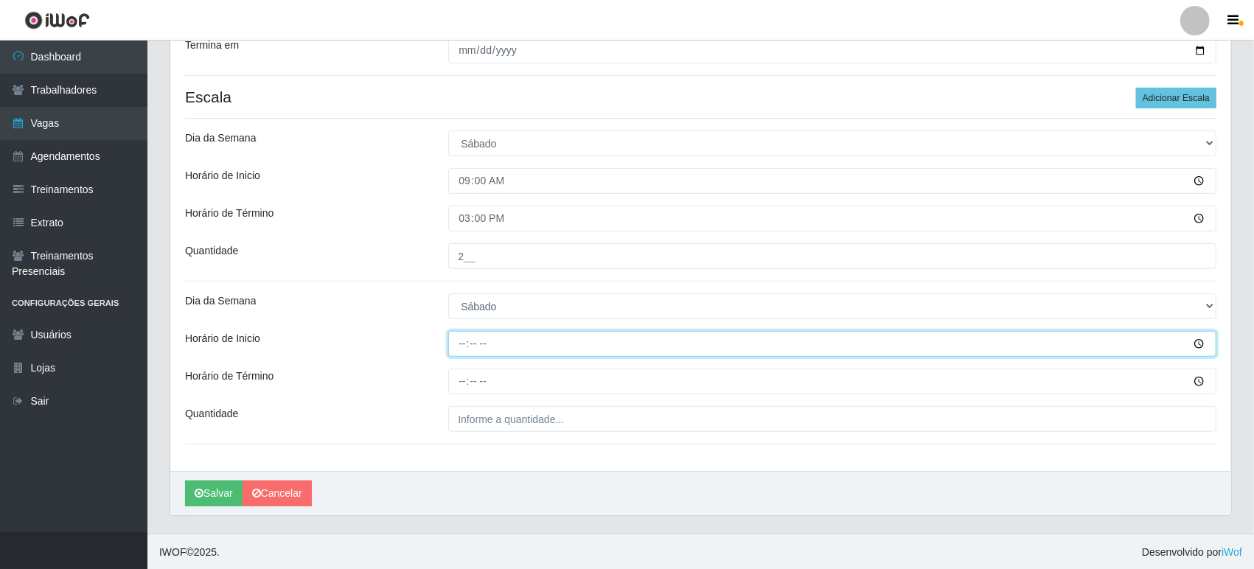
click at [454, 343] on input "Horário de Inicio" at bounding box center [832, 344] width 768 height 26
type input "16:00"
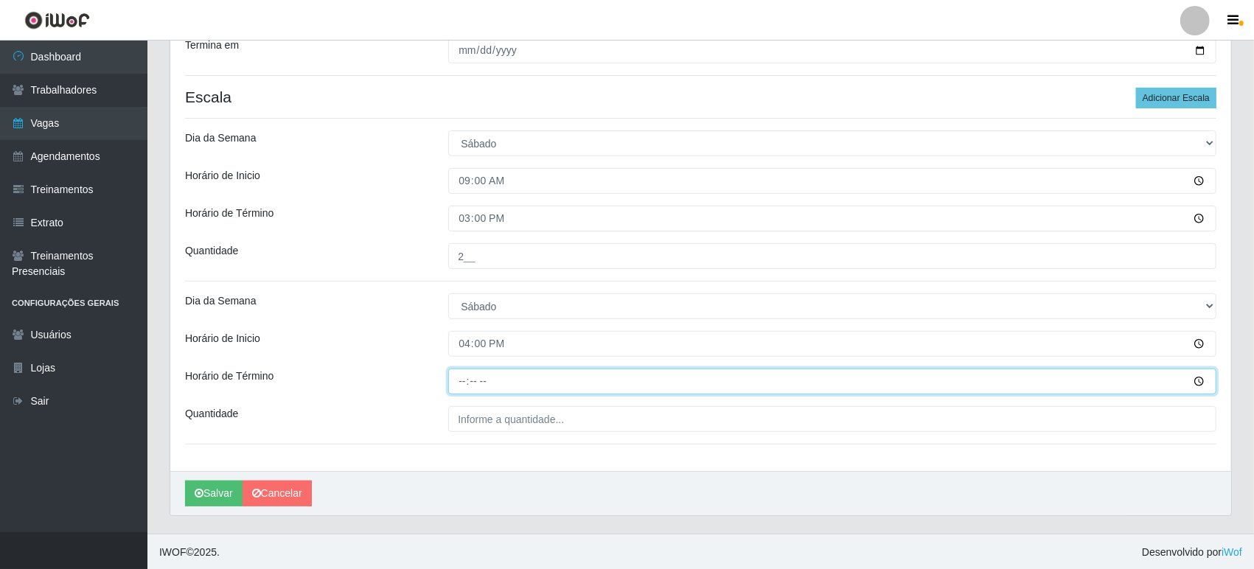
type input "22:00"
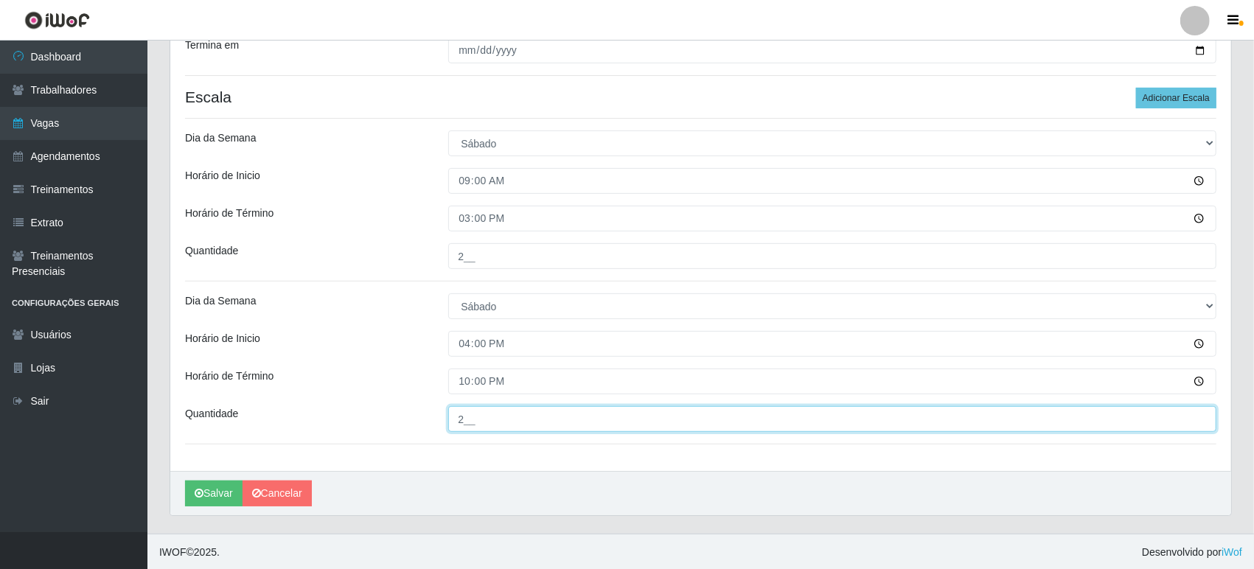
type input "2__"
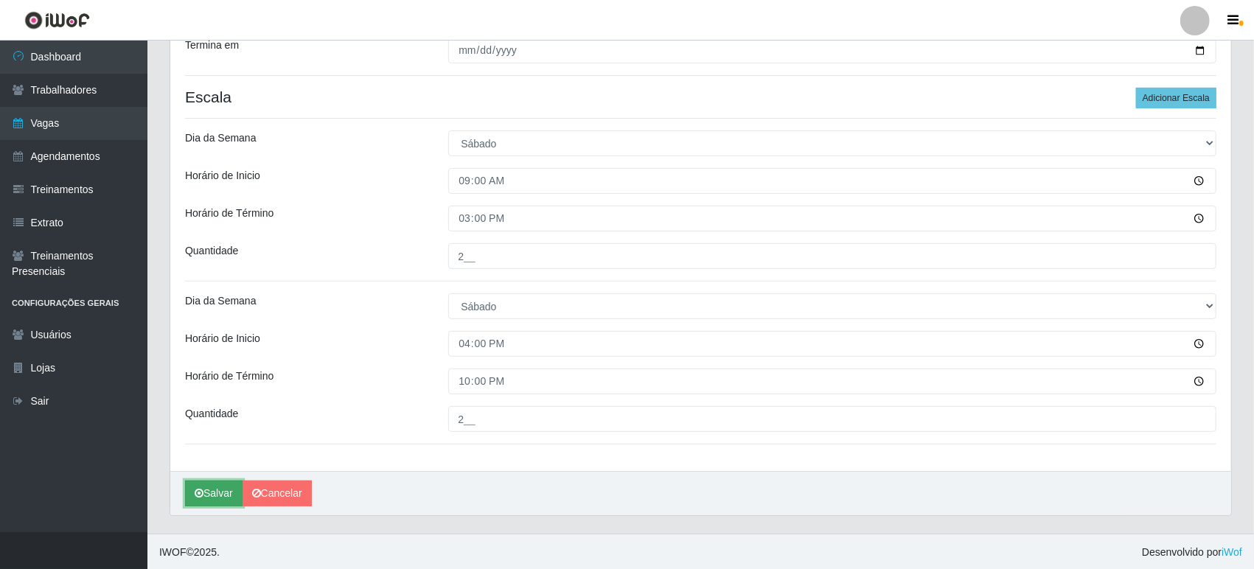
click at [211, 497] on button "Salvar" at bounding box center [214, 494] width 58 height 26
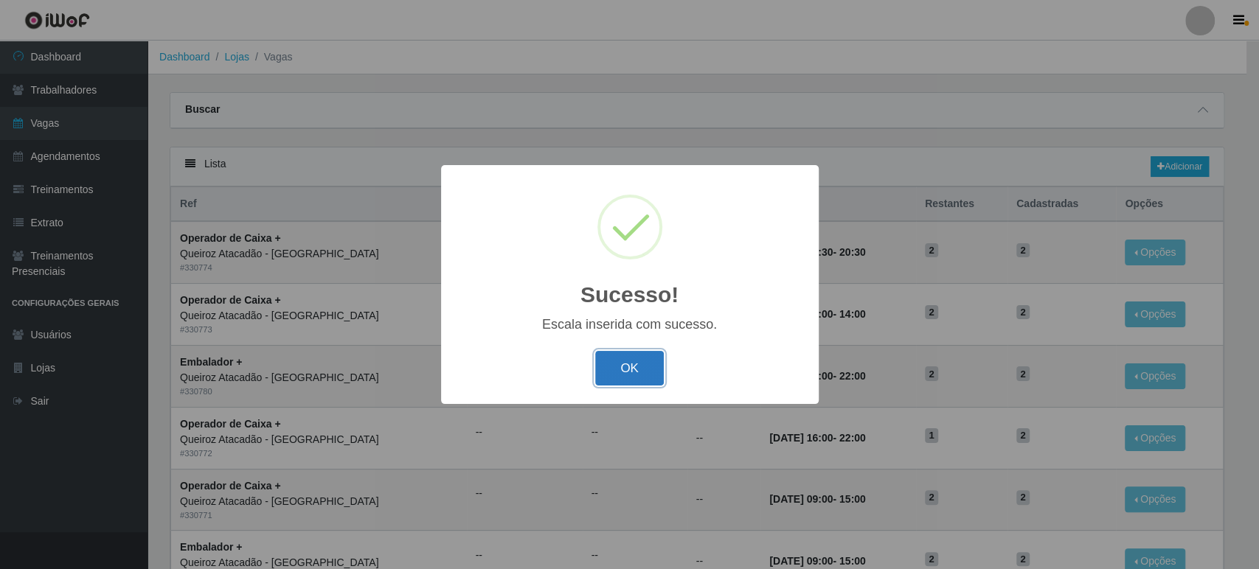
click at [643, 370] on button "OK" at bounding box center [629, 368] width 69 height 35
